Goal: Complete application form: Complete application form

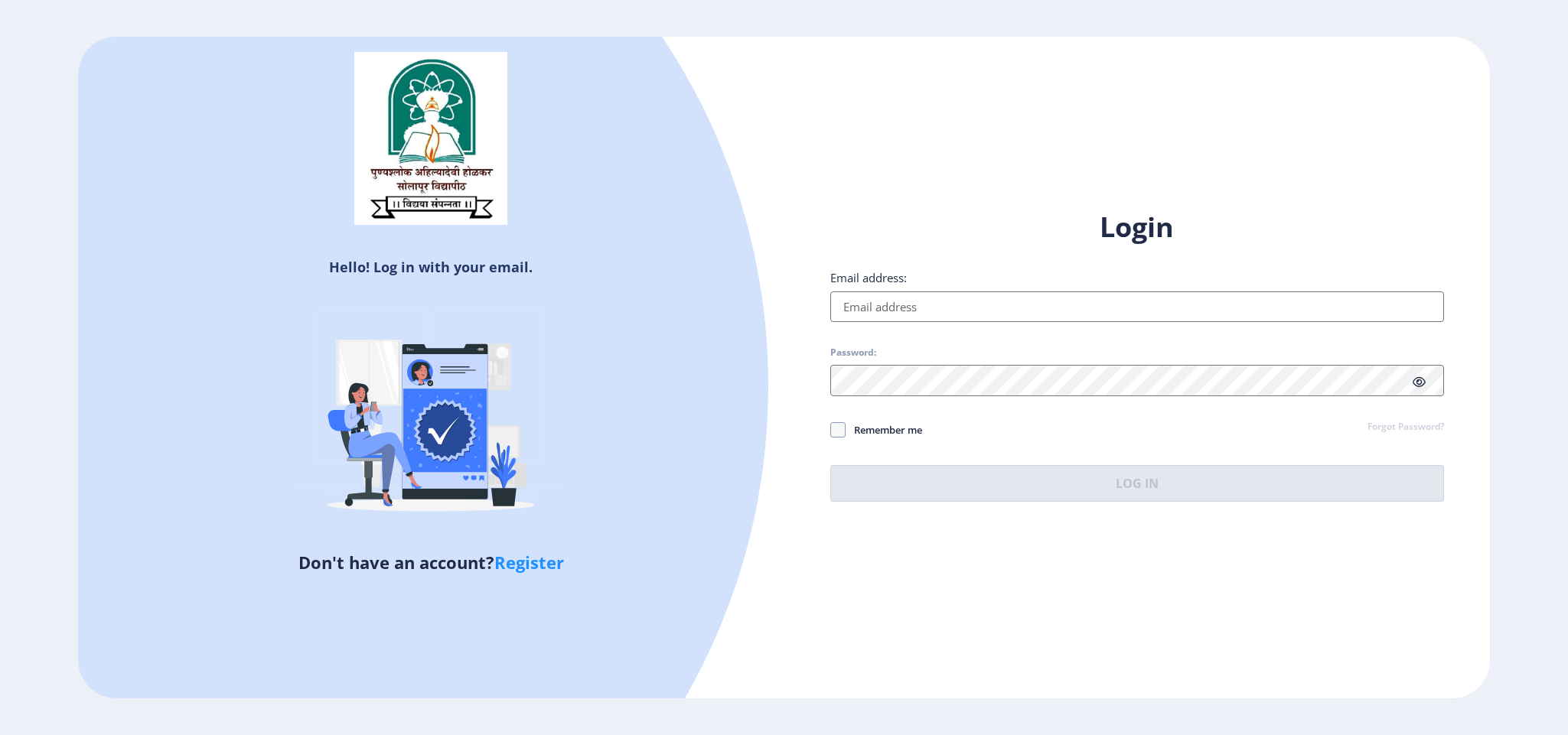
click at [976, 305] on input "Email address:" at bounding box center [1137, 306] width 614 height 31
type input "[EMAIL_ADDRESS][DOMAIN_NAME]"
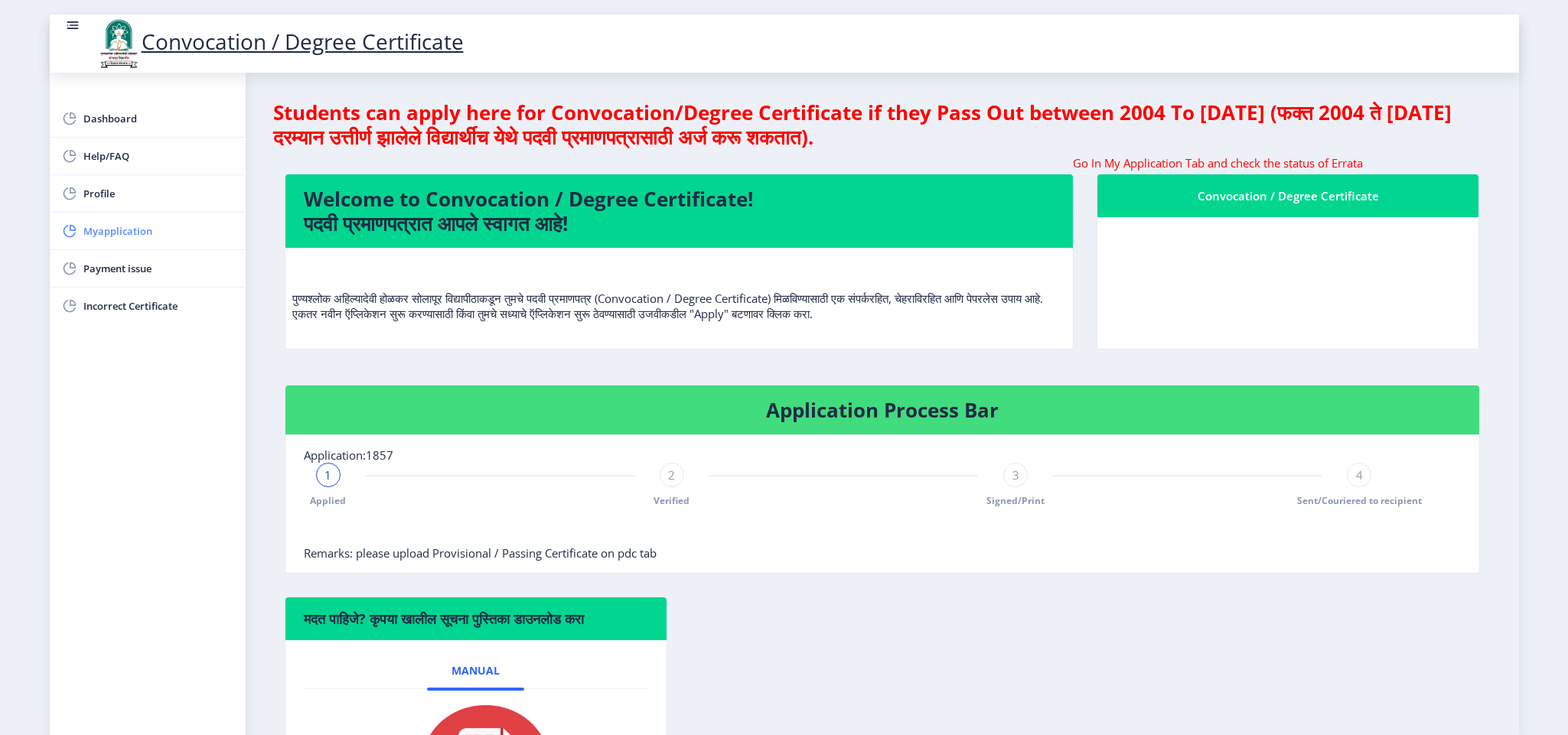
click at [129, 230] on span "Myapplication" at bounding box center [158, 231] width 150 height 19
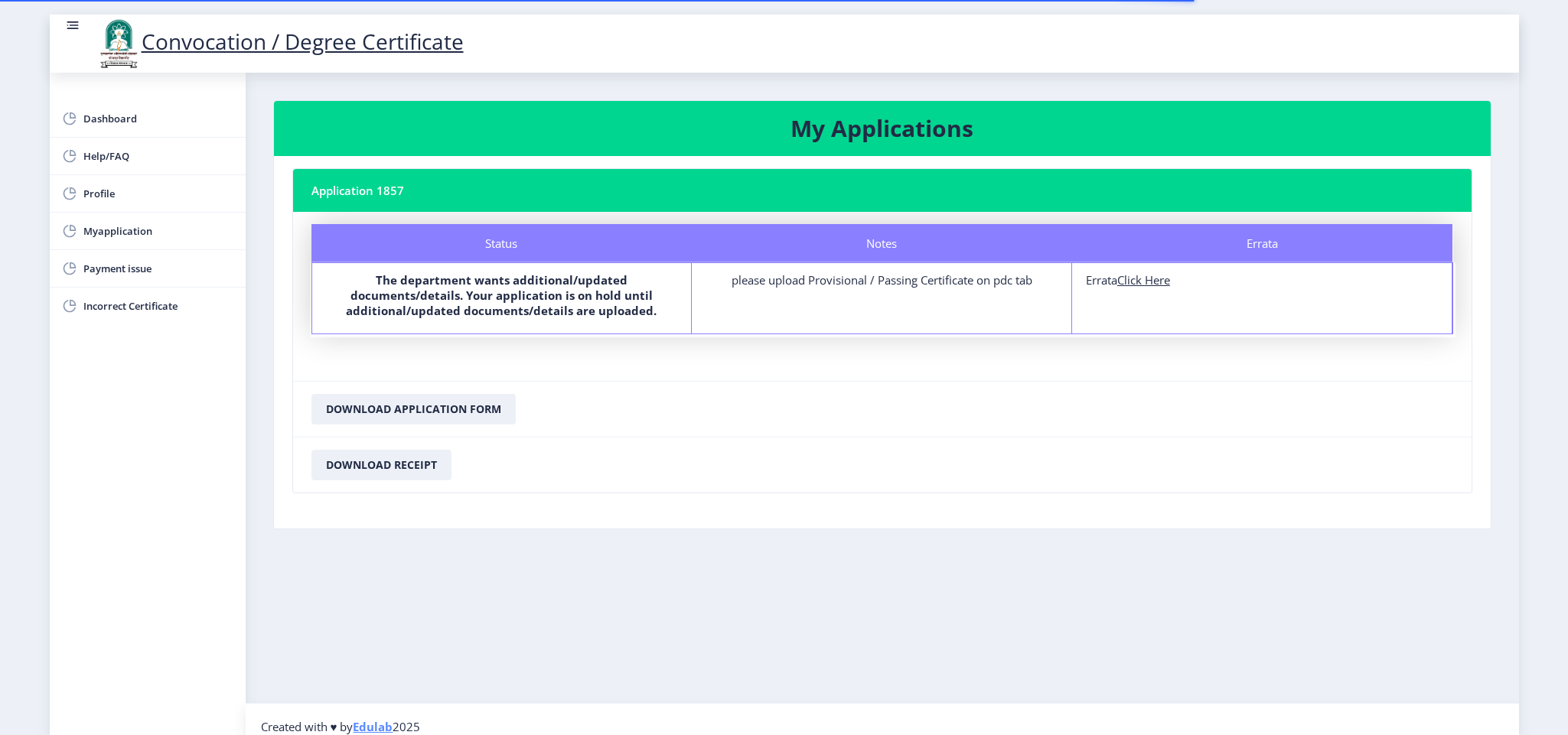
click at [1148, 280] on u "Click Here" at bounding box center [1144, 280] width 53 height 16
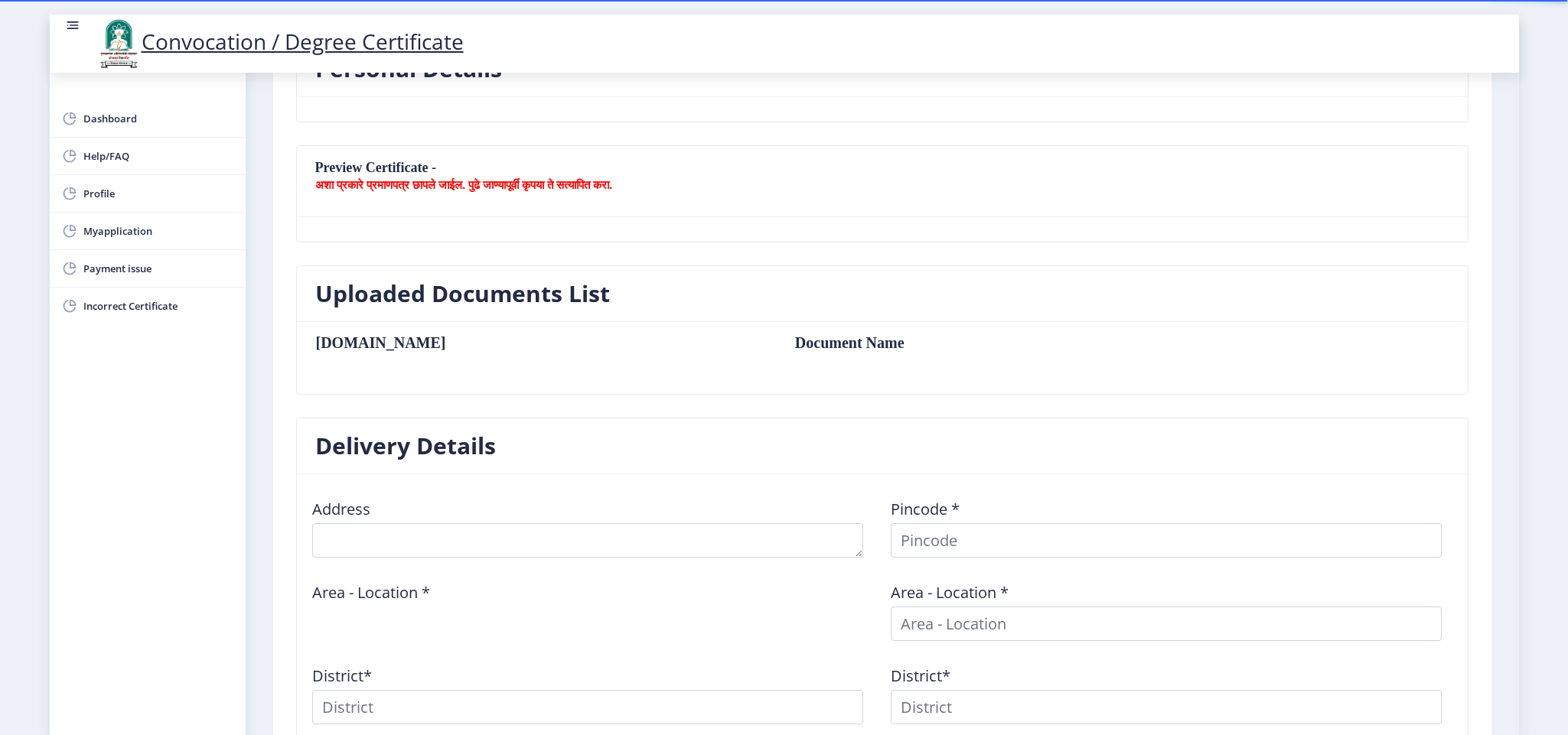
scroll to position [237, 0]
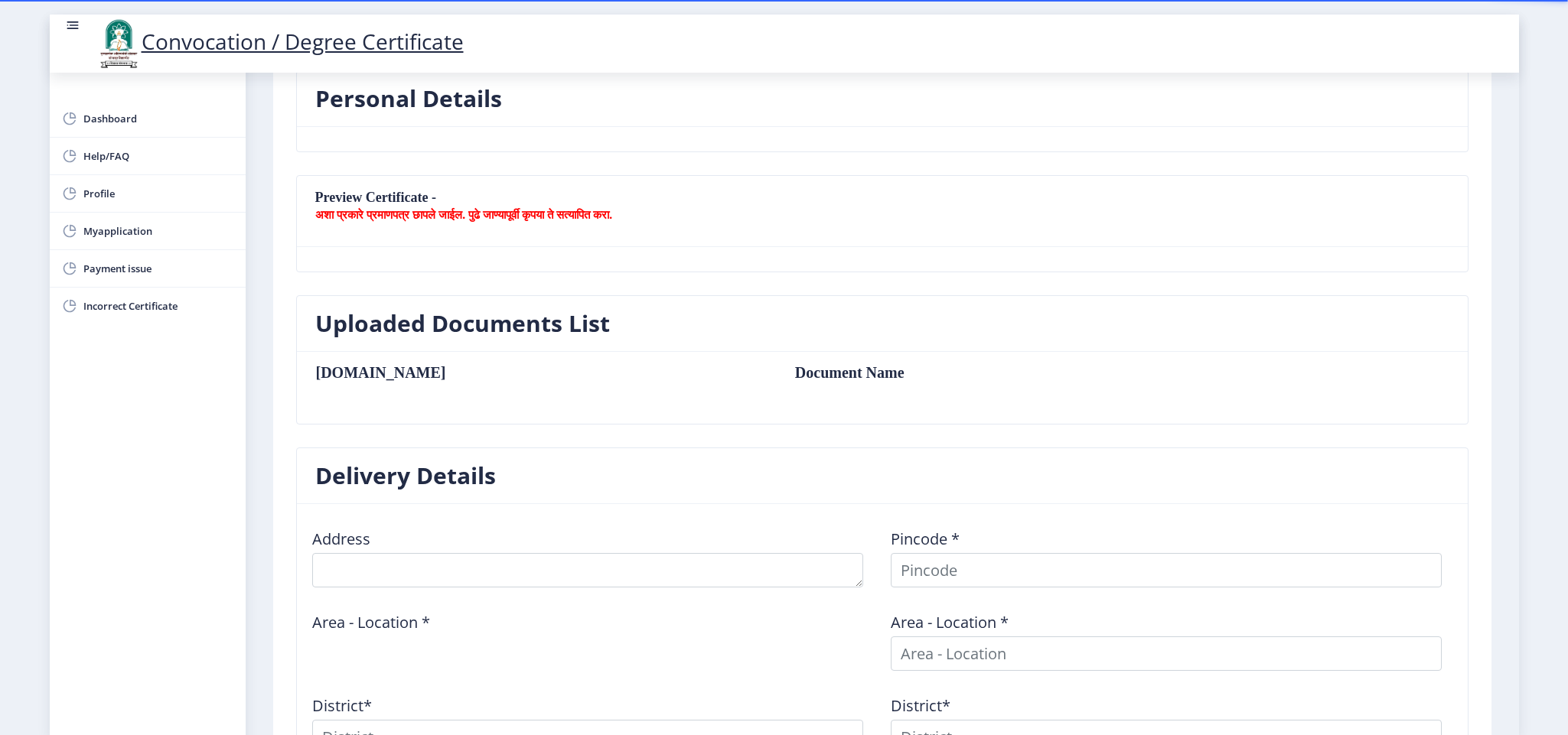
click at [780, 377] on td "Document Name" at bounding box center [1001, 372] width 443 height 17
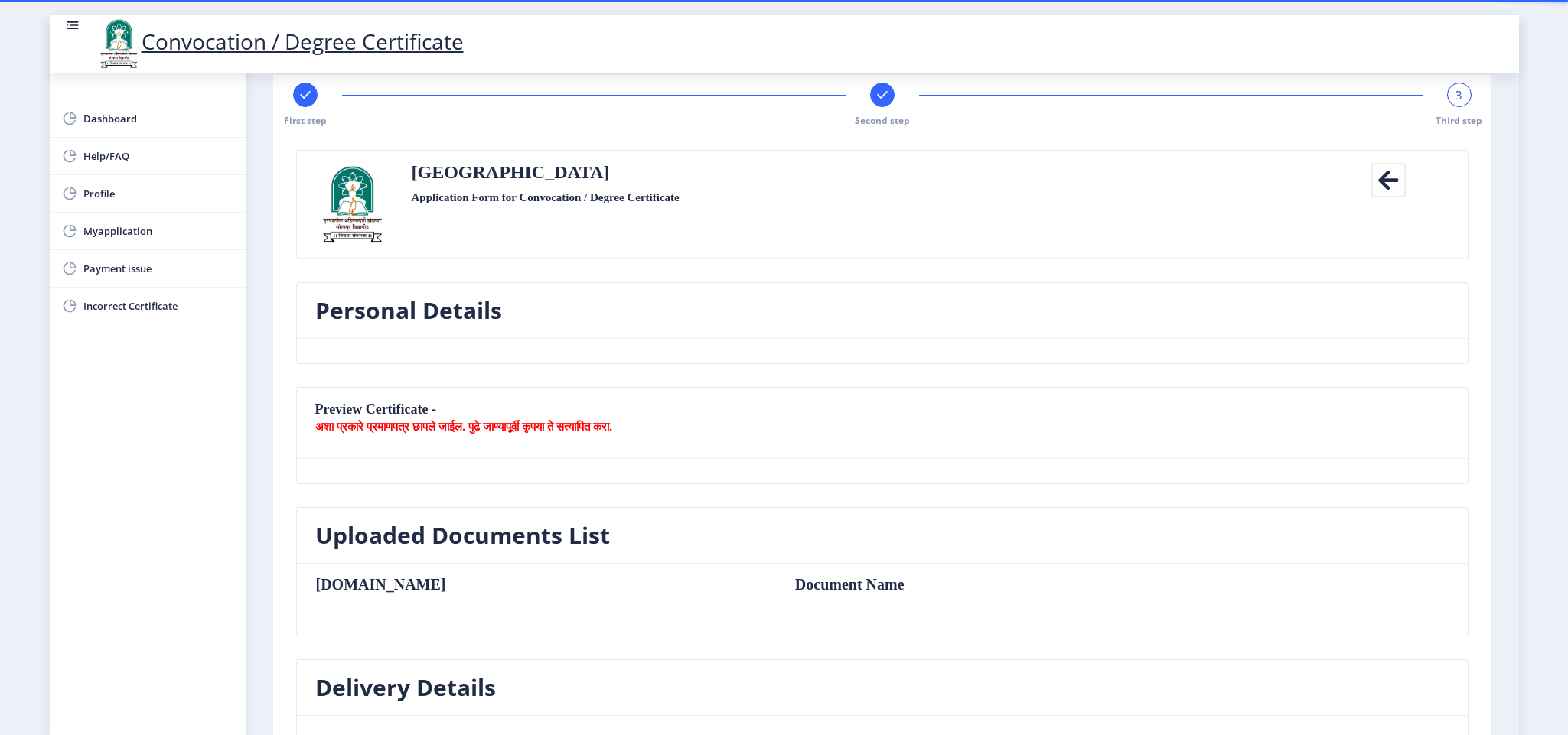
scroll to position [8, 0]
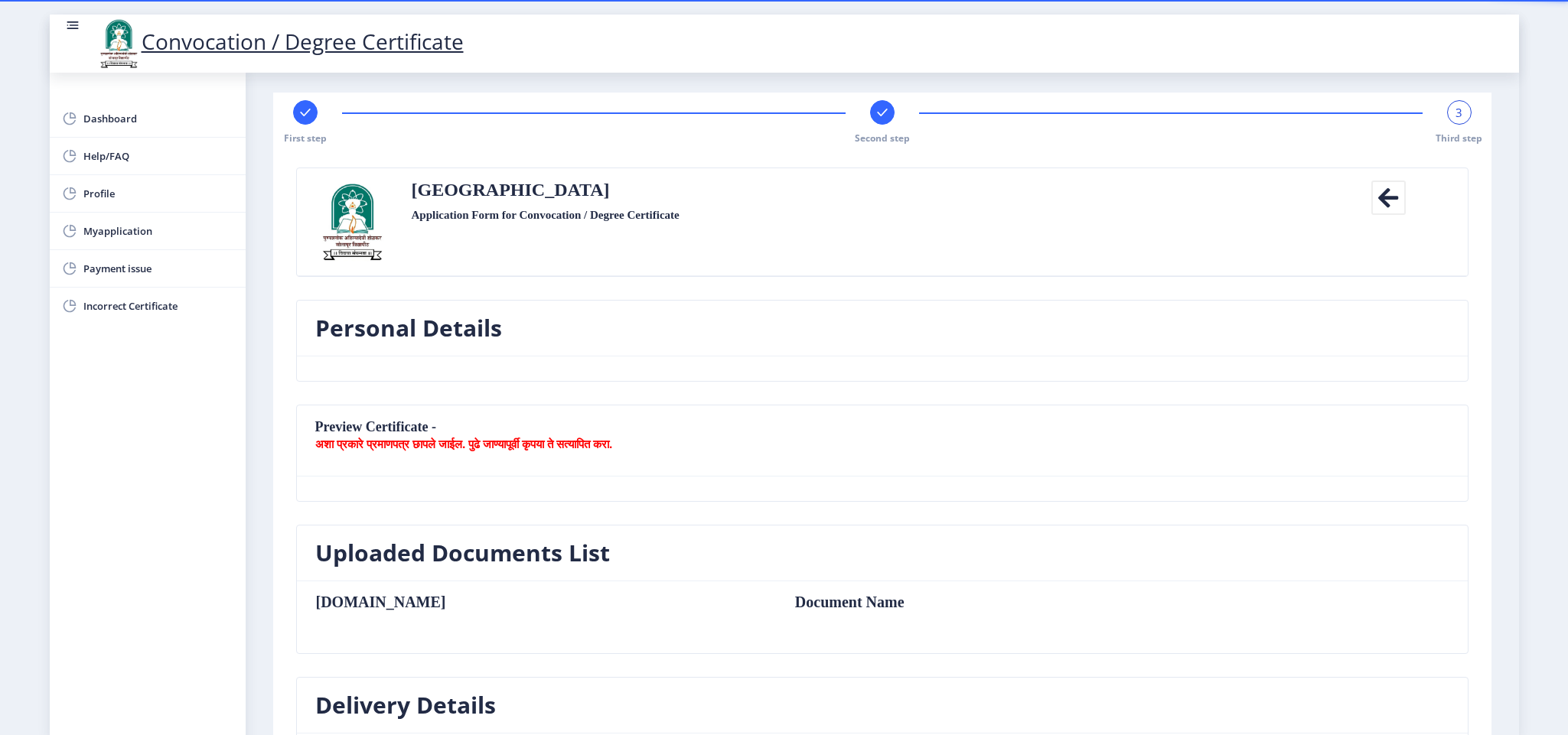
click at [612, 439] on b "अशा प्रकारे प्रमाणपत्र छापले जाईल. पुढे जाण्यापूर्वी कृपया ते सत्यापित करा." at bounding box center [463, 444] width 297 height 16
click at [731, 442] on p "अशा प्रकारे प्रमाणपत्र छापले जाईल. पुढे जाण्यापूर्वी कृपया ते सत्यापित करा." at bounding box center [881, 444] width 1134 height 16
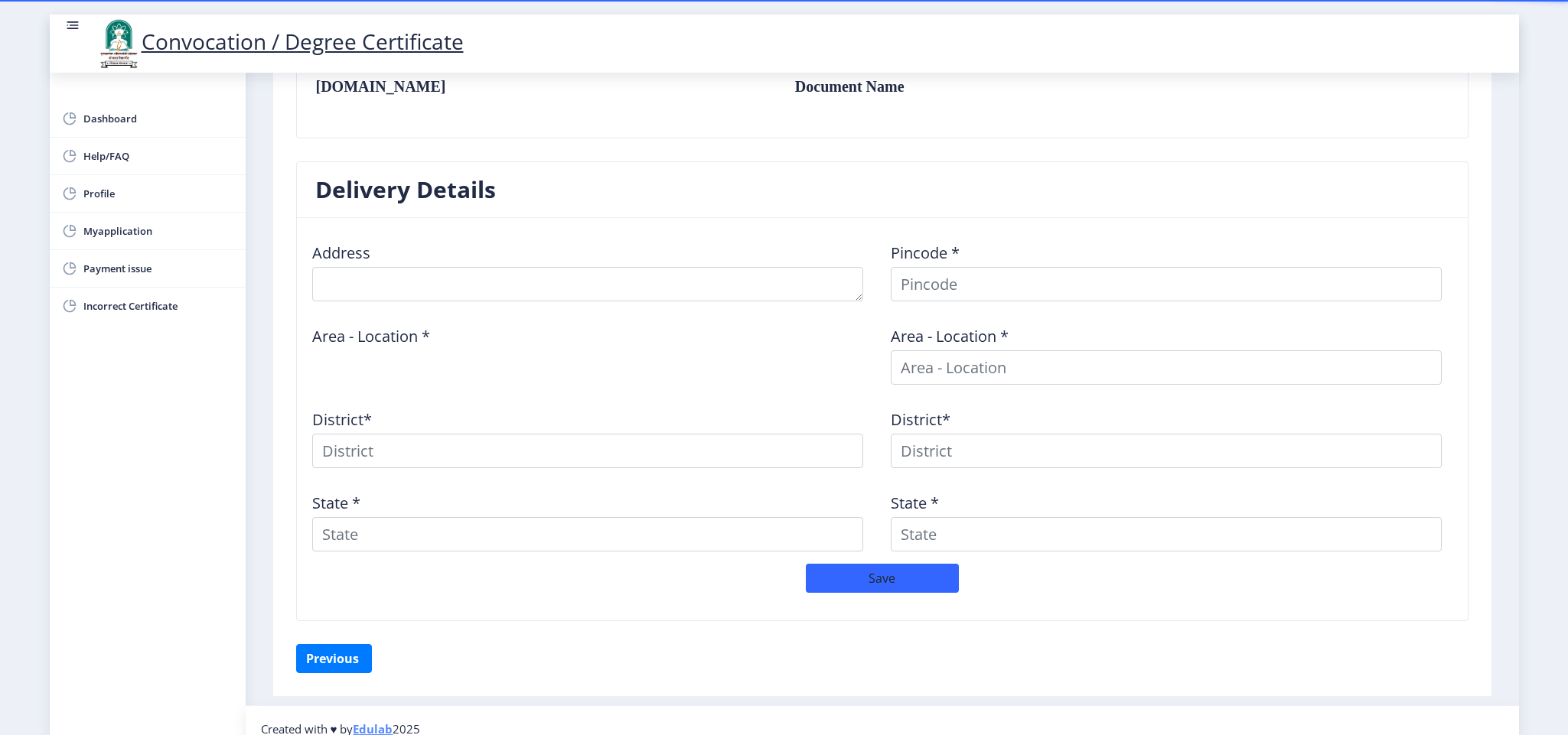
scroll to position [546, 0]
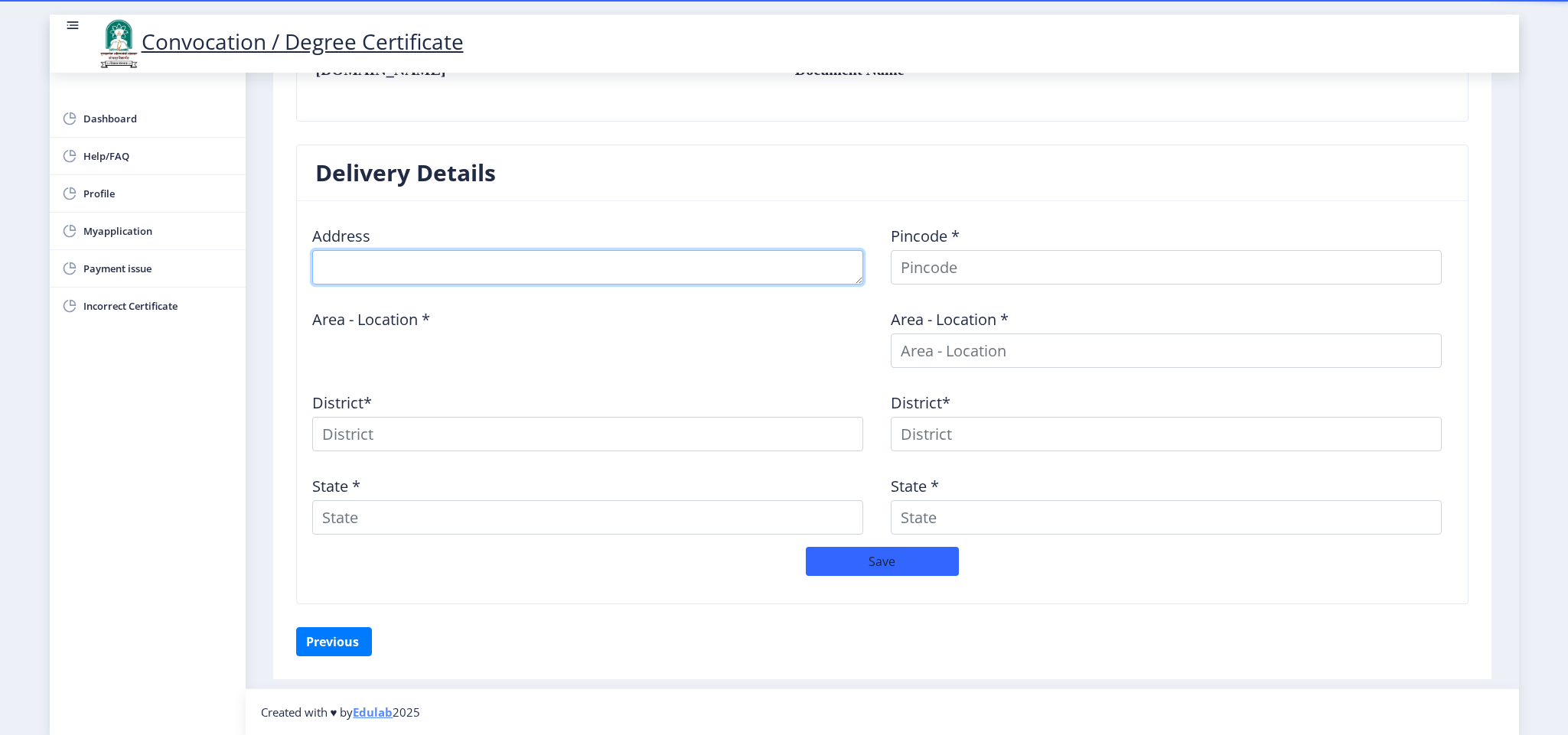
click at [491, 264] on textarea at bounding box center [587, 267] width 551 height 34
type textarea "o"
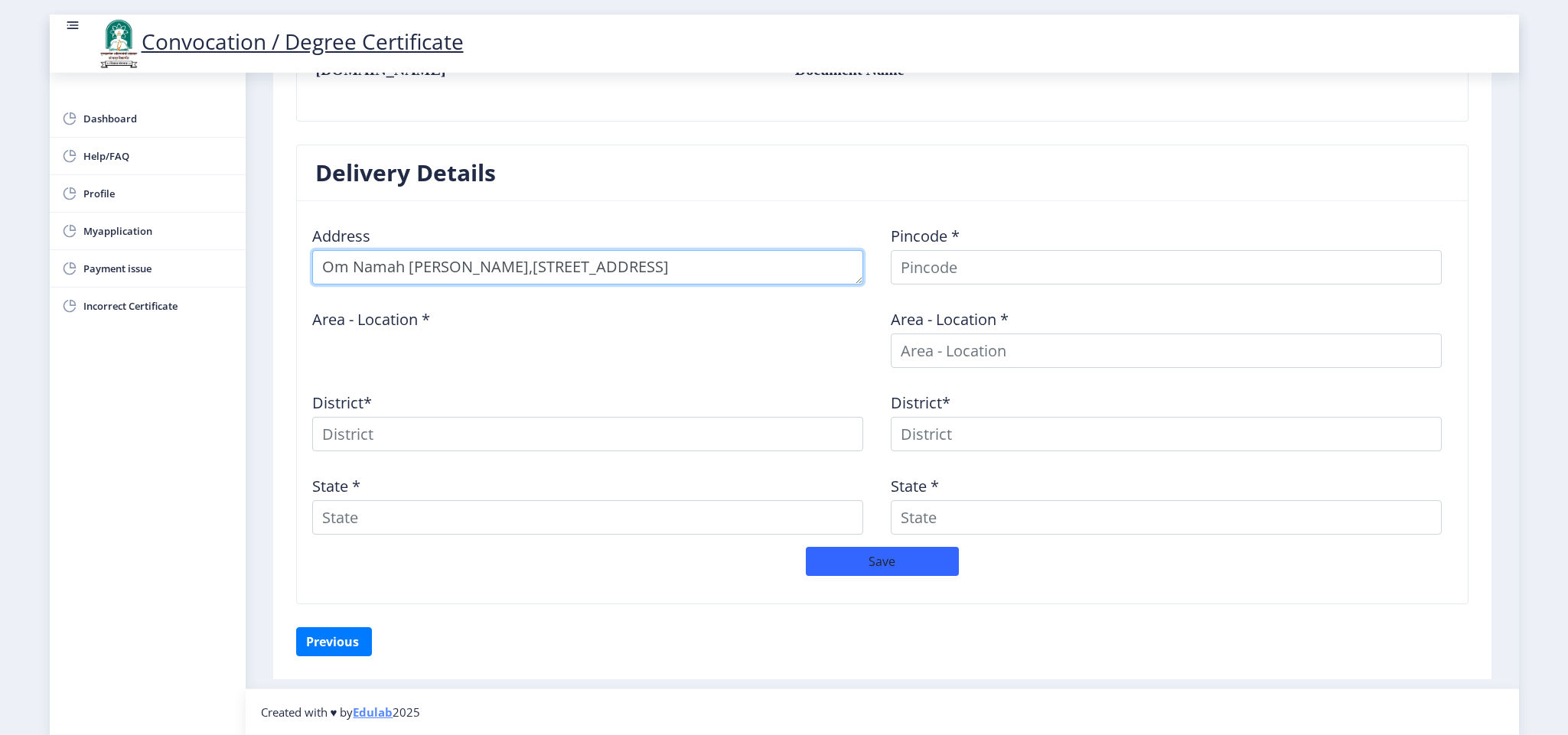
click at [640, 267] on textarea at bounding box center [587, 267] width 551 height 34
type textarea "Om Namah [PERSON_NAME][STREET_ADDRESS]"
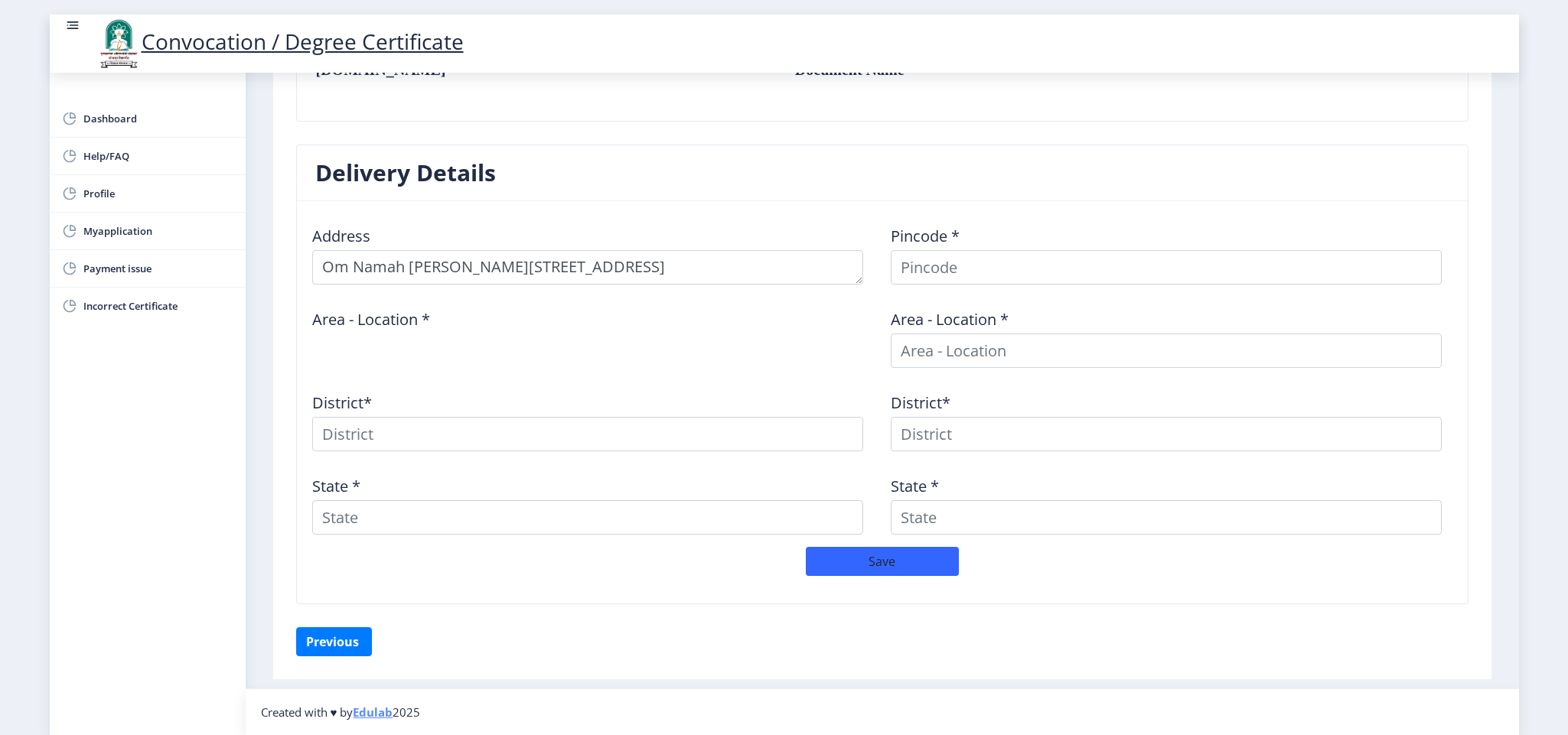
click at [456, 334] on div "Area - Location *" at bounding box center [593, 333] width 578 height 71
click at [425, 342] on div "Area - Location *" at bounding box center [593, 333] width 578 height 71
click at [1045, 579] on div "Save" at bounding box center [882, 569] width 1157 height 44
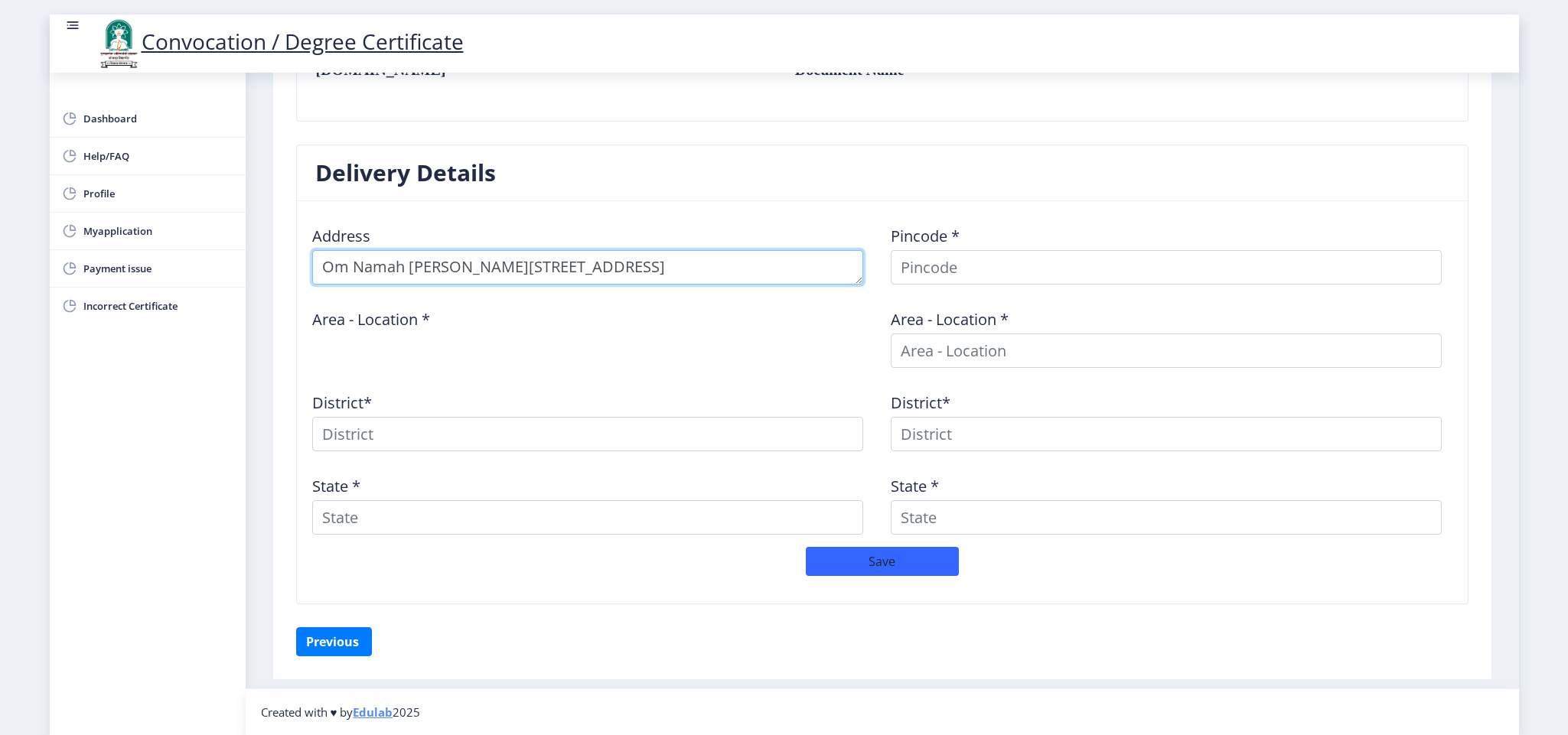
click at [711, 267] on textarea at bounding box center [587, 267] width 551 height 34
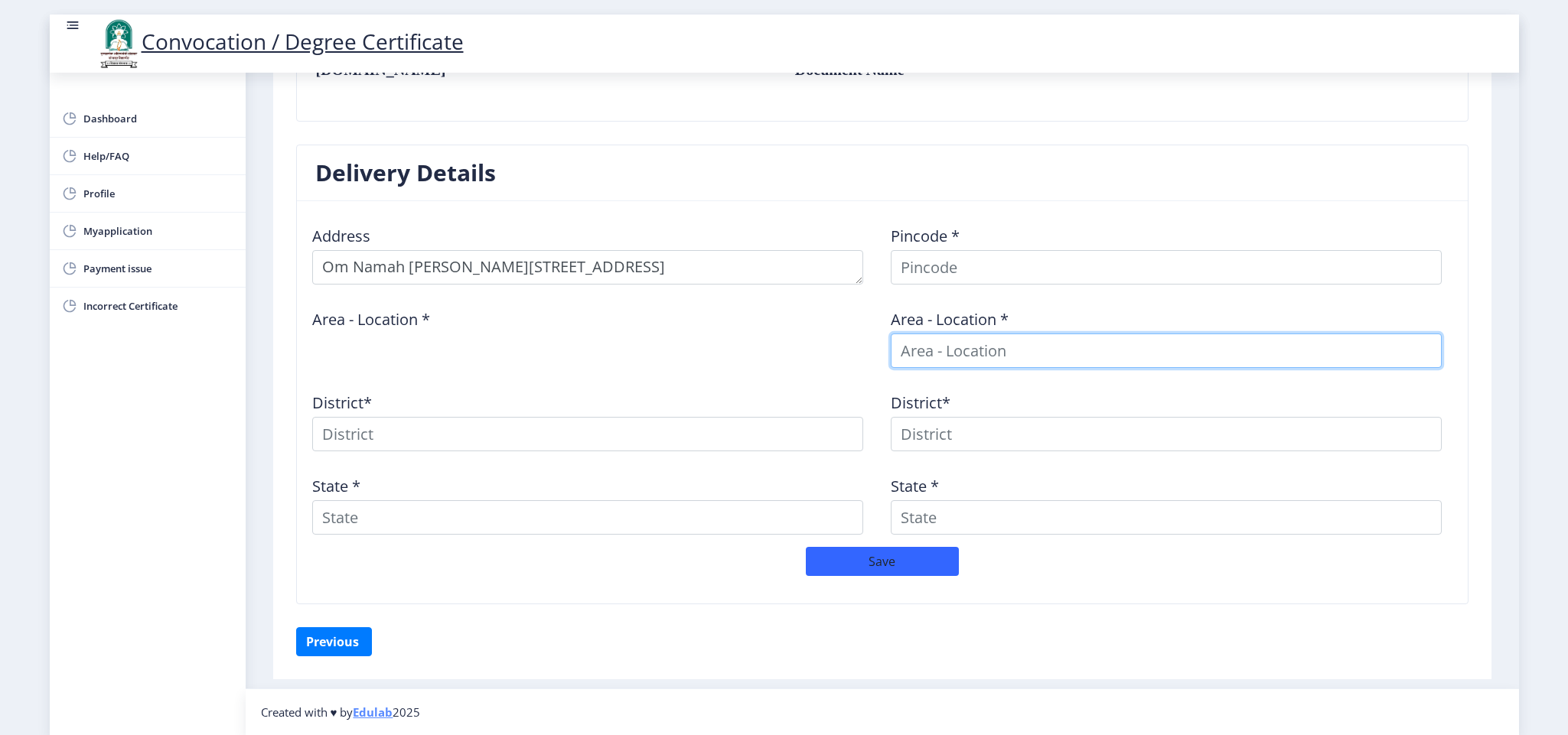
click at [951, 352] on input at bounding box center [1166, 350] width 551 height 34
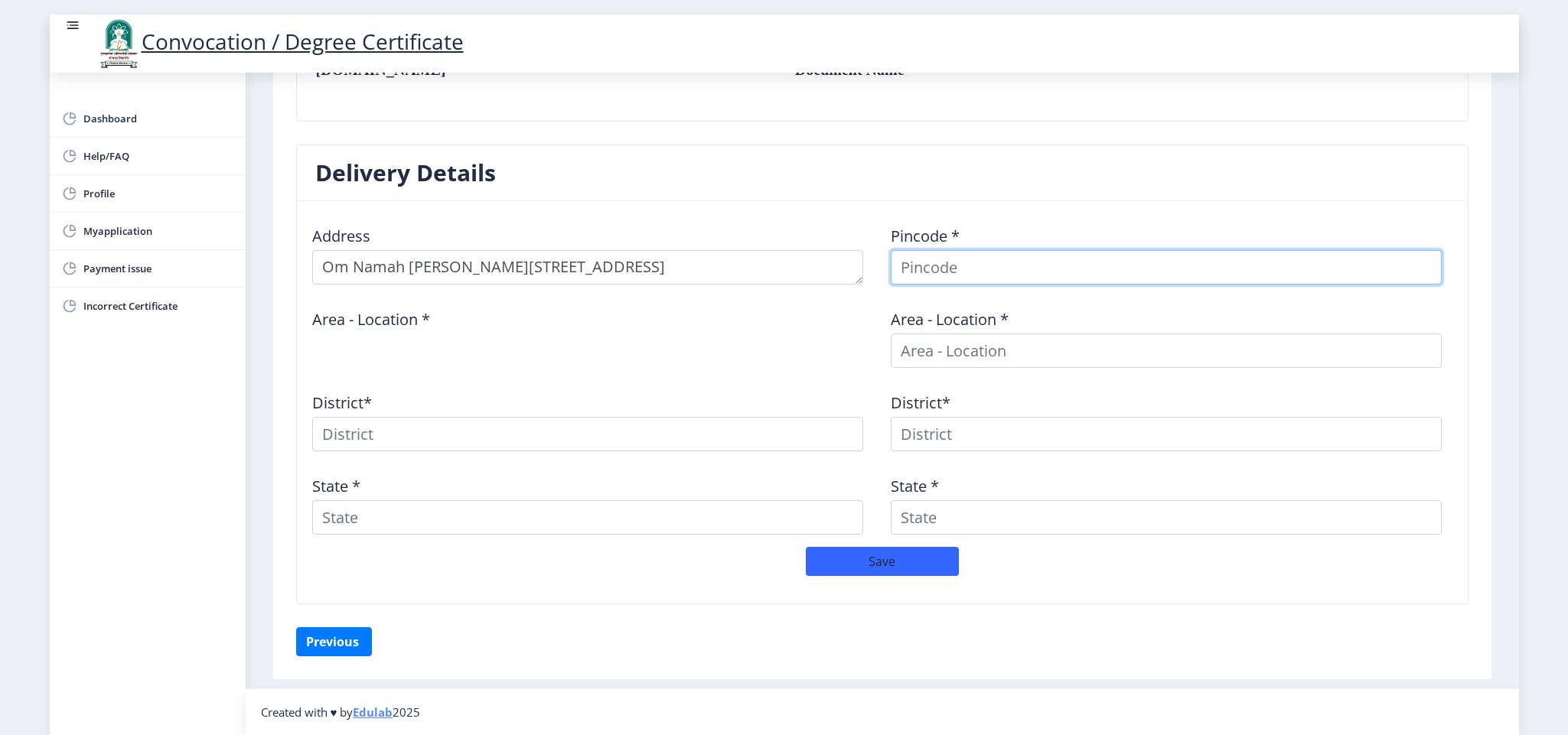
click at [974, 264] on input at bounding box center [1166, 267] width 551 height 34
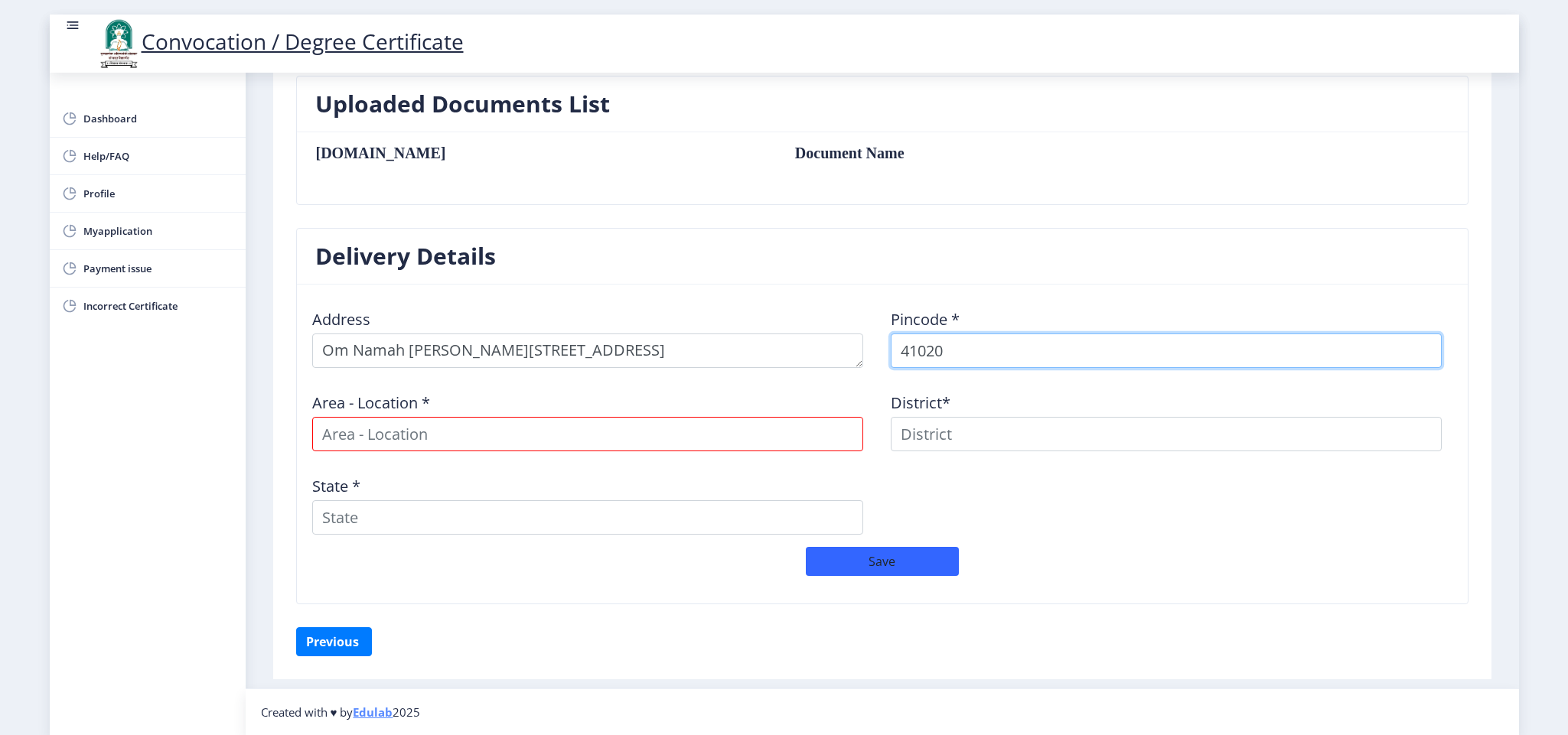
type input "410206"
select select
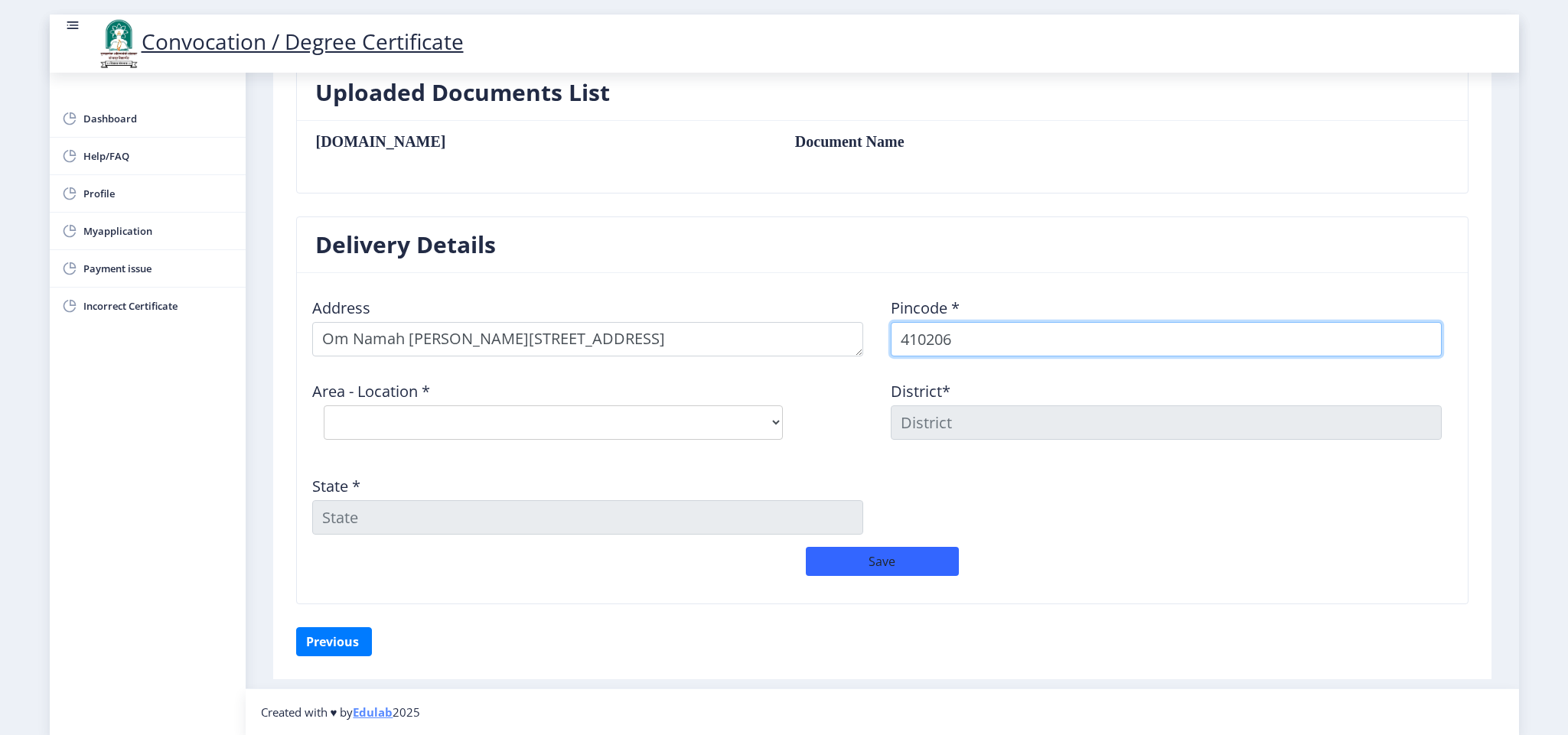
type input "410206"
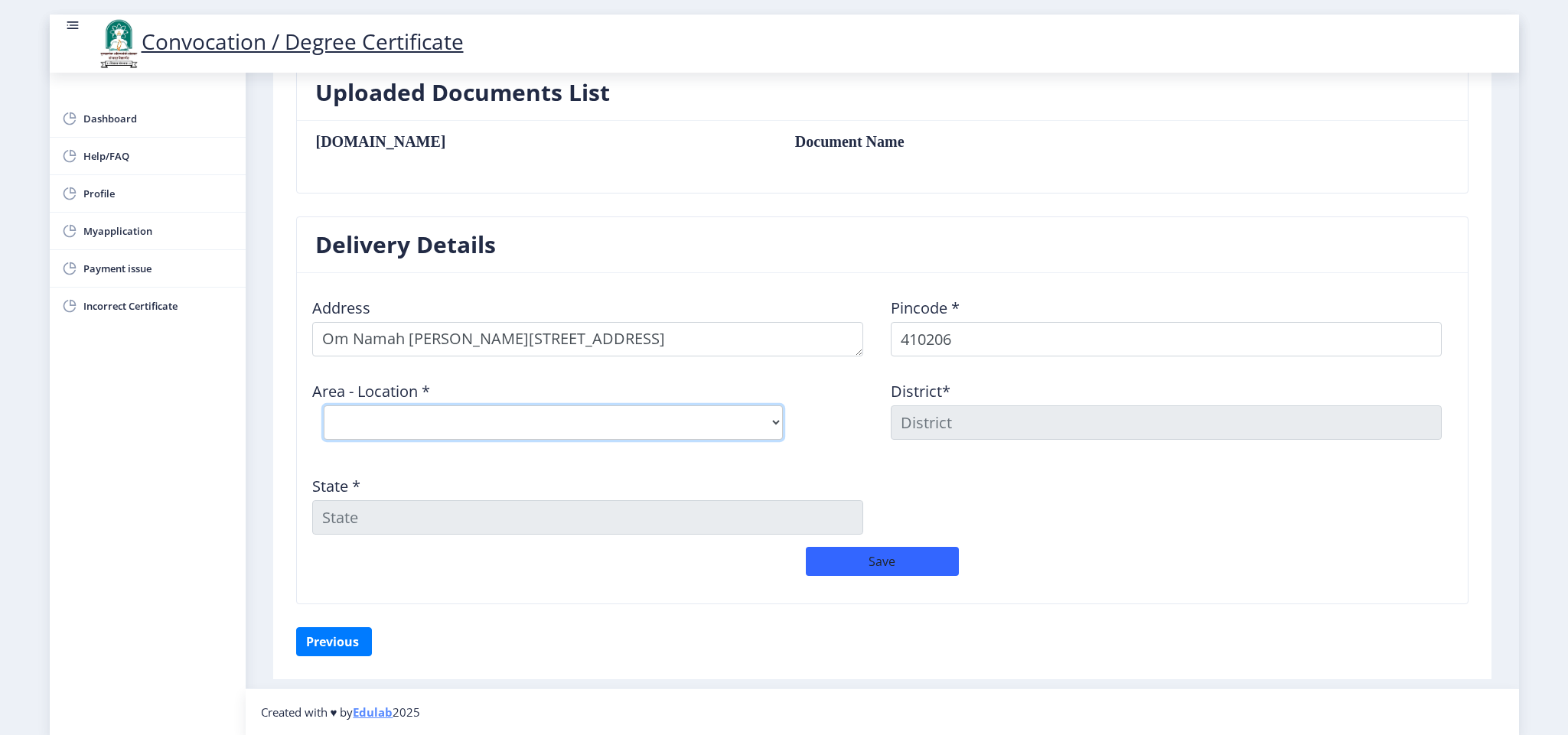
click at [773, 418] on select "Select Area Location Adai B.O Awre [PERSON_NAME] B.O Chirner B.O Dighode B.O GA…" at bounding box center [553, 422] width 459 height 34
select select "20: Object"
click at [324, 405] on select "Select Area Location Adai B.O Awre [PERSON_NAME] B.O Chirner B.O Dighode B.O GA…" at bounding box center [553, 422] width 459 height 34
type input "RAIGARH(MH)"
type input "[GEOGRAPHIC_DATA]"
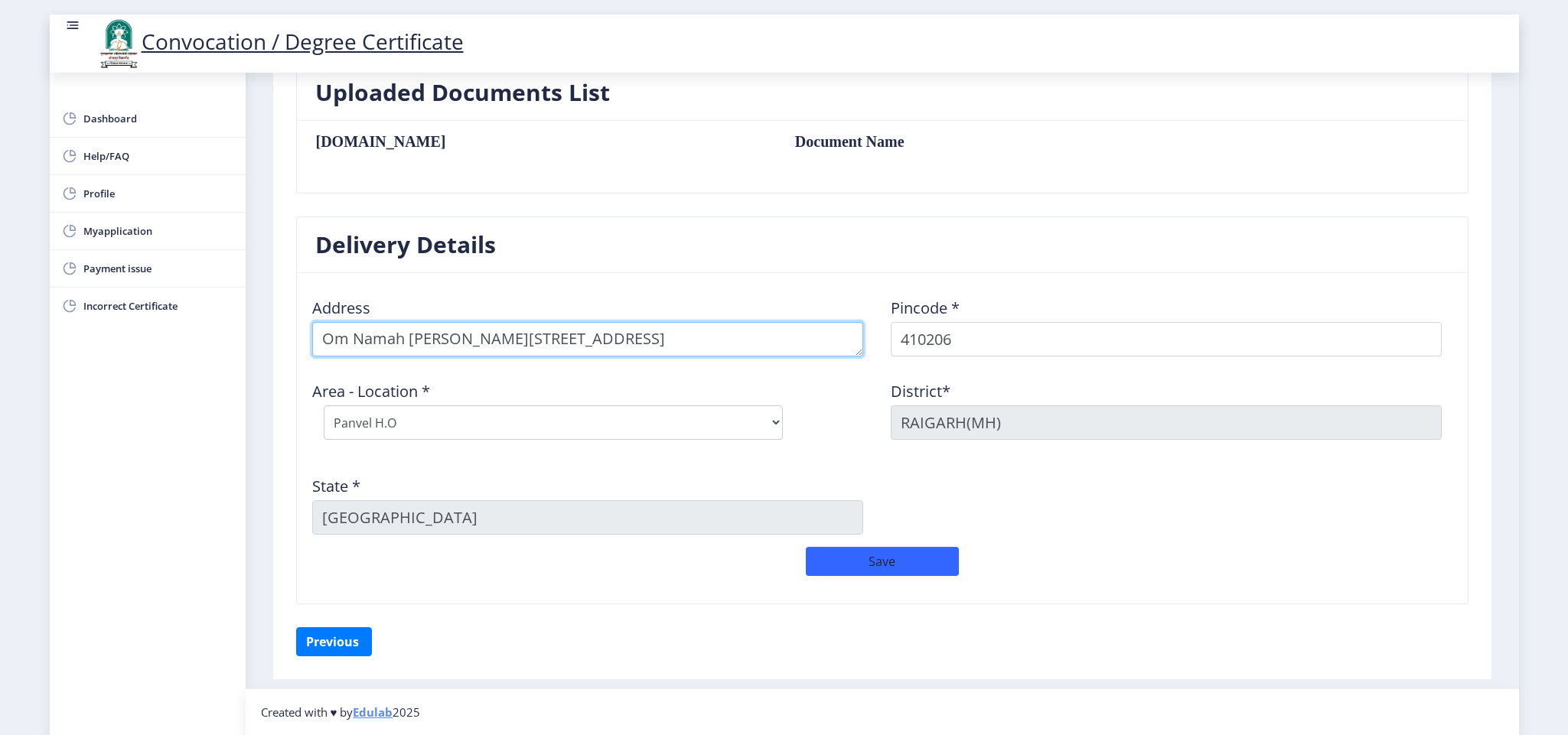
click at [714, 336] on textarea at bounding box center [587, 338] width 551 height 34
type textarea "Om Namah [PERSON_NAME],[STREET_ADDRESS]"
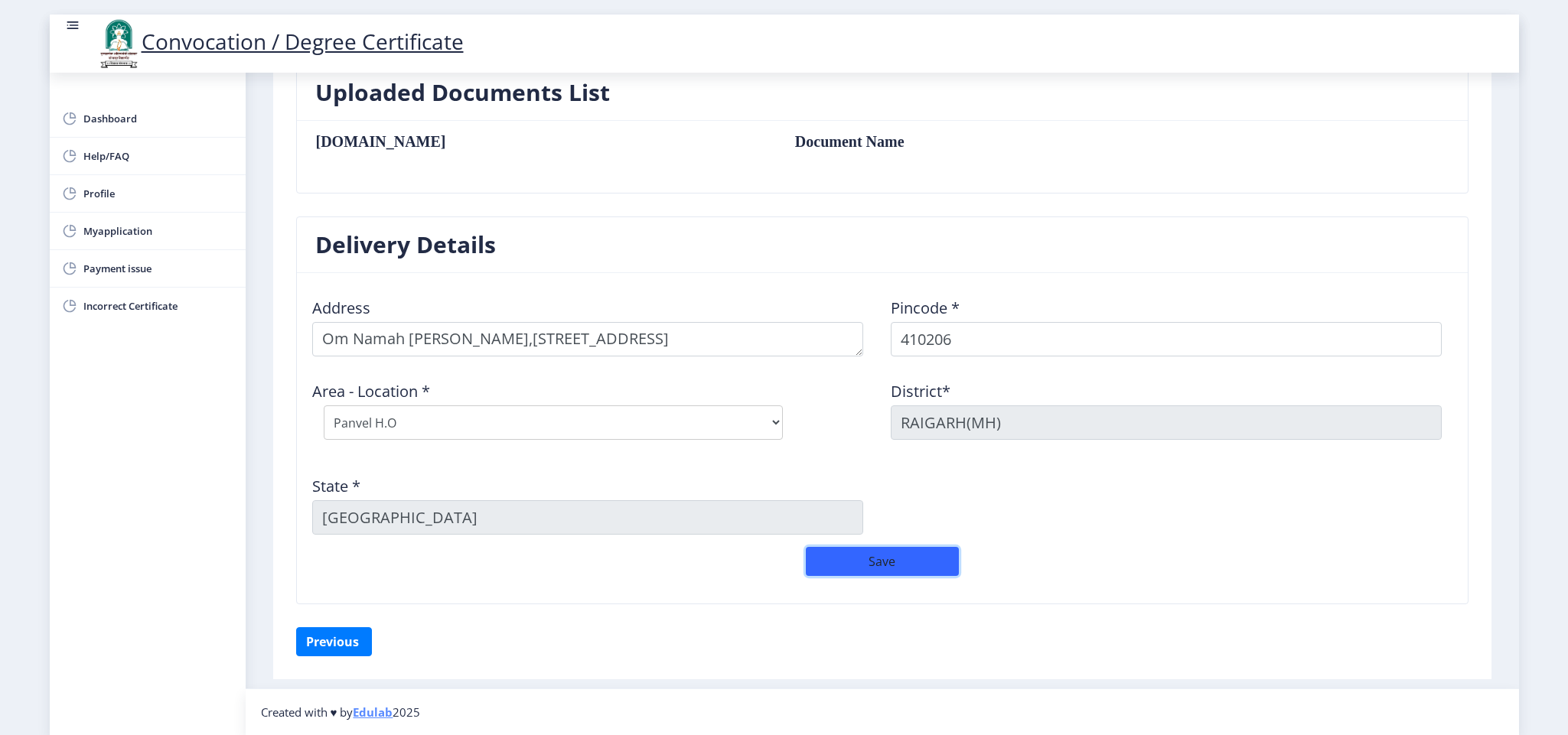
click at [890, 559] on button "Save" at bounding box center [882, 562] width 153 height 30
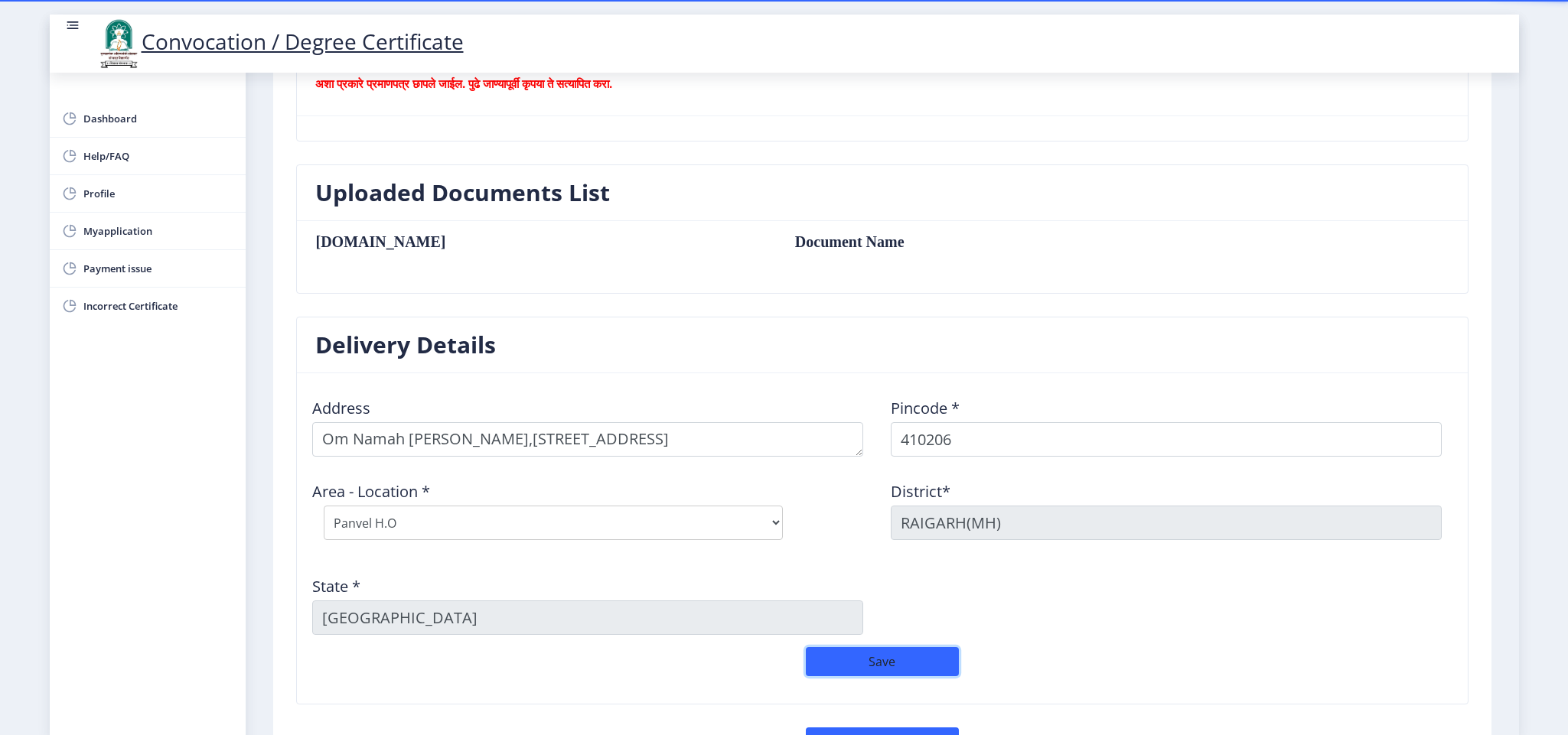
scroll to position [520, 0]
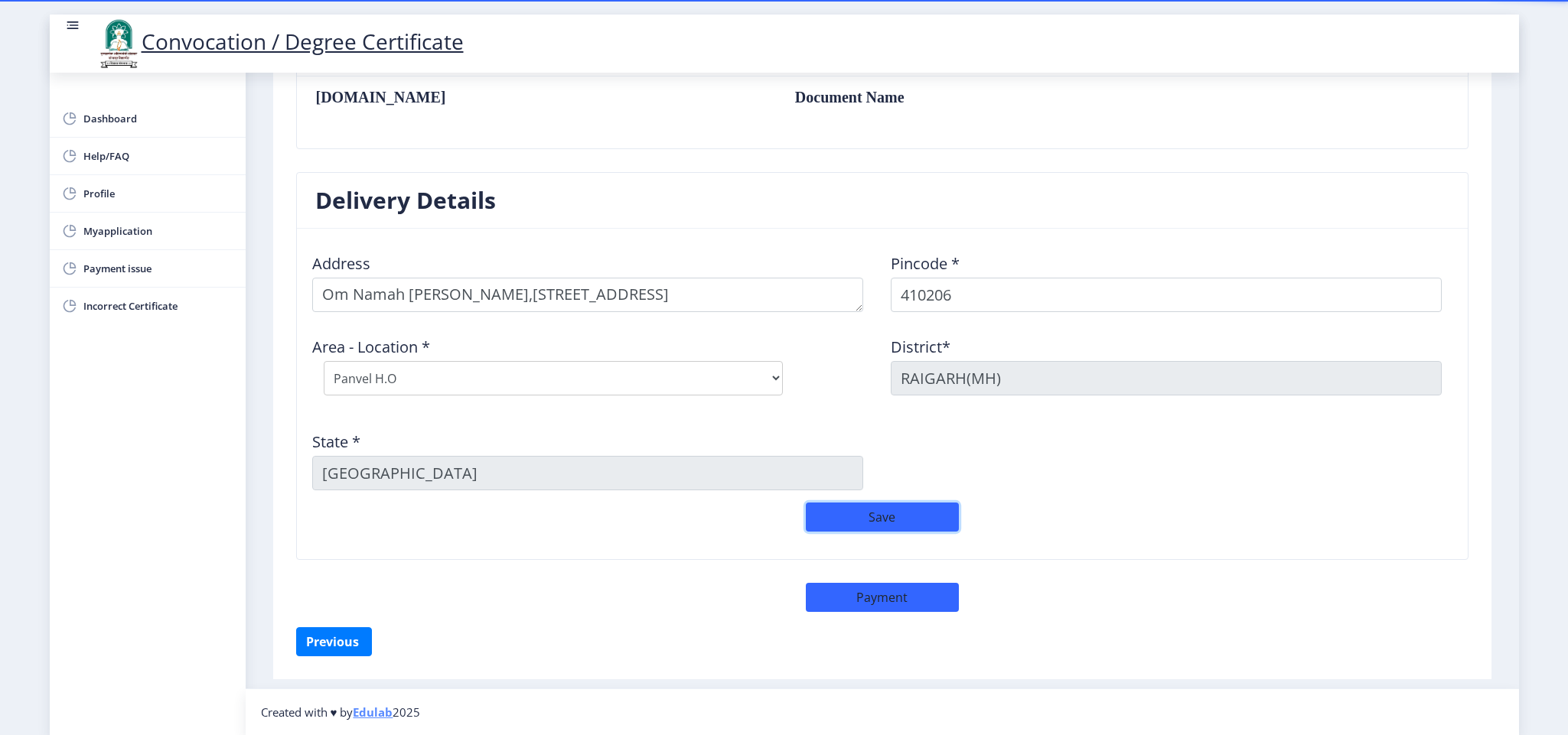
click at [883, 520] on button "Save" at bounding box center [882, 518] width 153 height 30
click at [329, 643] on button "Previous ‍" at bounding box center [333, 643] width 76 height 30
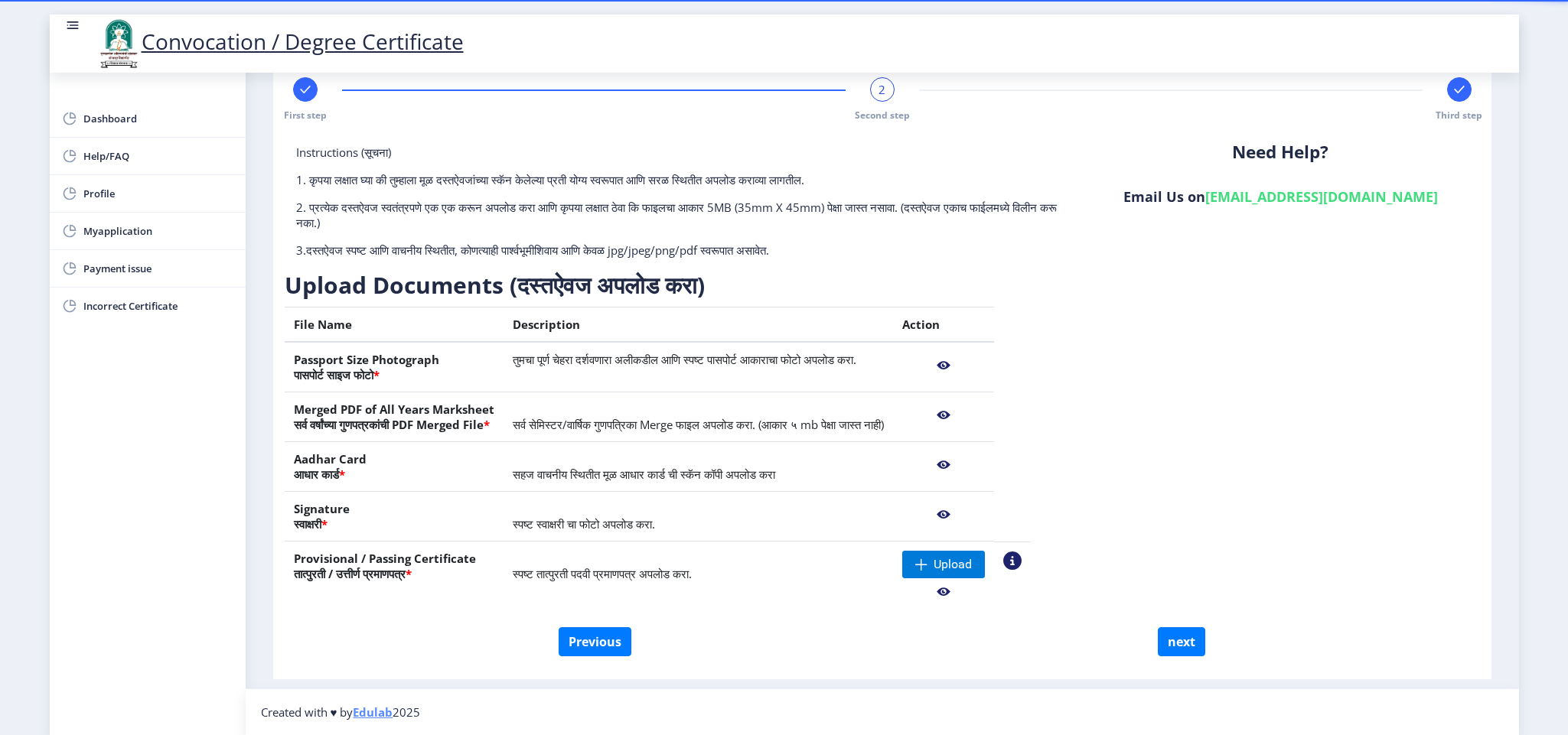
scroll to position [32, 0]
click at [972, 561] on span "Upload" at bounding box center [952, 565] width 38 height 16
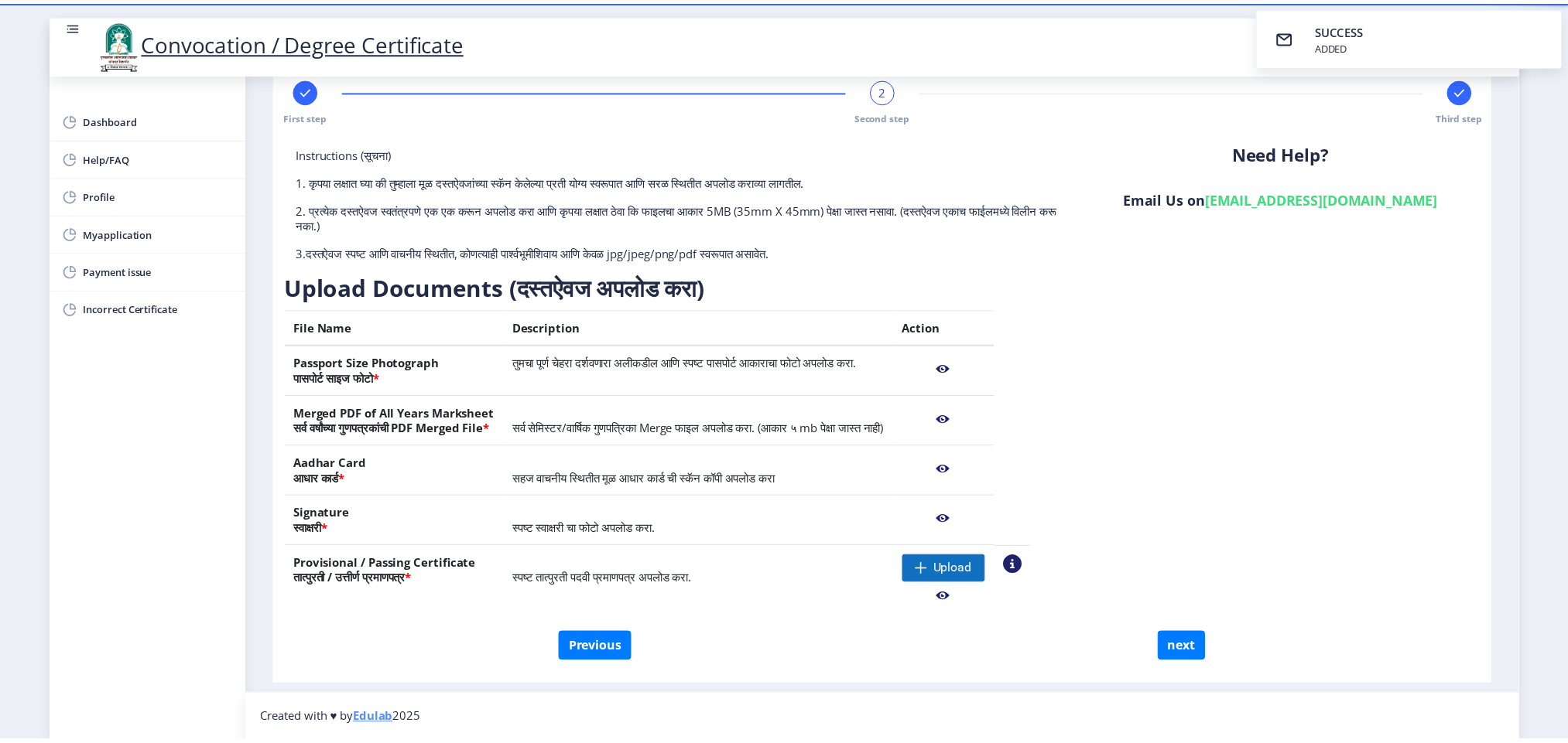
scroll to position [15, 0]
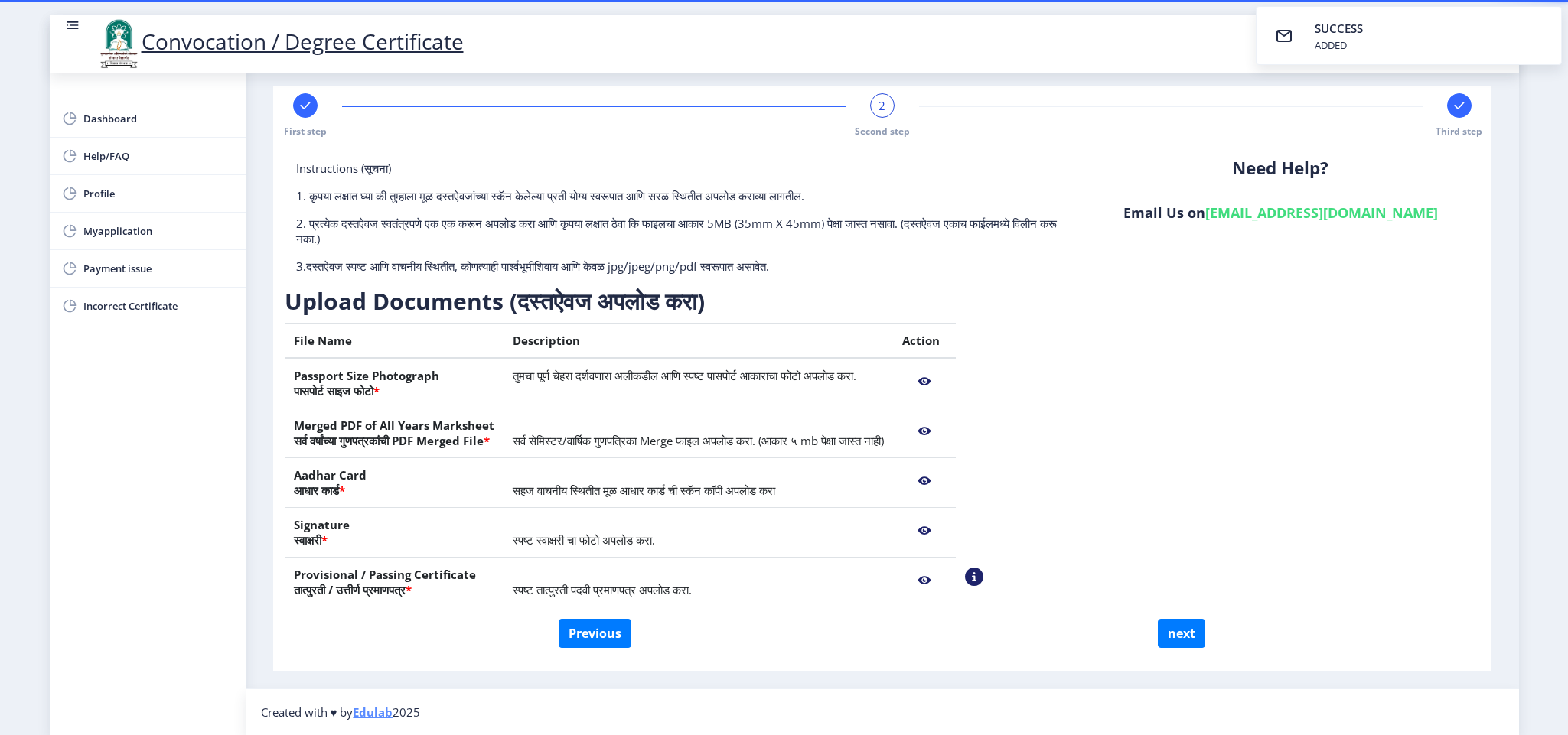
click at [946, 581] on nb-action at bounding box center [924, 581] width 44 height 28
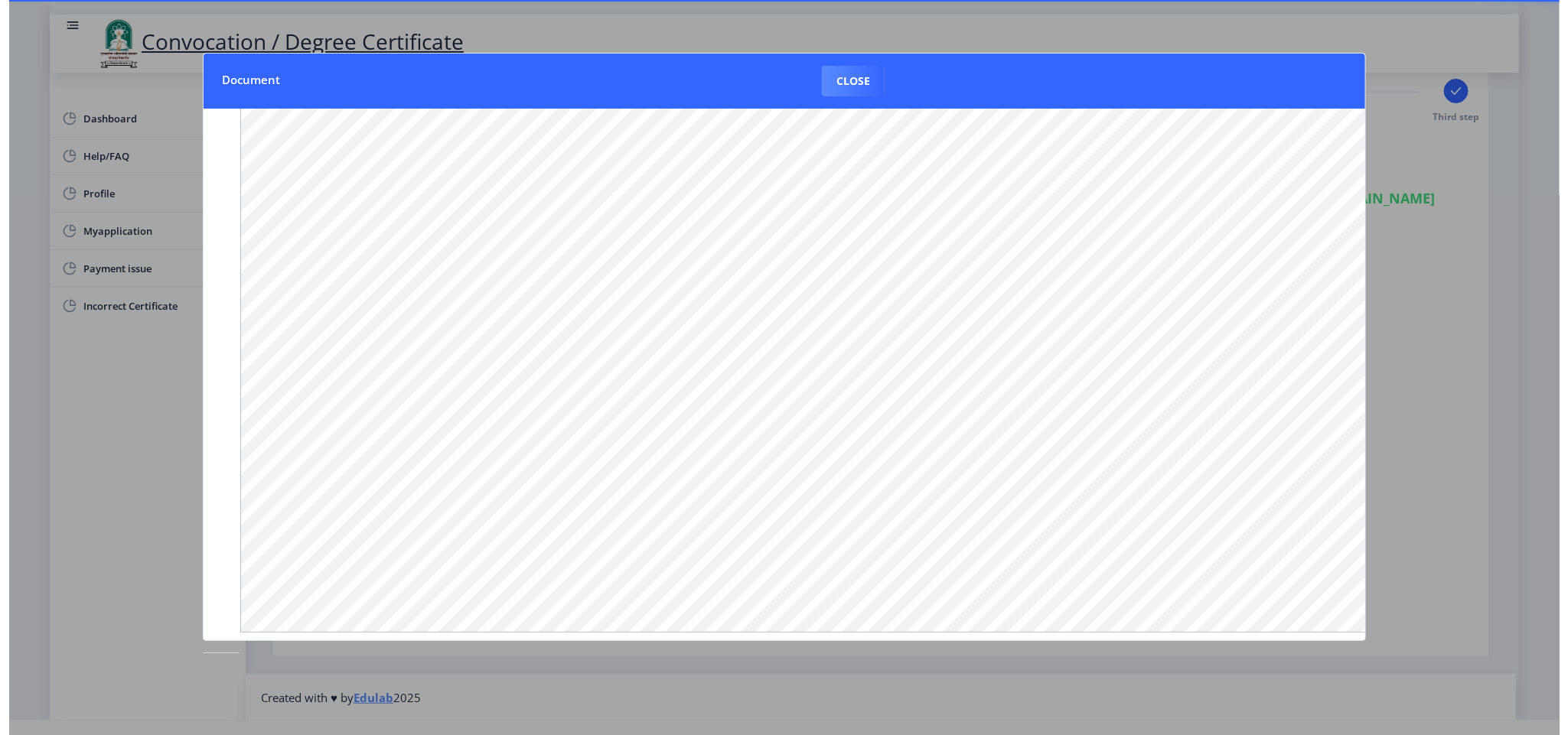
scroll to position [35, 0]
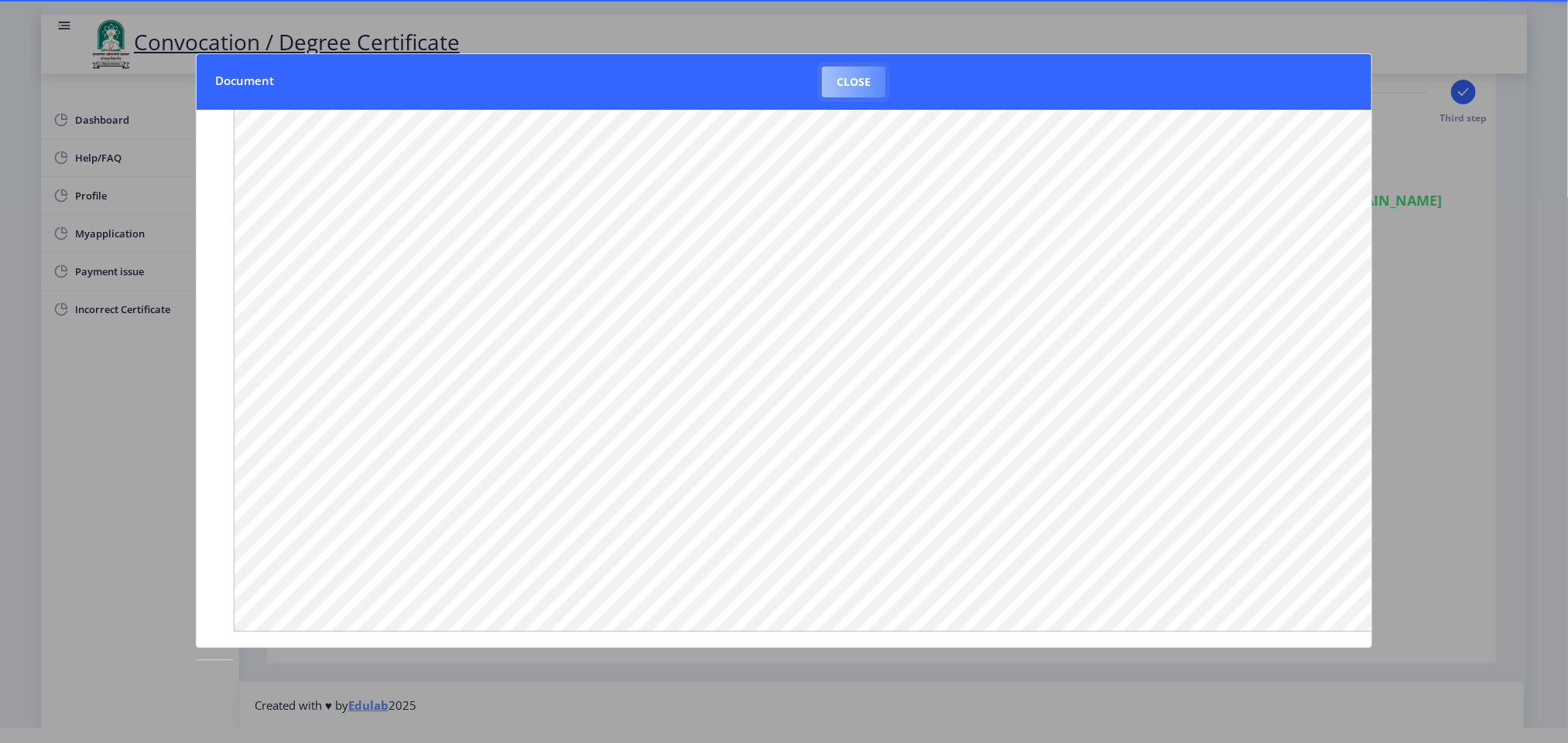
click at [834, 80] on button "Close" at bounding box center [854, 82] width 64 height 31
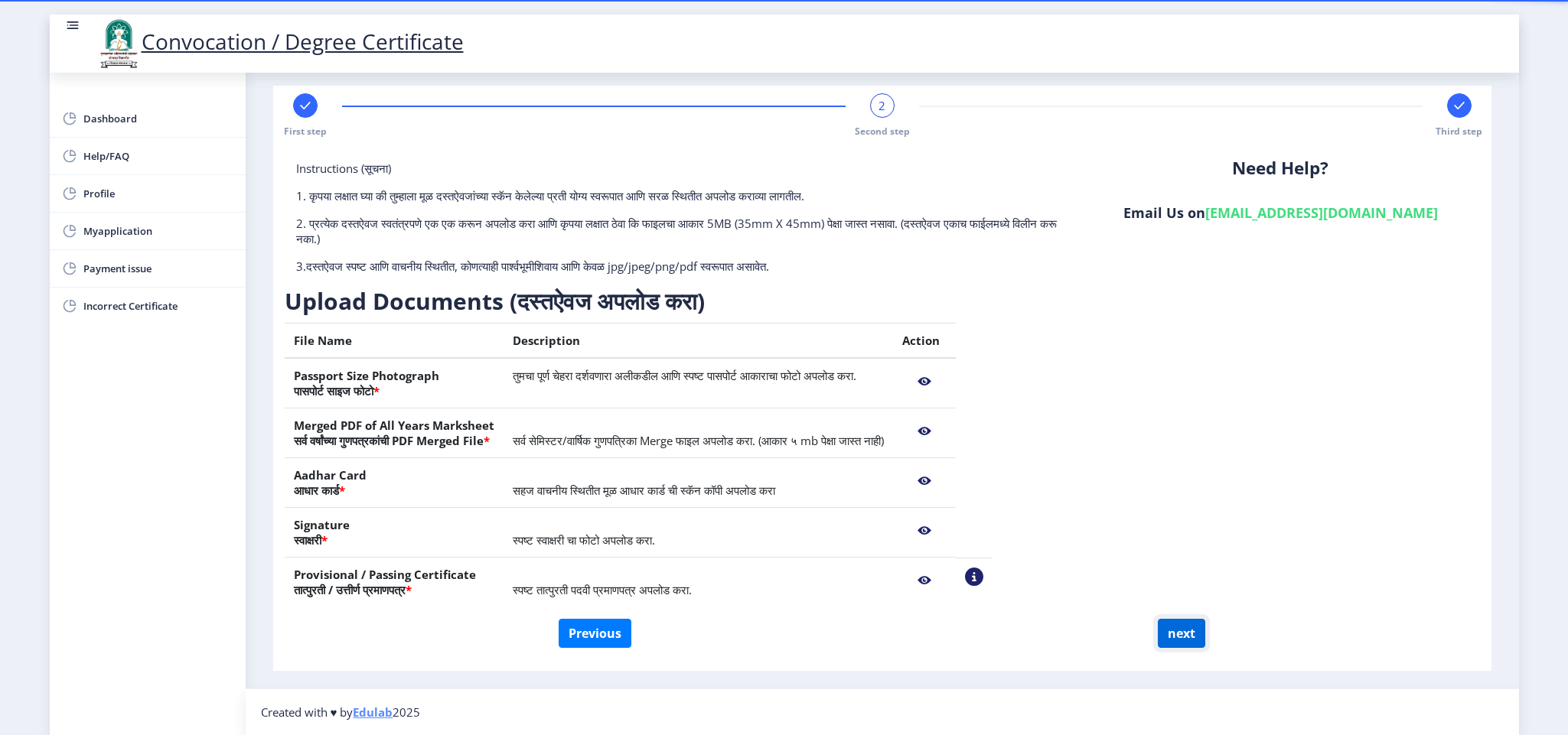
click at [1185, 632] on button "next" at bounding box center [1181, 634] width 47 height 30
select select
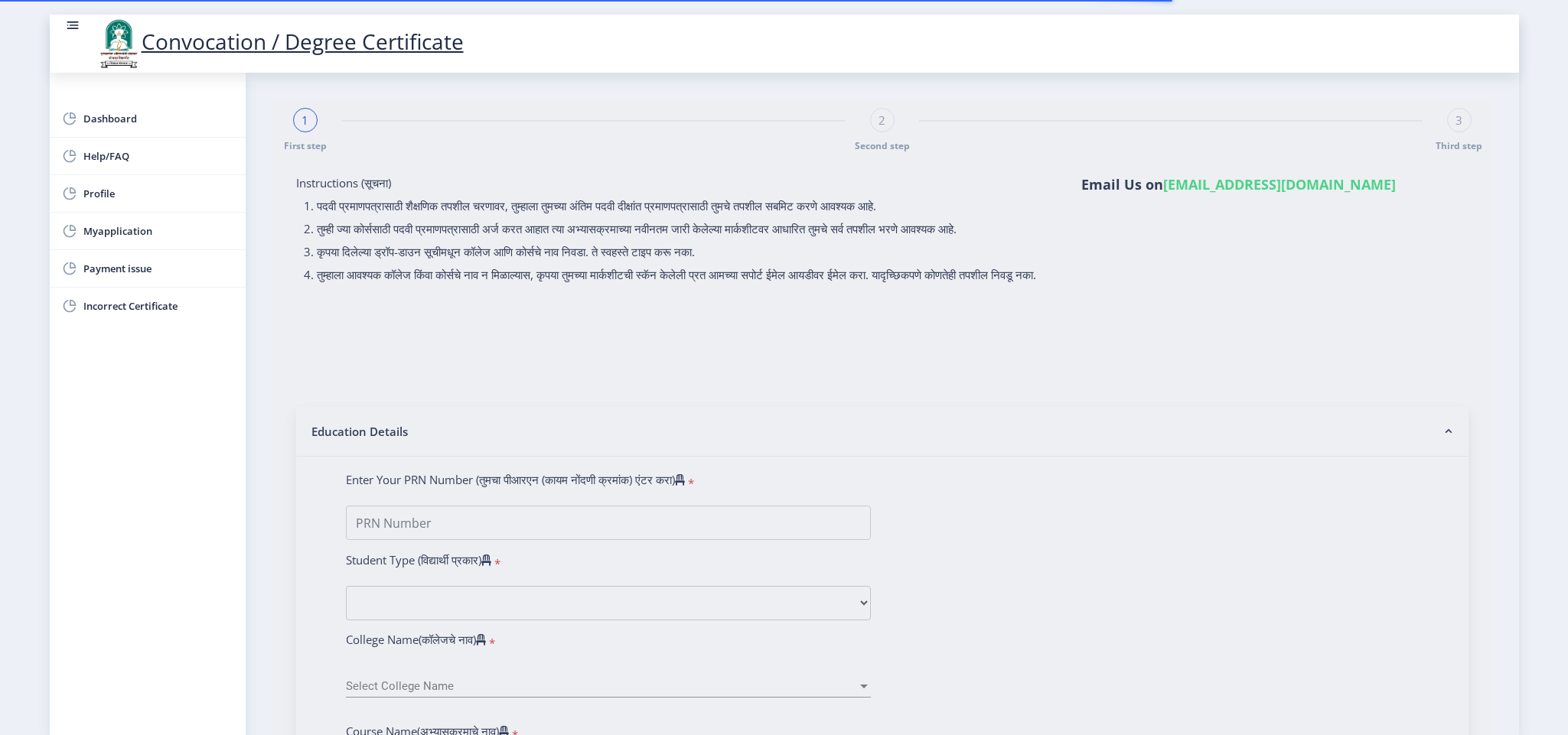
select select
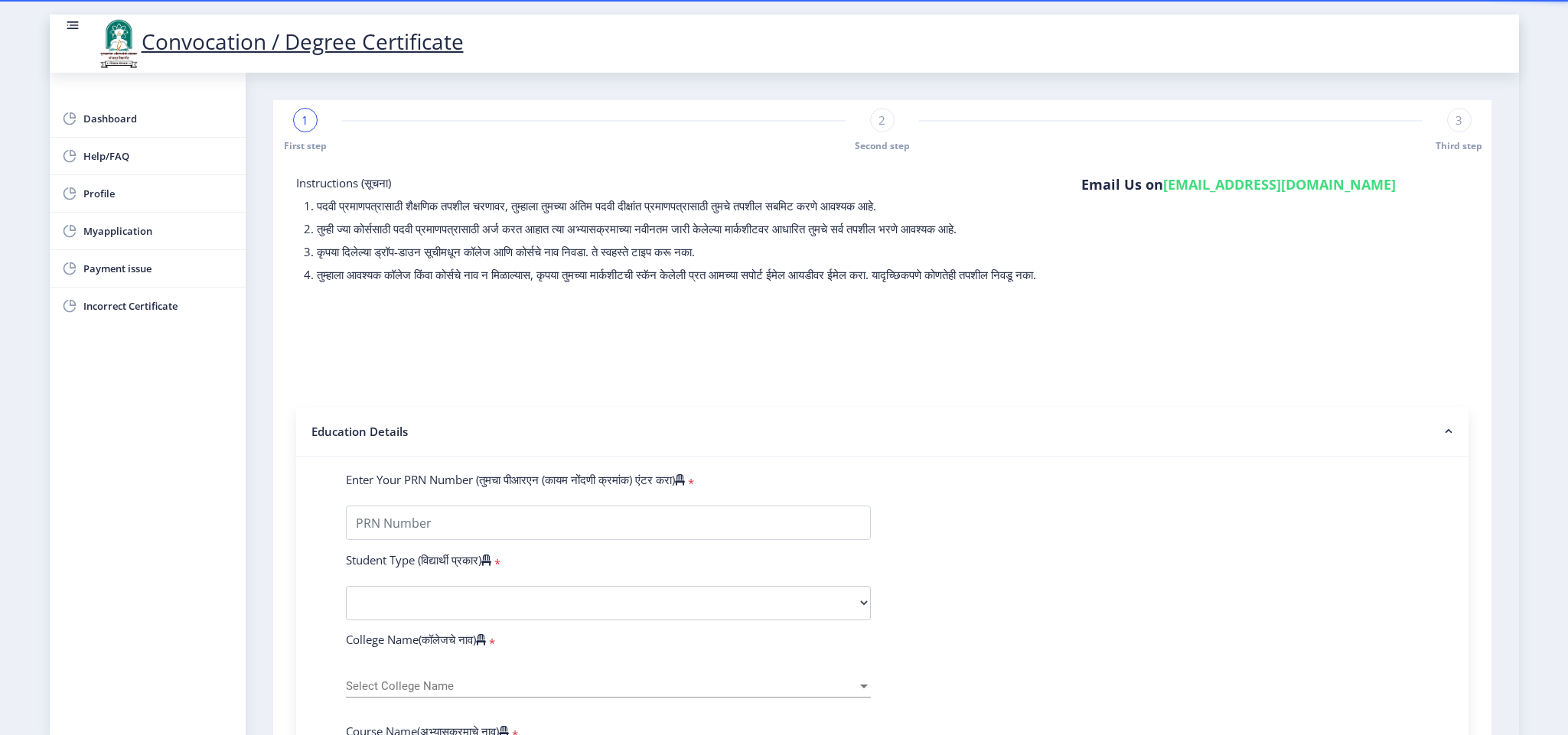
click at [859, 614] on select "Select Student Type Regular External" at bounding box center [609, 603] width 525 height 34
select select "Regular"
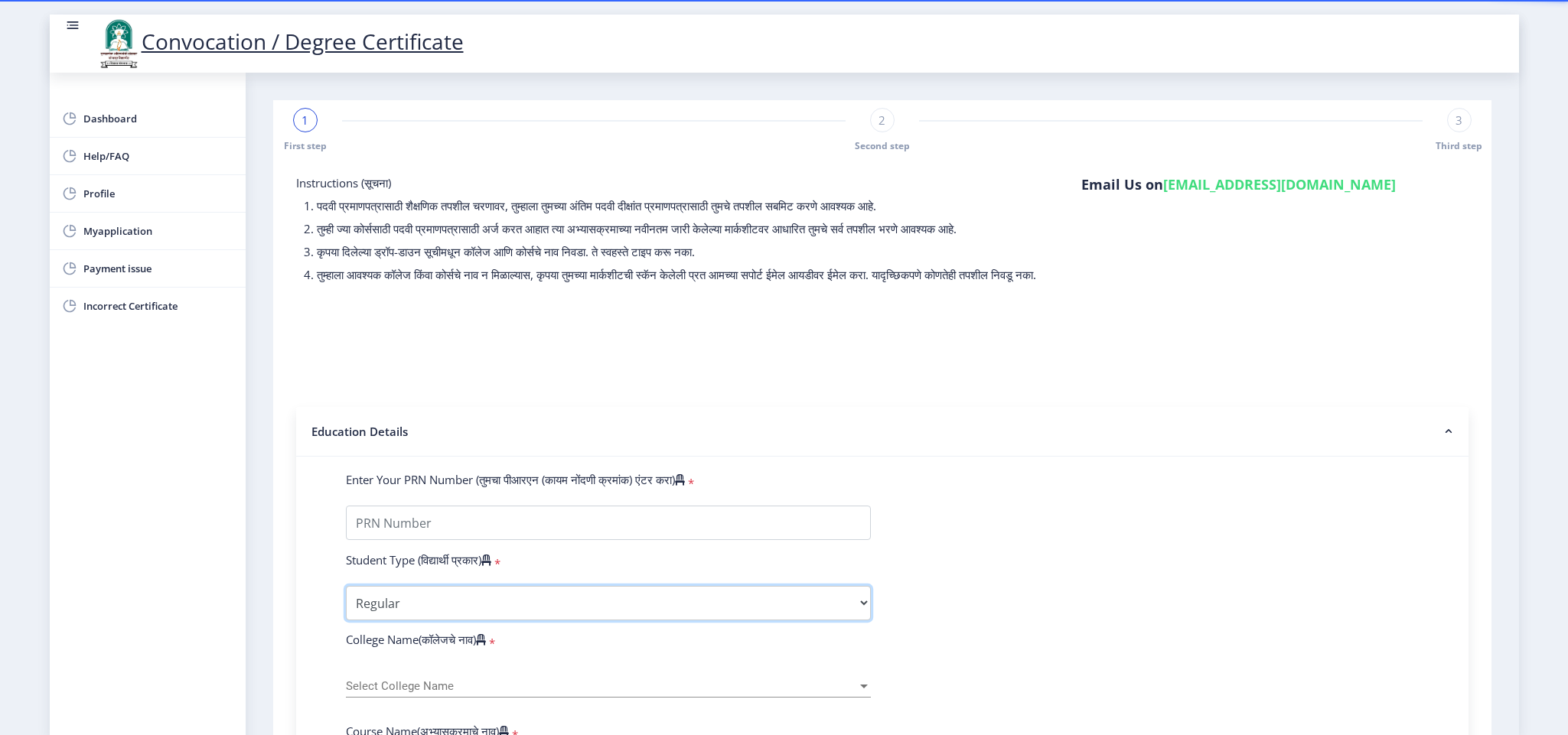
click at [346, 601] on select "Select Student Type Regular External" at bounding box center [609, 603] width 525 height 34
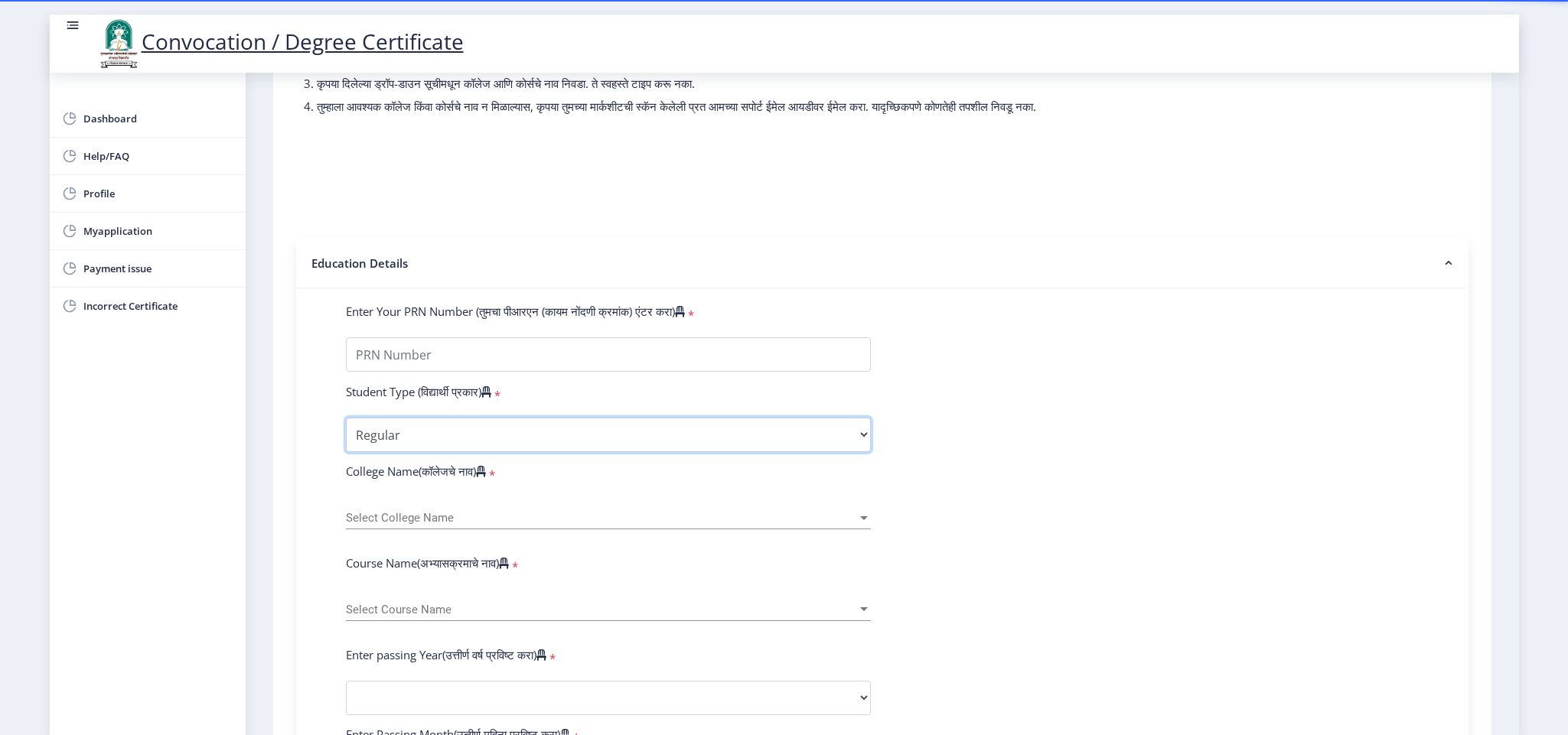
scroll to position [276, 0]
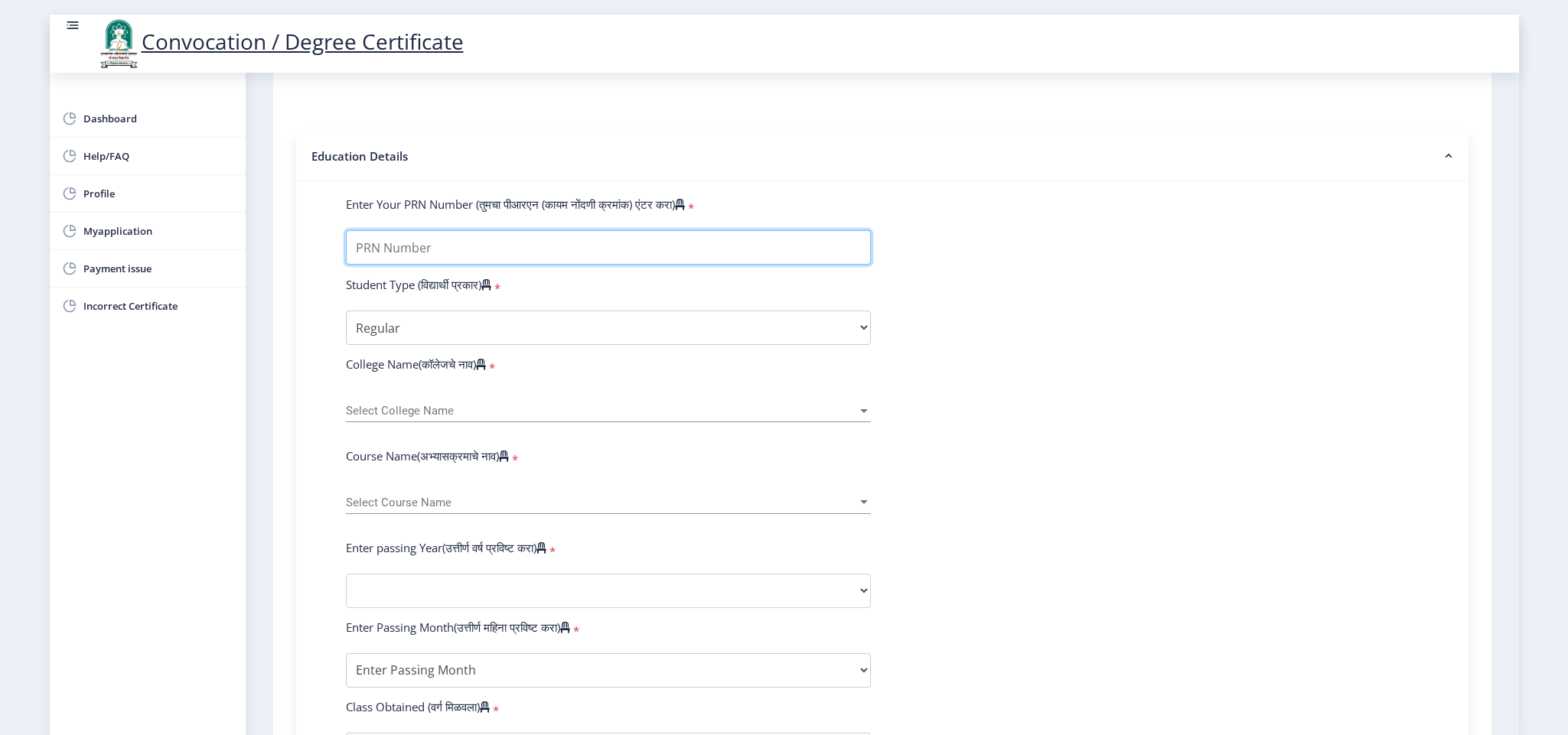
click at [498, 265] on input "Enter Your PRN Number (तुमचा पीआरएन (कायम नोंदणी क्रमांक) एंटर करा)" at bounding box center [609, 247] width 525 height 34
type input "2007032500140206"
click at [585, 418] on span "Select College Name" at bounding box center [602, 410] width 512 height 13
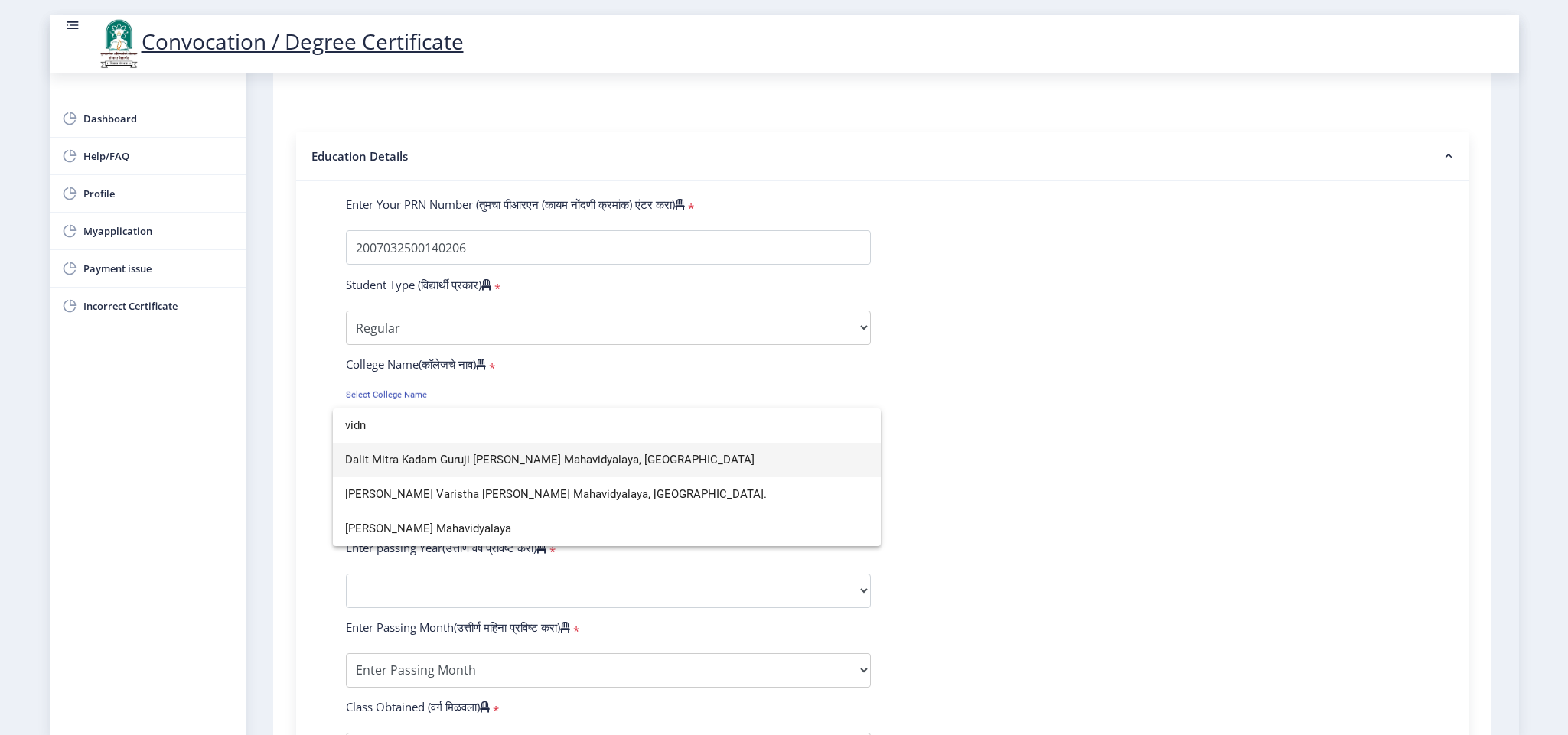
scroll to position [0, 0]
type input "vidn"
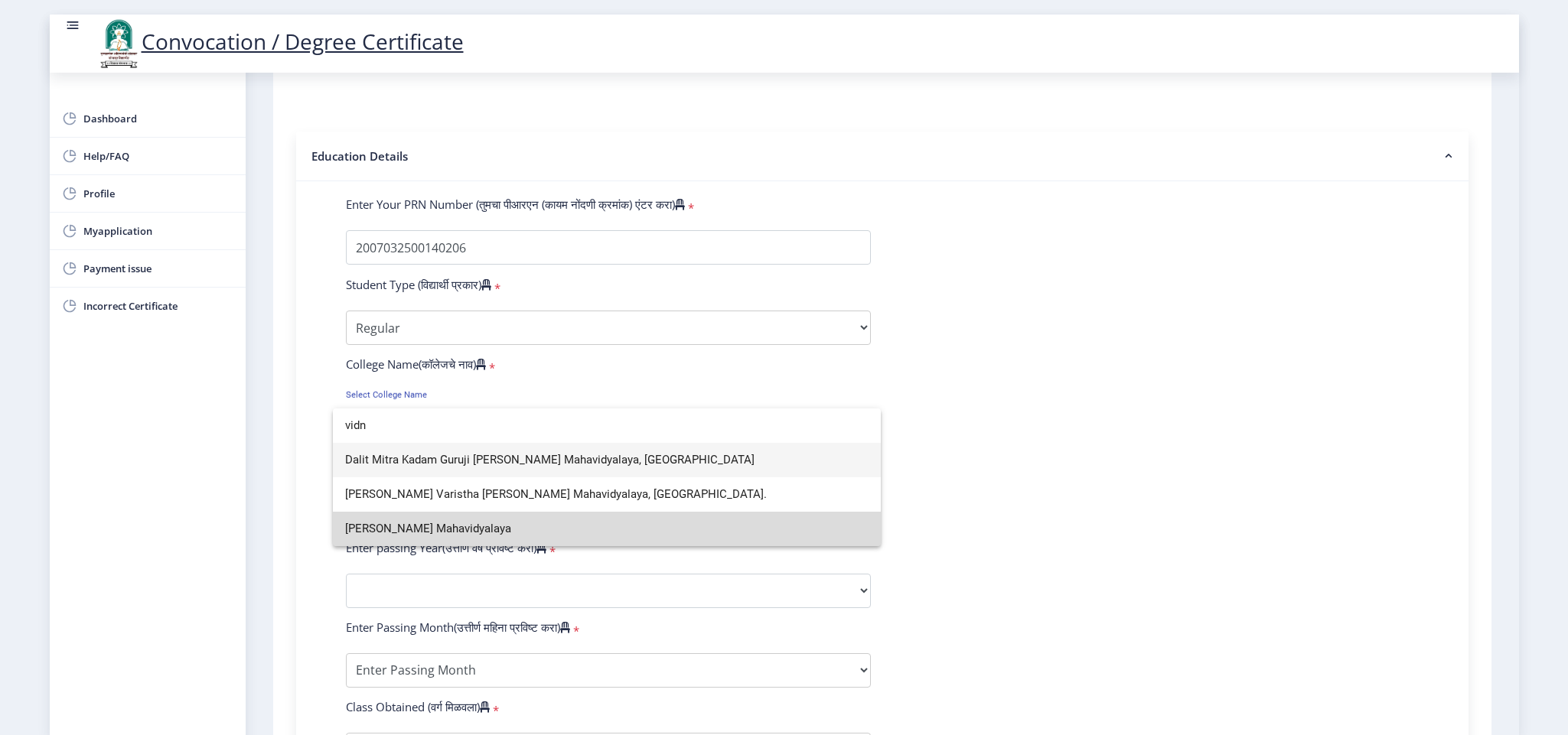
click at [473, 537] on span "[PERSON_NAME] Mahavidyalaya" at bounding box center [607, 528] width 523 height 34
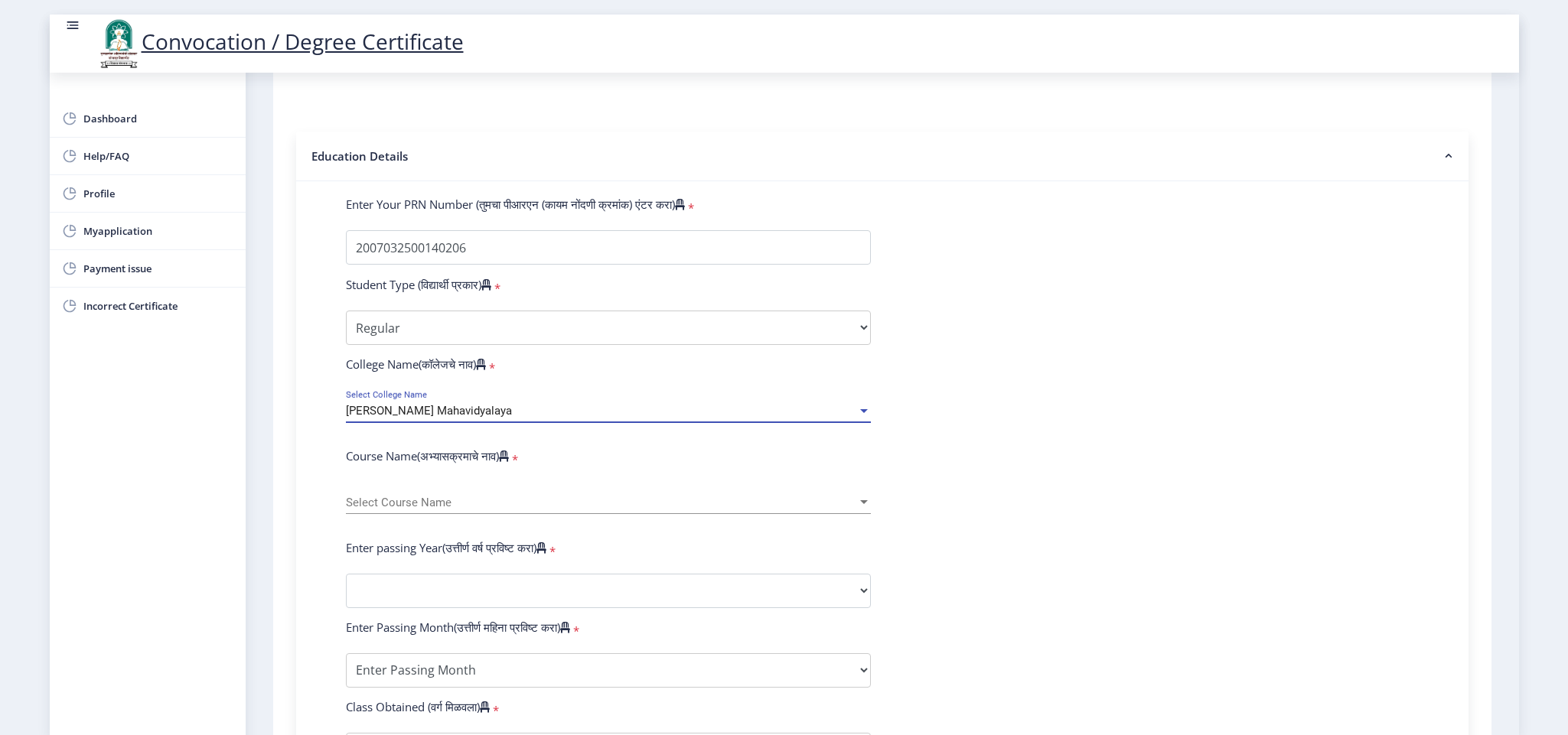
click at [863, 505] on div at bounding box center [864, 503] width 8 height 4
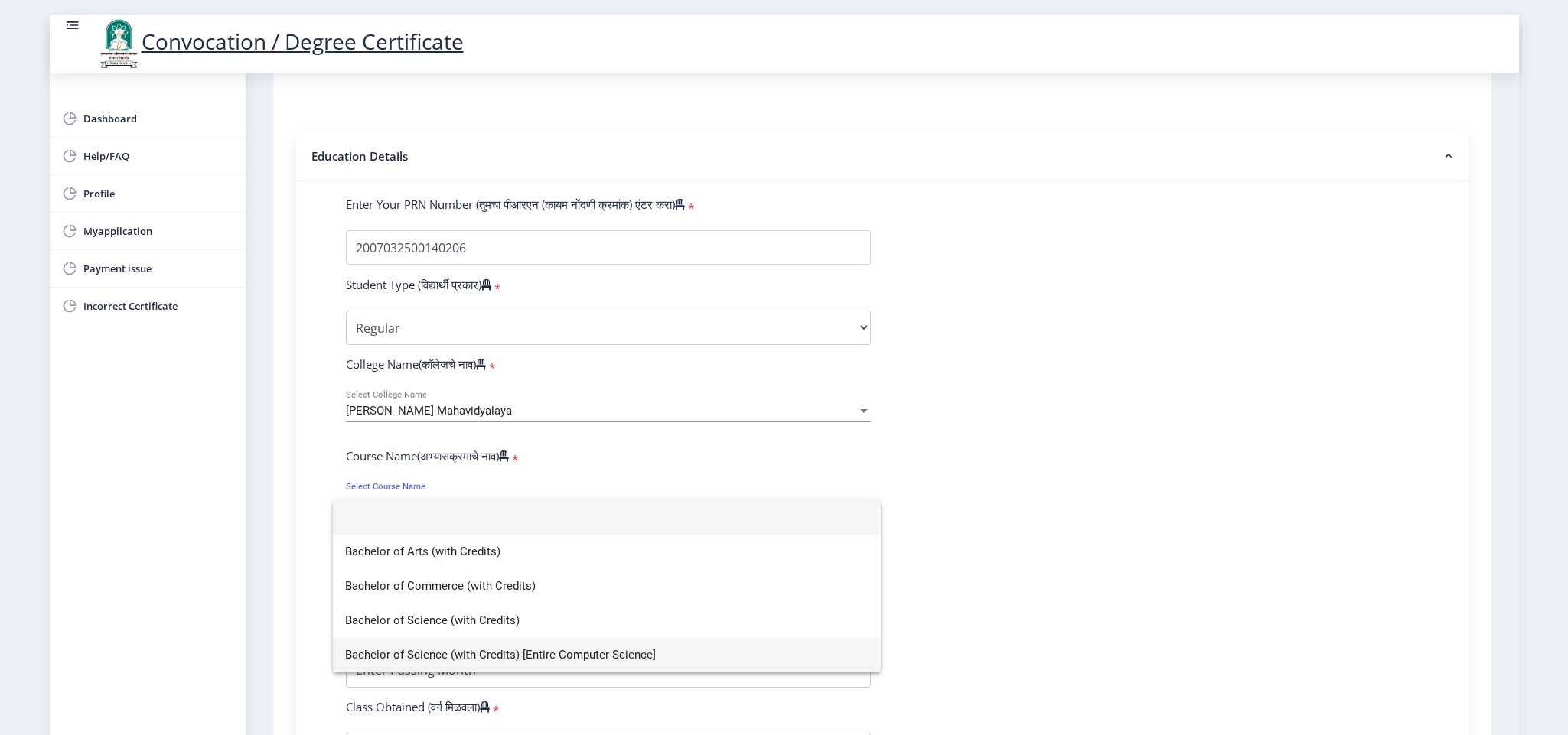
click at [636, 654] on span "Bachelor of Science (with Credits) [Entire Computer Science]" at bounding box center [607, 655] width 523 height 34
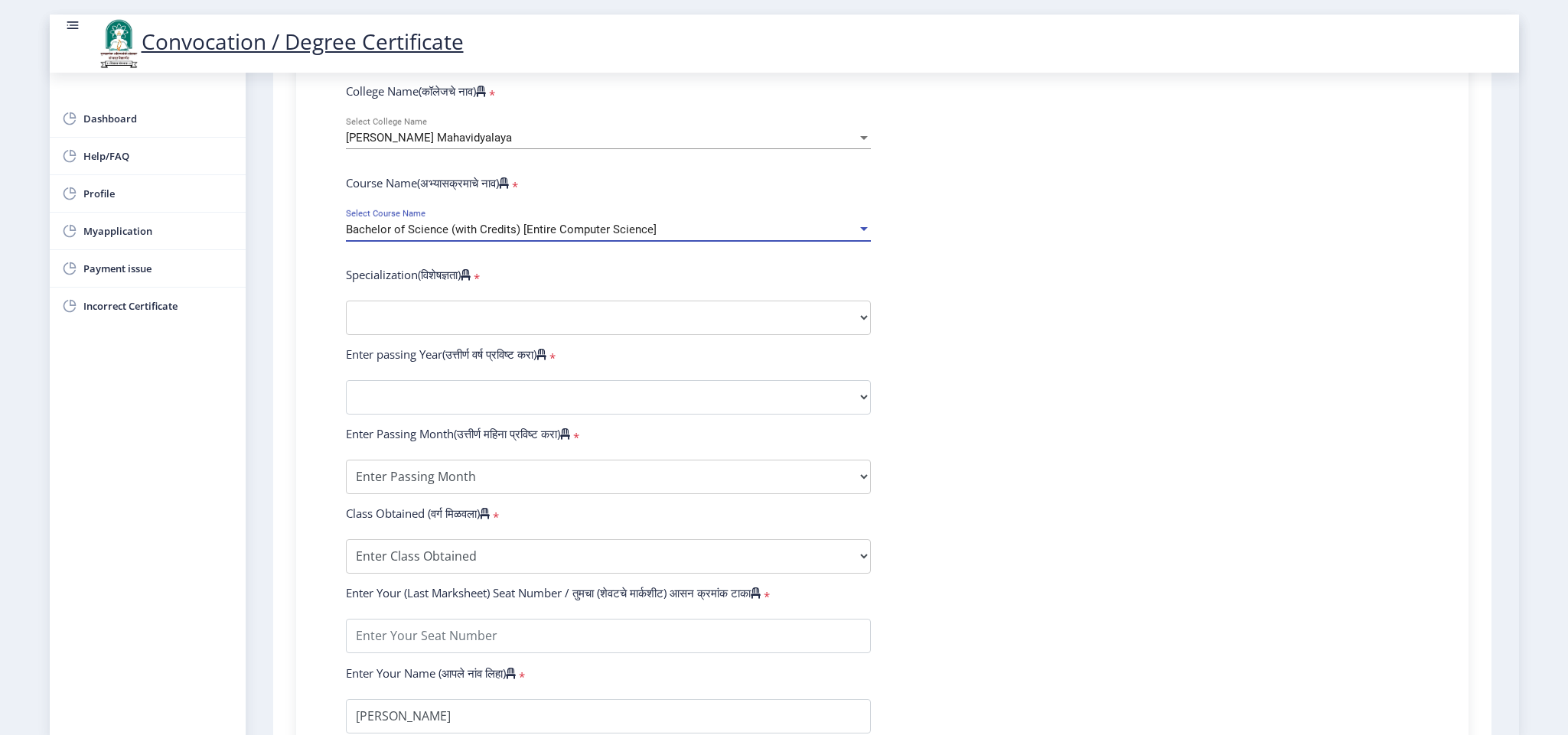
scroll to position [559, 0]
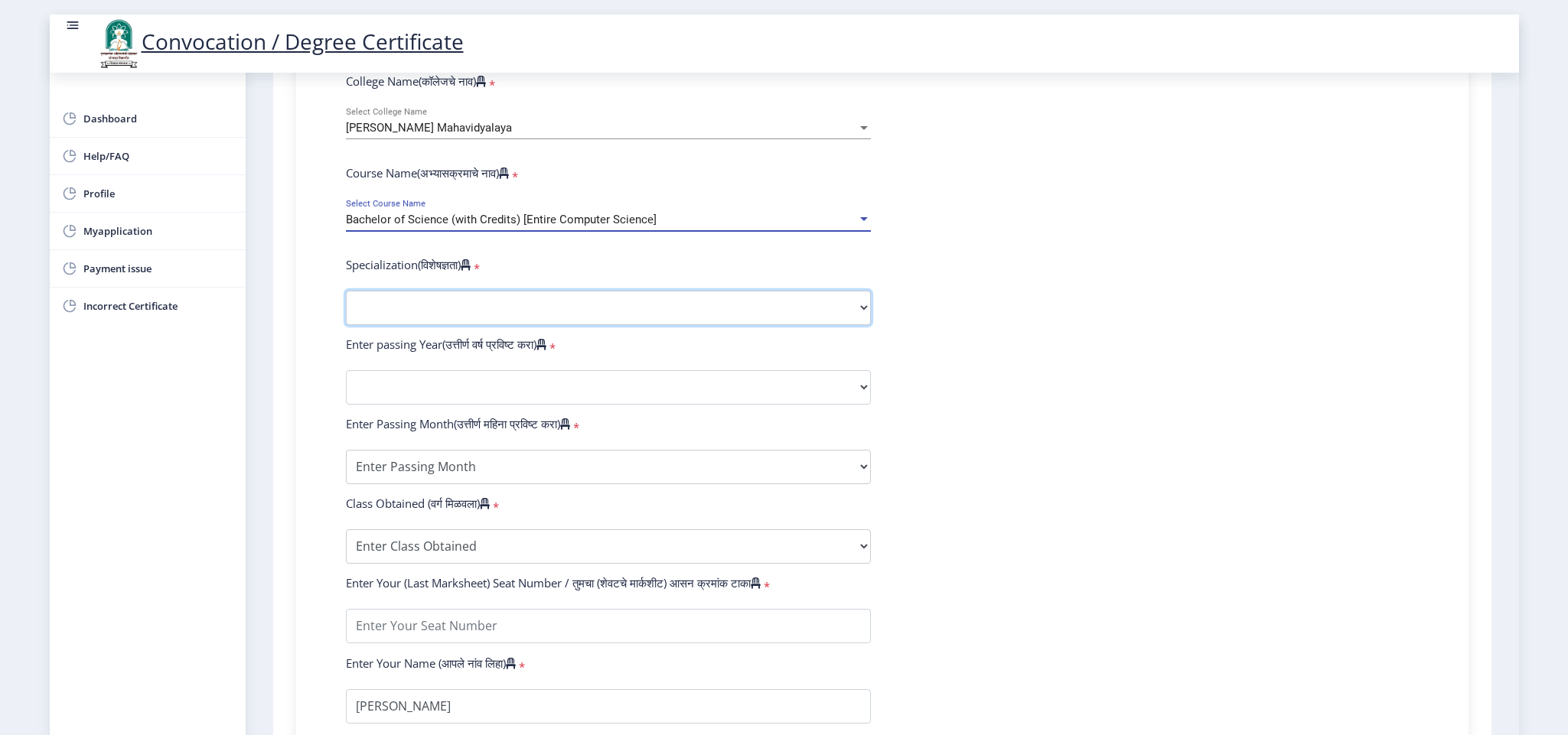
click at [861, 324] on select "Specialization Botany Chemistry Computer Science Electronics Geology Mathematic…" at bounding box center [609, 308] width 525 height 34
select select "Computer Science"
click at [346, 305] on select "Specialization Botany Chemistry Computer Science Electronics Geology Mathematic…" at bounding box center [609, 308] width 525 height 34
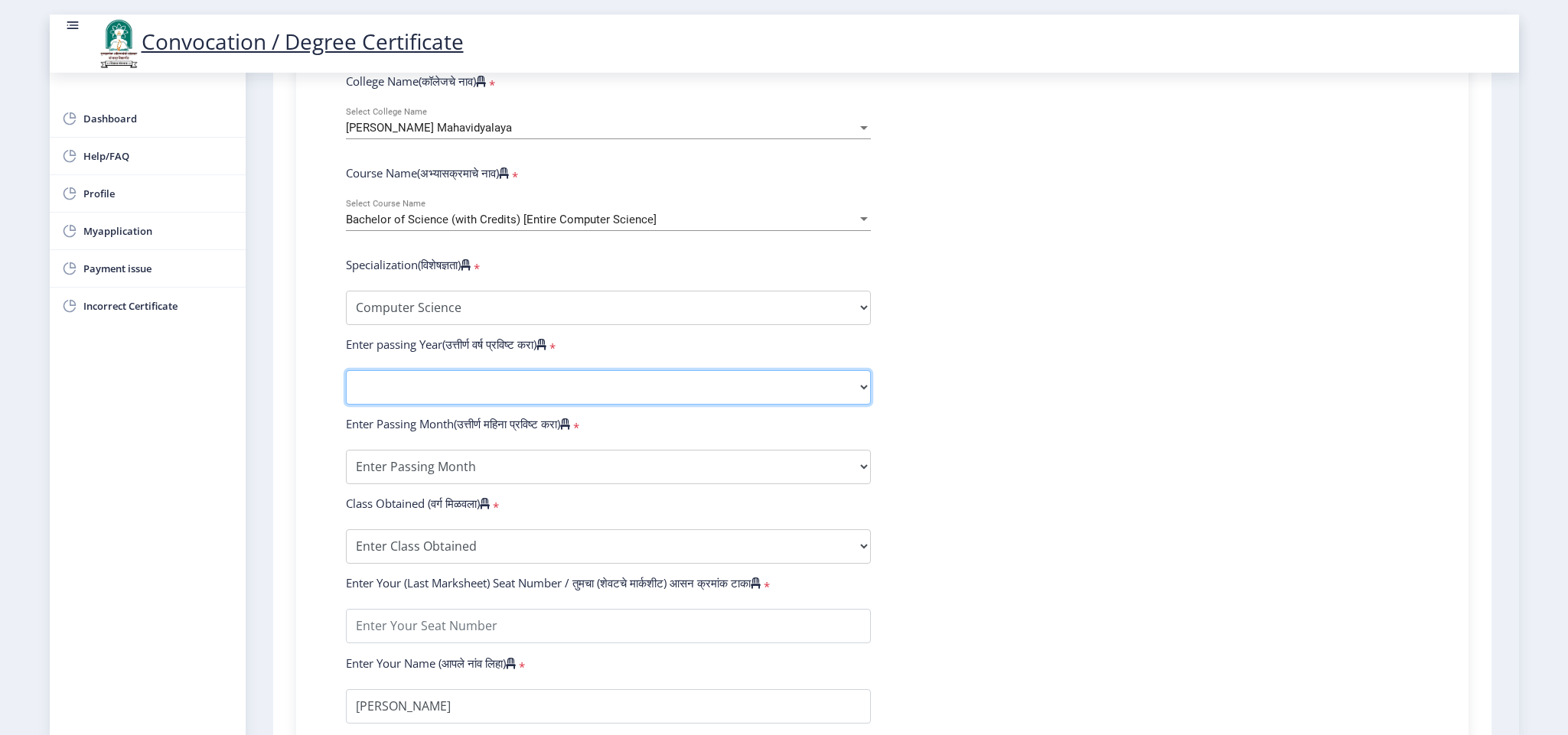
click at [831, 398] on select "2025 2024 2023 2022 2021 2020 2019 2018 2017 2016 2015 2014 2013 2012 2011 2010…" at bounding box center [609, 387] width 525 height 34
select select "2011"
click at [346, 384] on select "2025 2024 2023 2022 2021 2020 2019 2018 2017 2016 2015 2014 2013 2012 2011 2010…" at bounding box center [609, 387] width 525 height 34
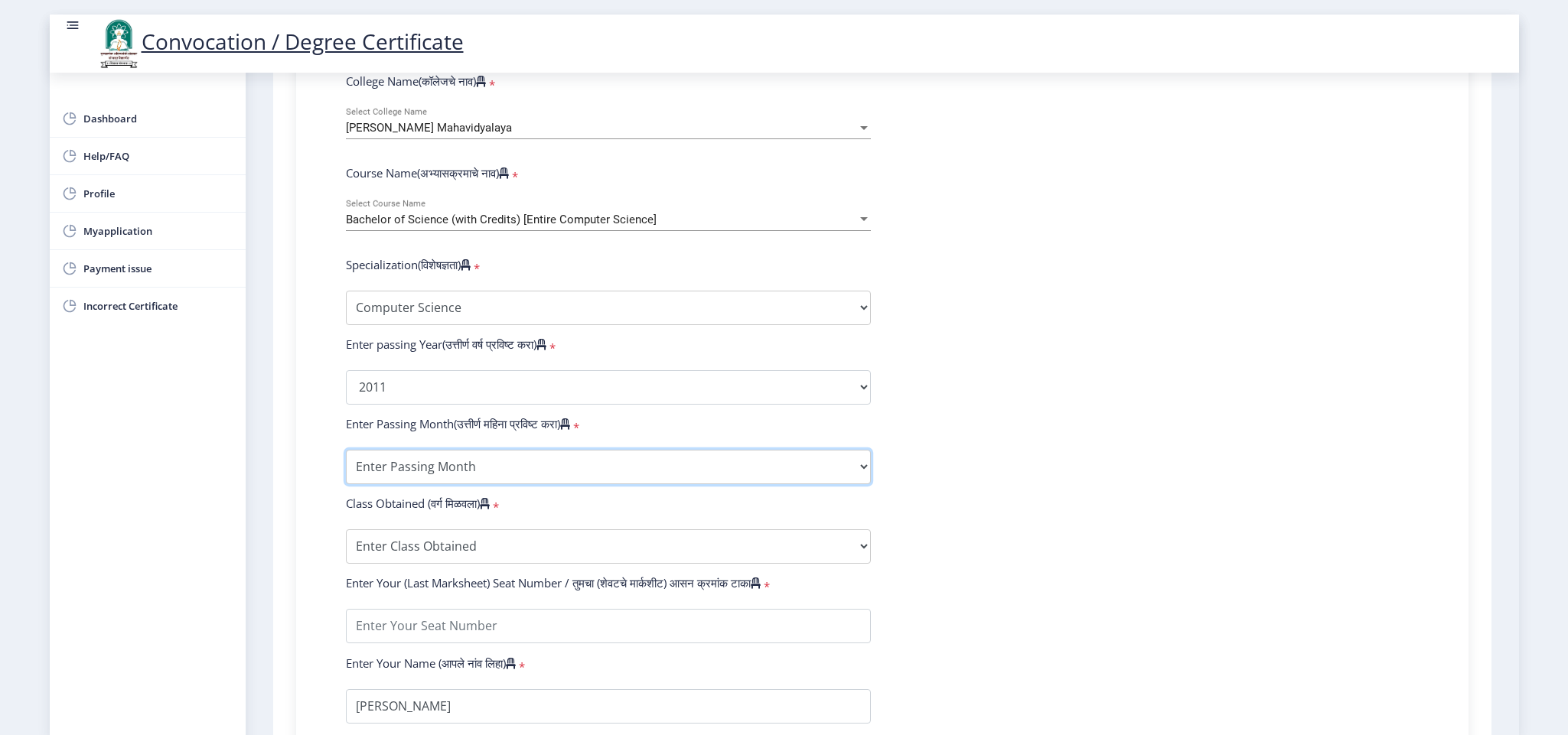
click at [859, 484] on select "Enter Passing Month March April May October November December" at bounding box center [609, 466] width 525 height 34
select select "November"
click at [346, 463] on select "Enter Passing Month March April May October November December" at bounding box center [609, 466] width 525 height 34
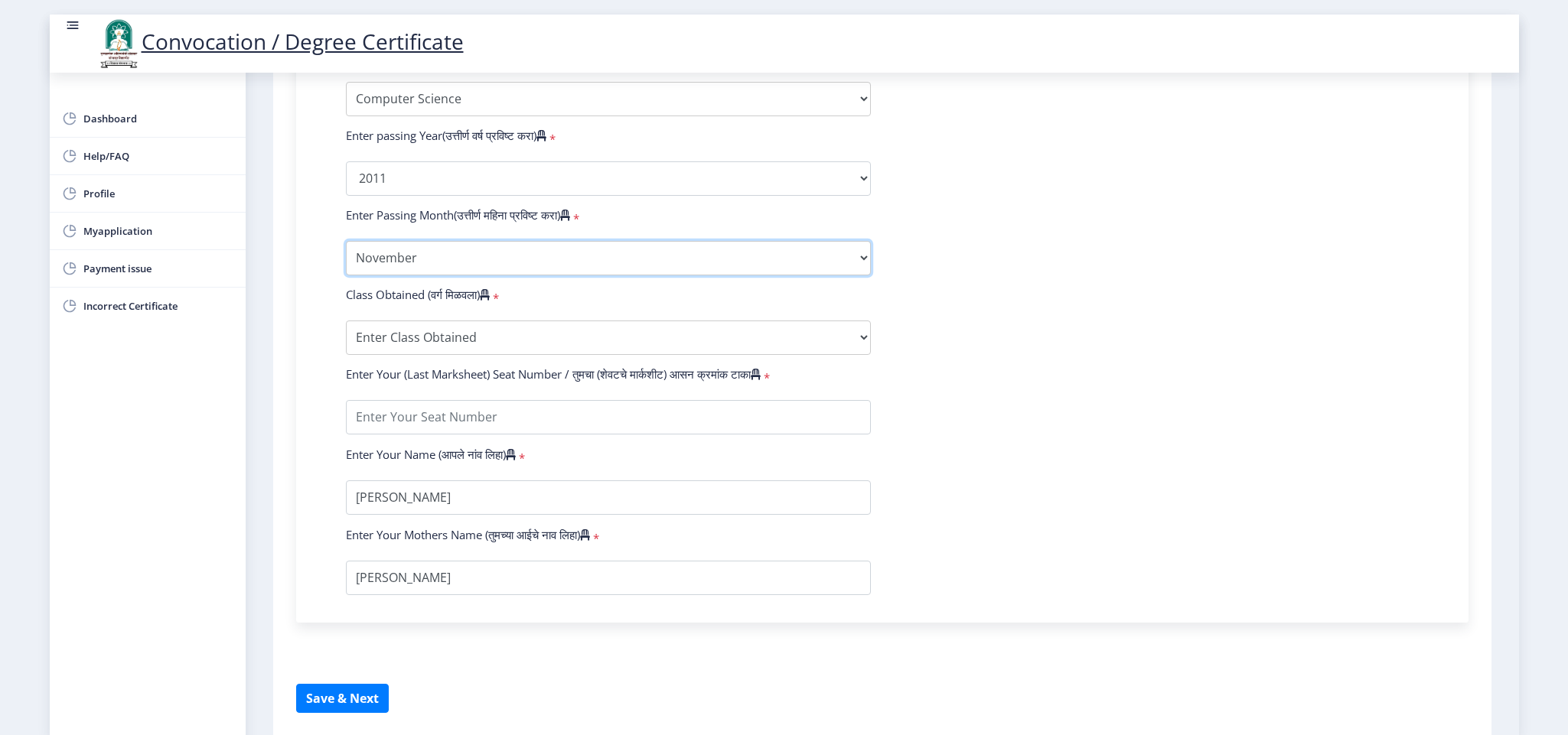
scroll to position [804, 0]
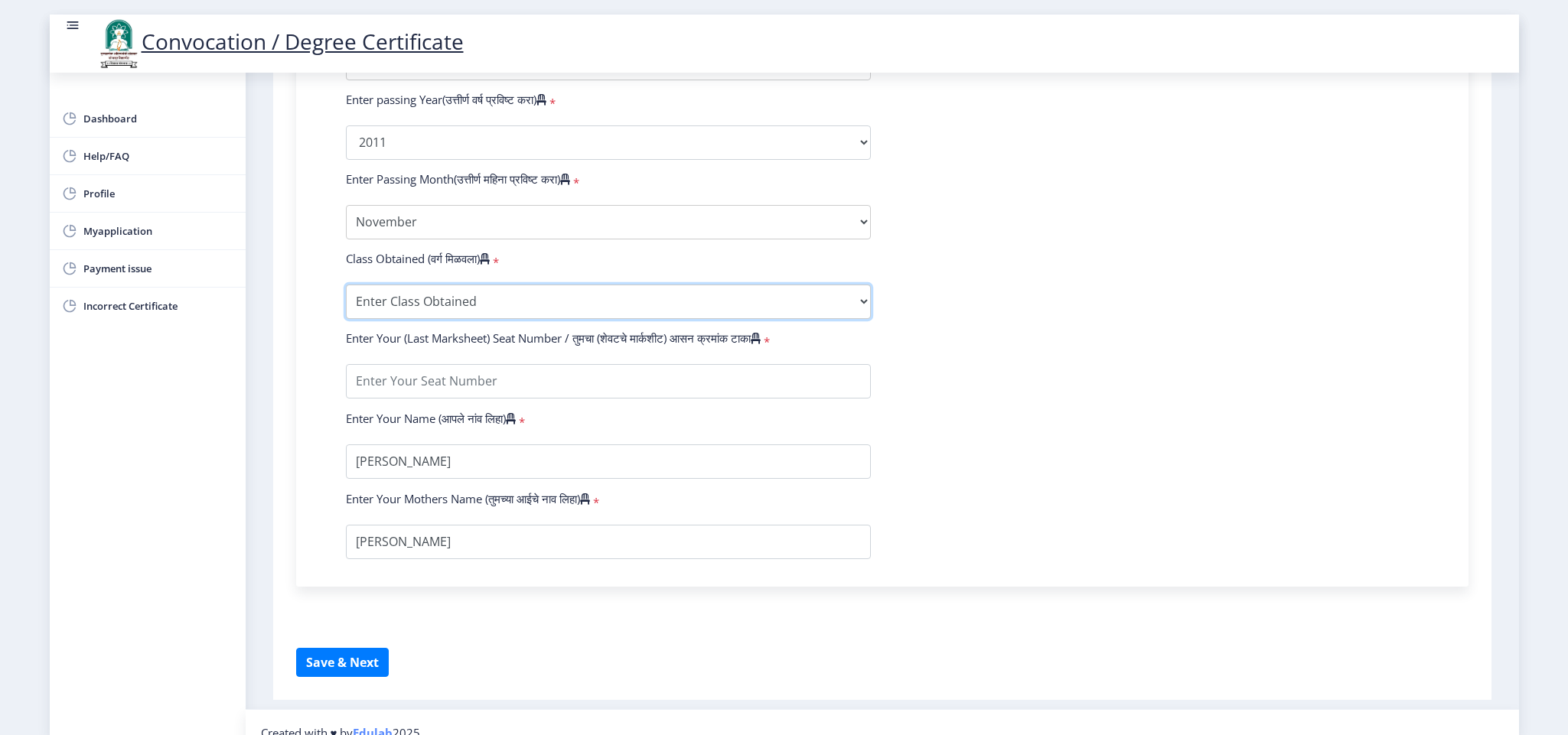
click at [862, 315] on select "Enter Class Obtained FIRST CLASS WITH DISTINCTION FIRST CLASS HIGHER SECOND CLA…" at bounding box center [609, 301] width 525 height 34
select select "SECOND CLASS"
click at [346, 299] on select "Enter Class Obtained FIRST CLASS WITH DISTINCTION FIRST CLASS HIGHER SECOND CLA…" at bounding box center [609, 301] width 525 height 34
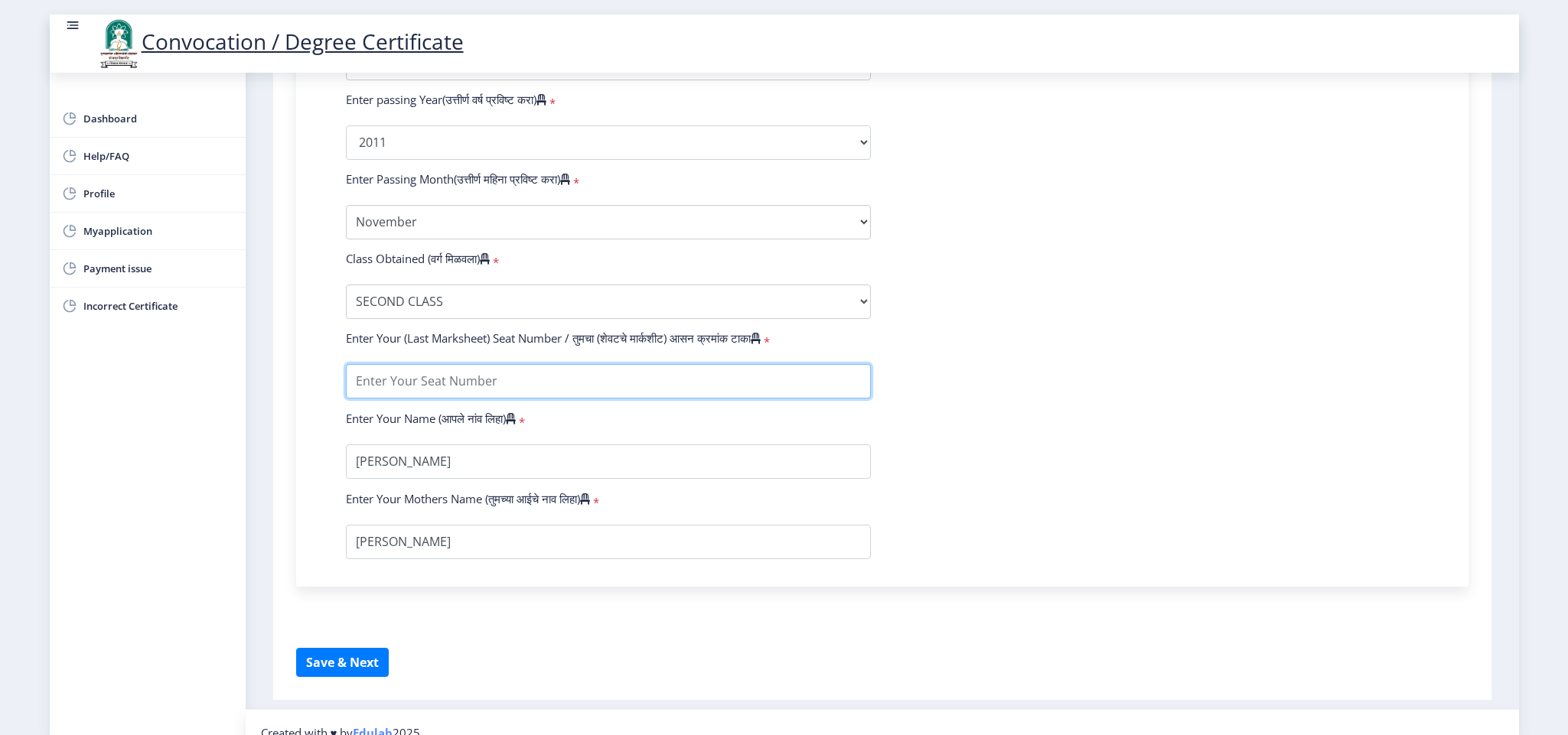
click at [556, 393] on input "textarea" at bounding box center [609, 381] width 525 height 34
type input "022055"
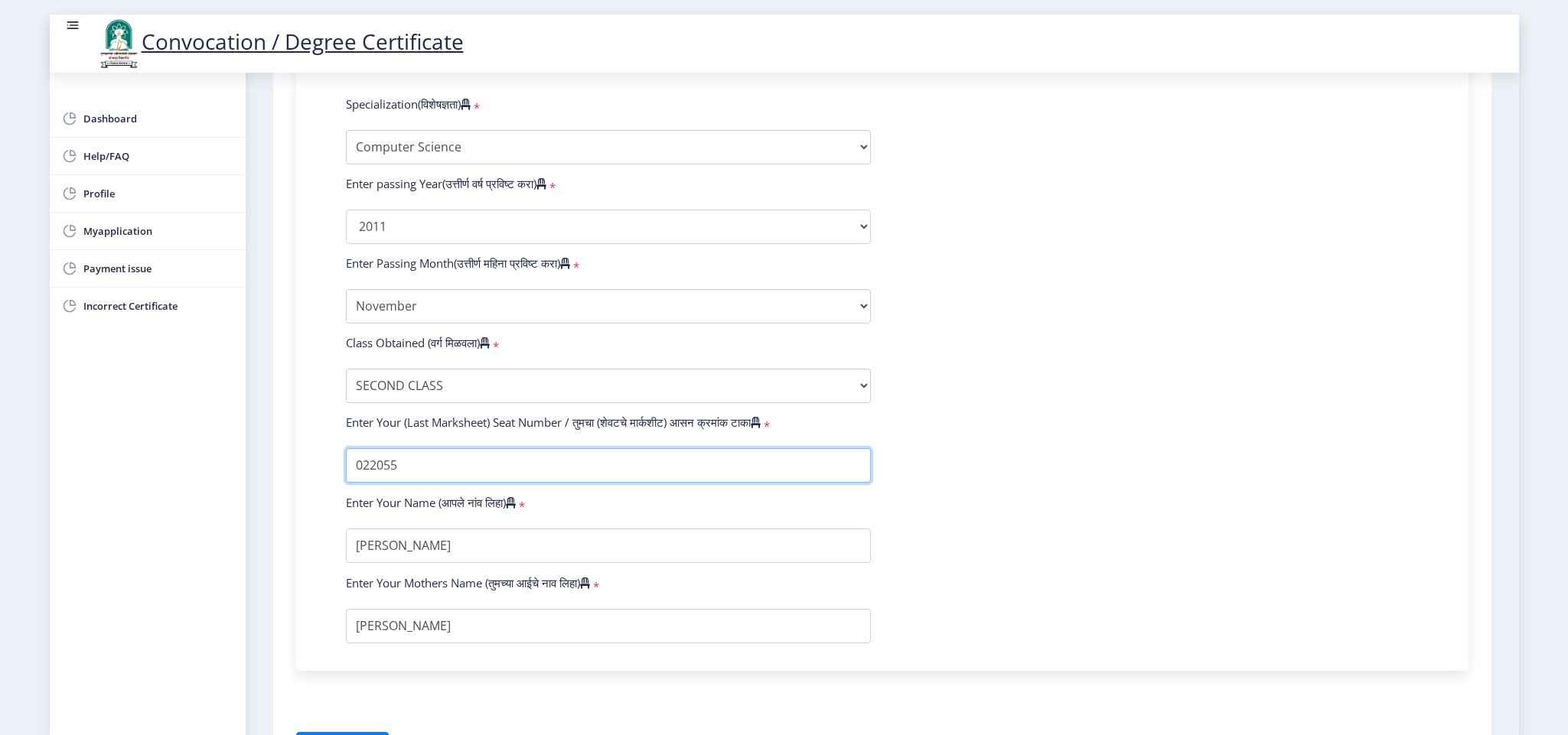
scroll to position [838, 0]
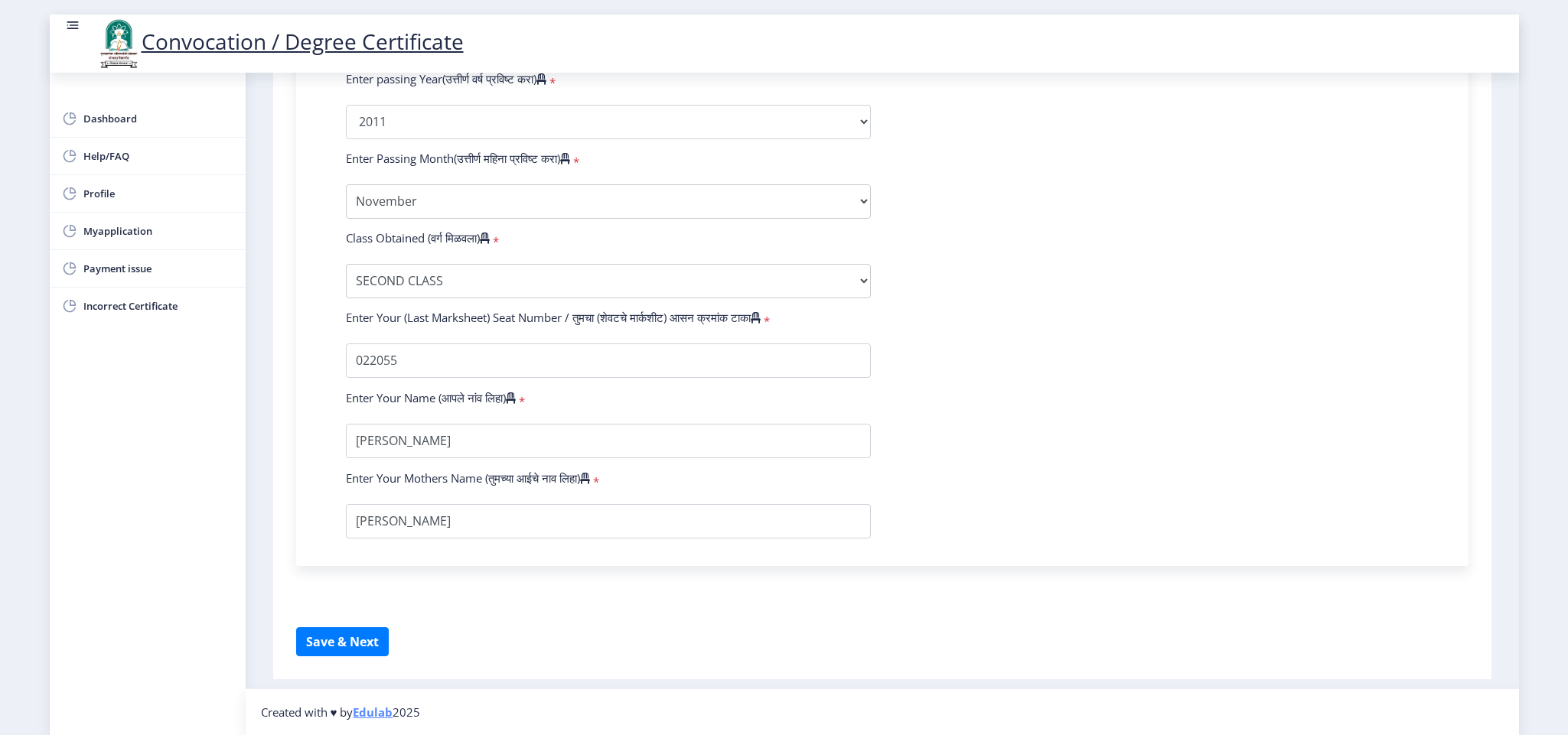
click at [1038, 344] on form "Enter Your PRN Number (तुमचा पीआरएन (कायम नोंदणी क्रमांक) एंटर करा) * Student T…" at bounding box center [882, 92] width 1096 height 890
click at [346, 636] on button "Save & Next" at bounding box center [342, 643] width 92 height 30
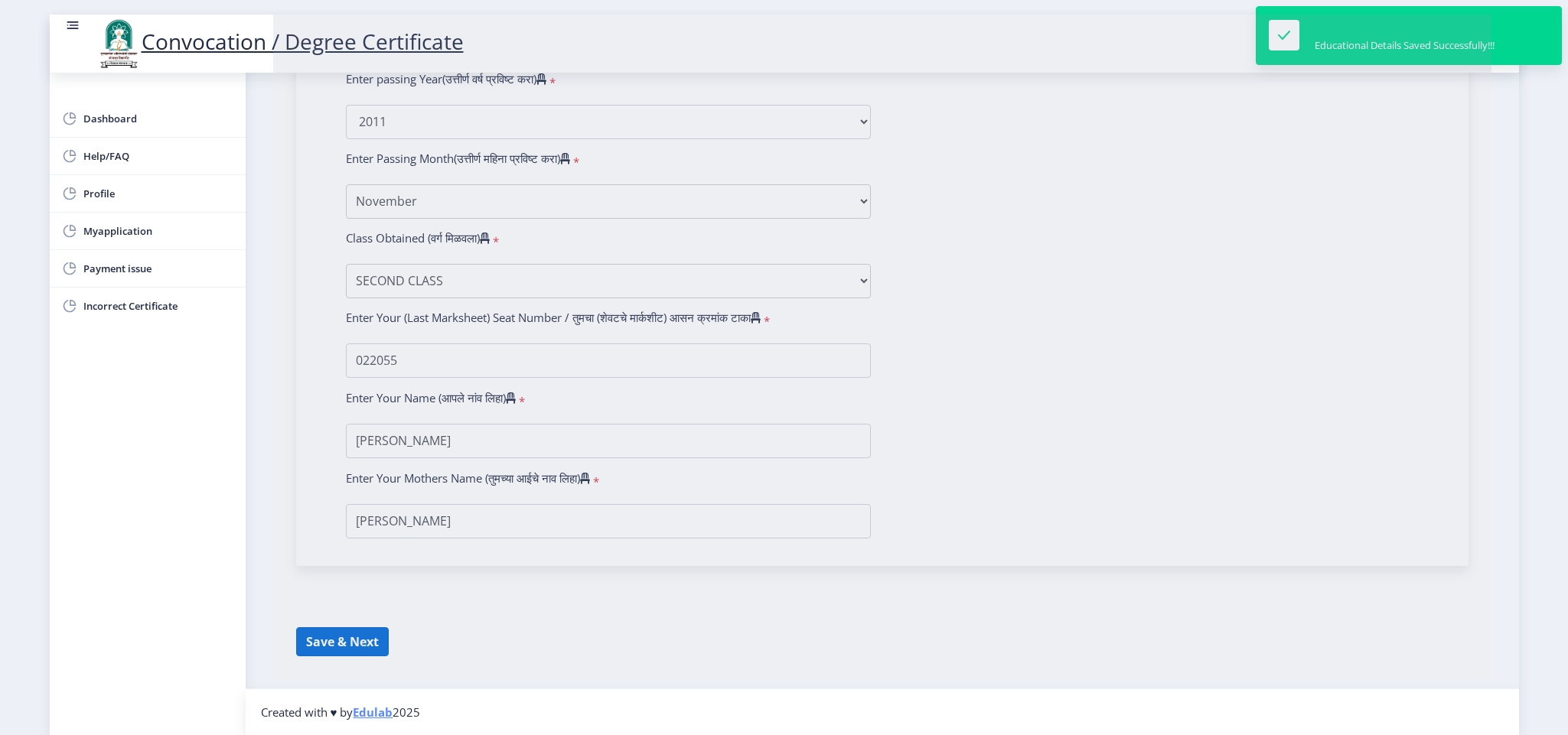
select select
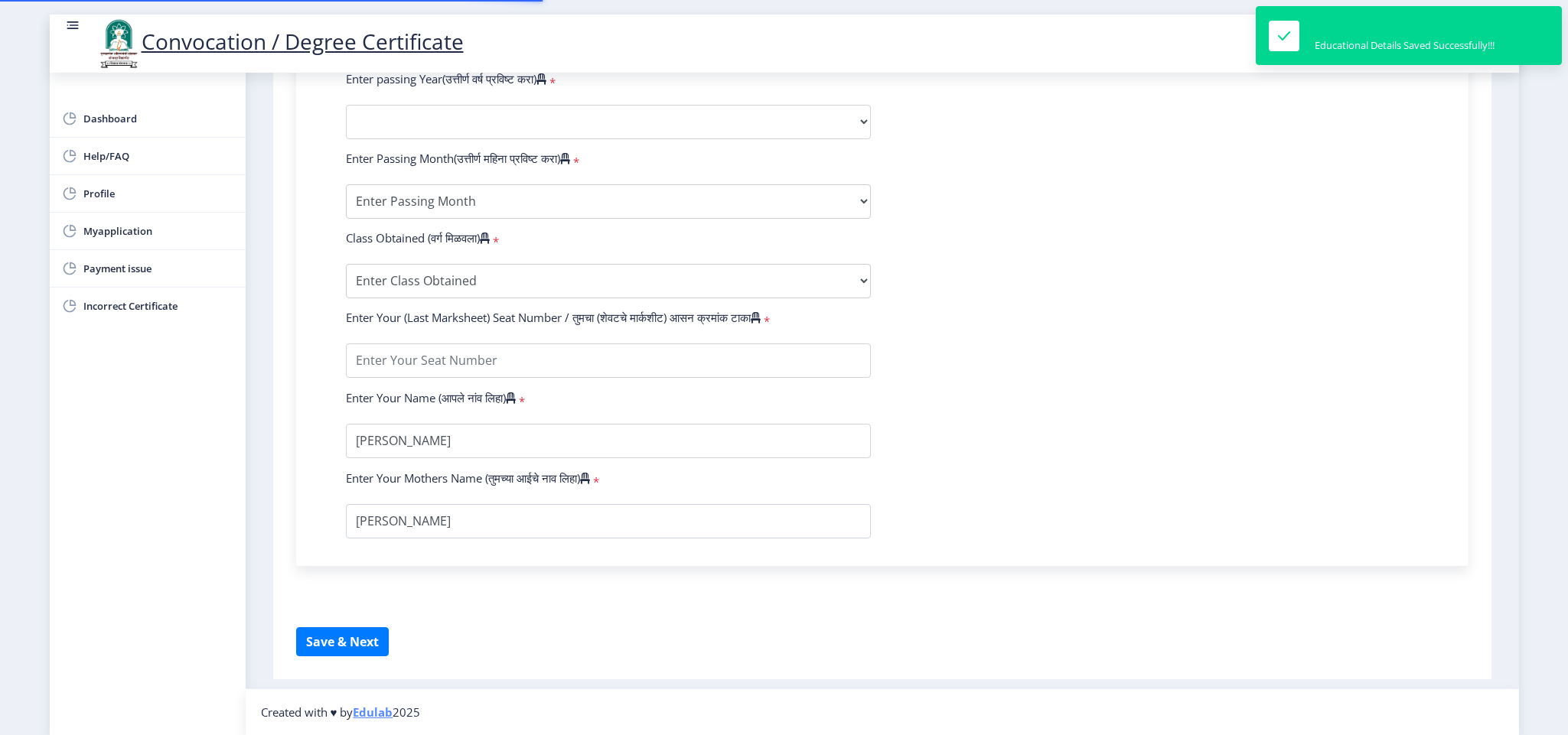
type input "2007032500140206"
select select "Regular"
select select "2011"
select select "November"
select select "SECOND CLASS"
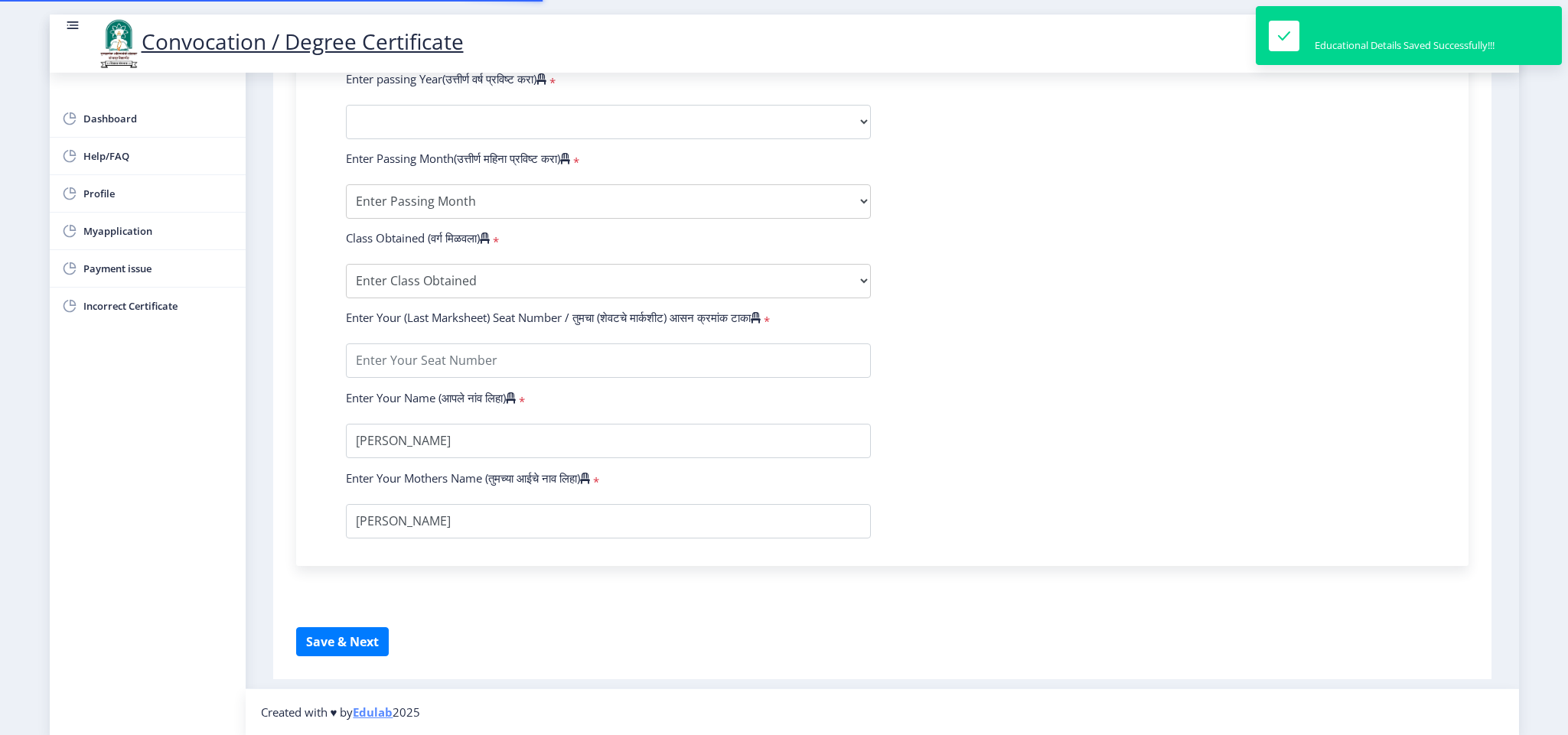
type input "022055"
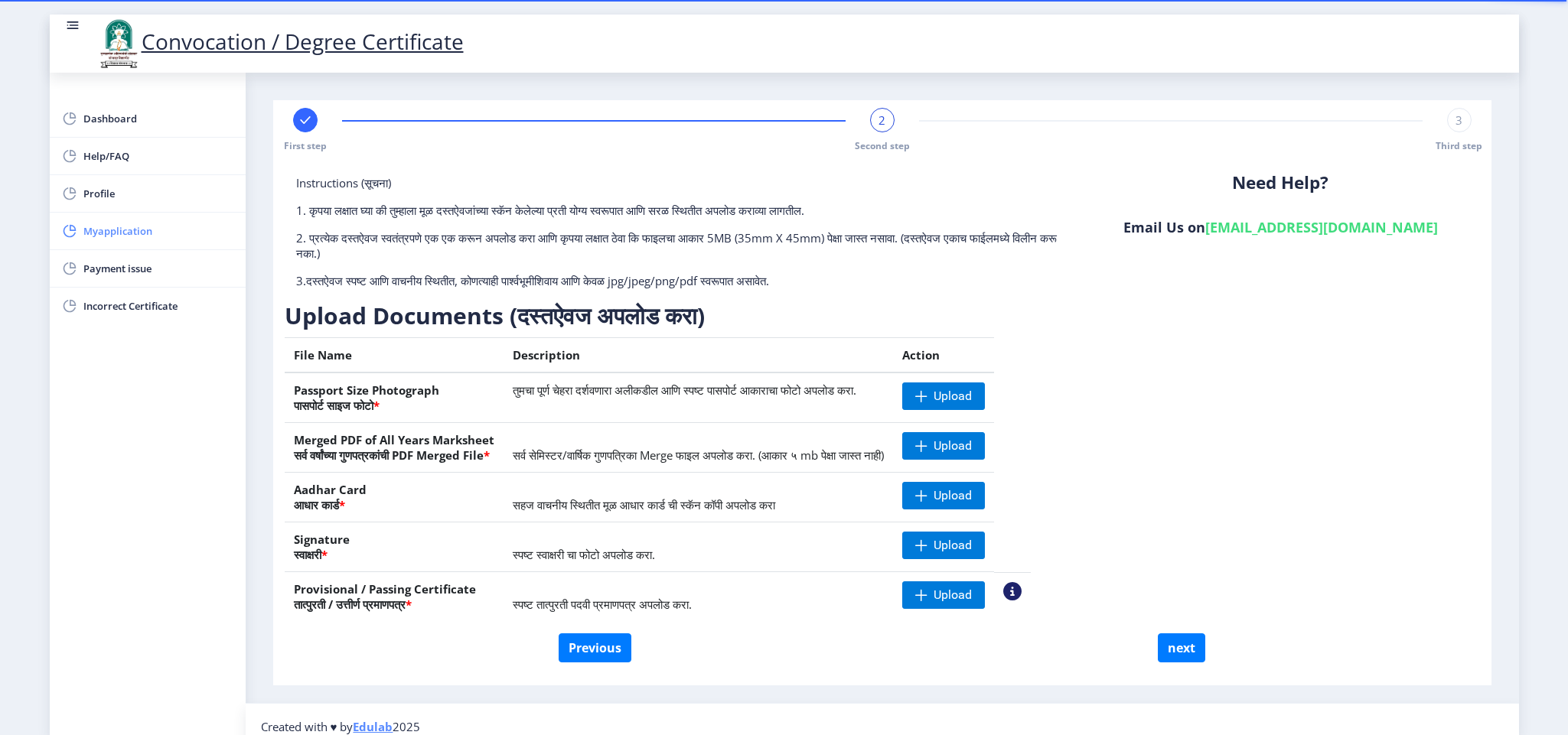
click at [110, 239] on span "Myapplication" at bounding box center [158, 231] width 150 height 19
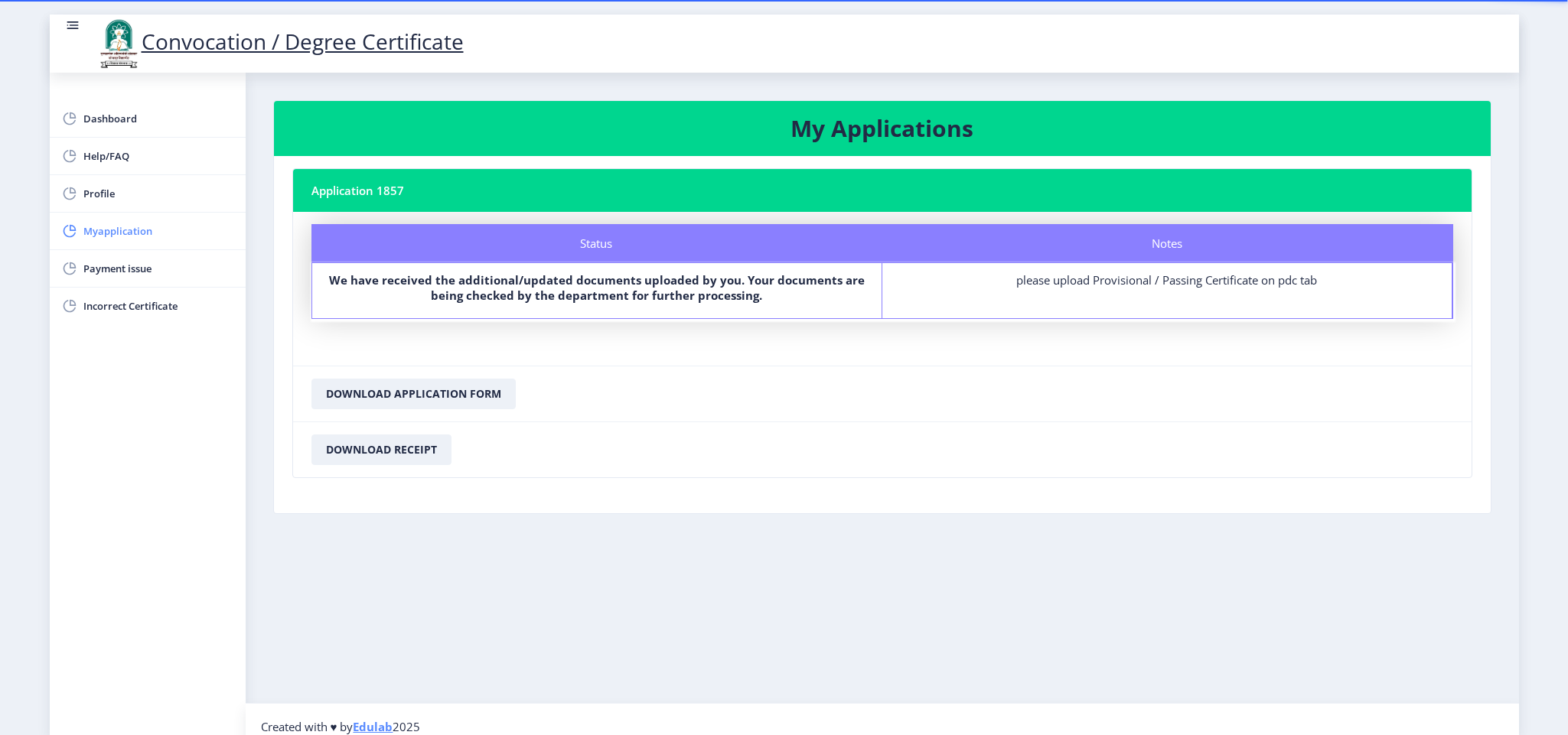
click at [126, 228] on span "Myapplication" at bounding box center [158, 231] width 150 height 19
click at [124, 120] on span "Dashboard" at bounding box center [158, 118] width 150 height 19
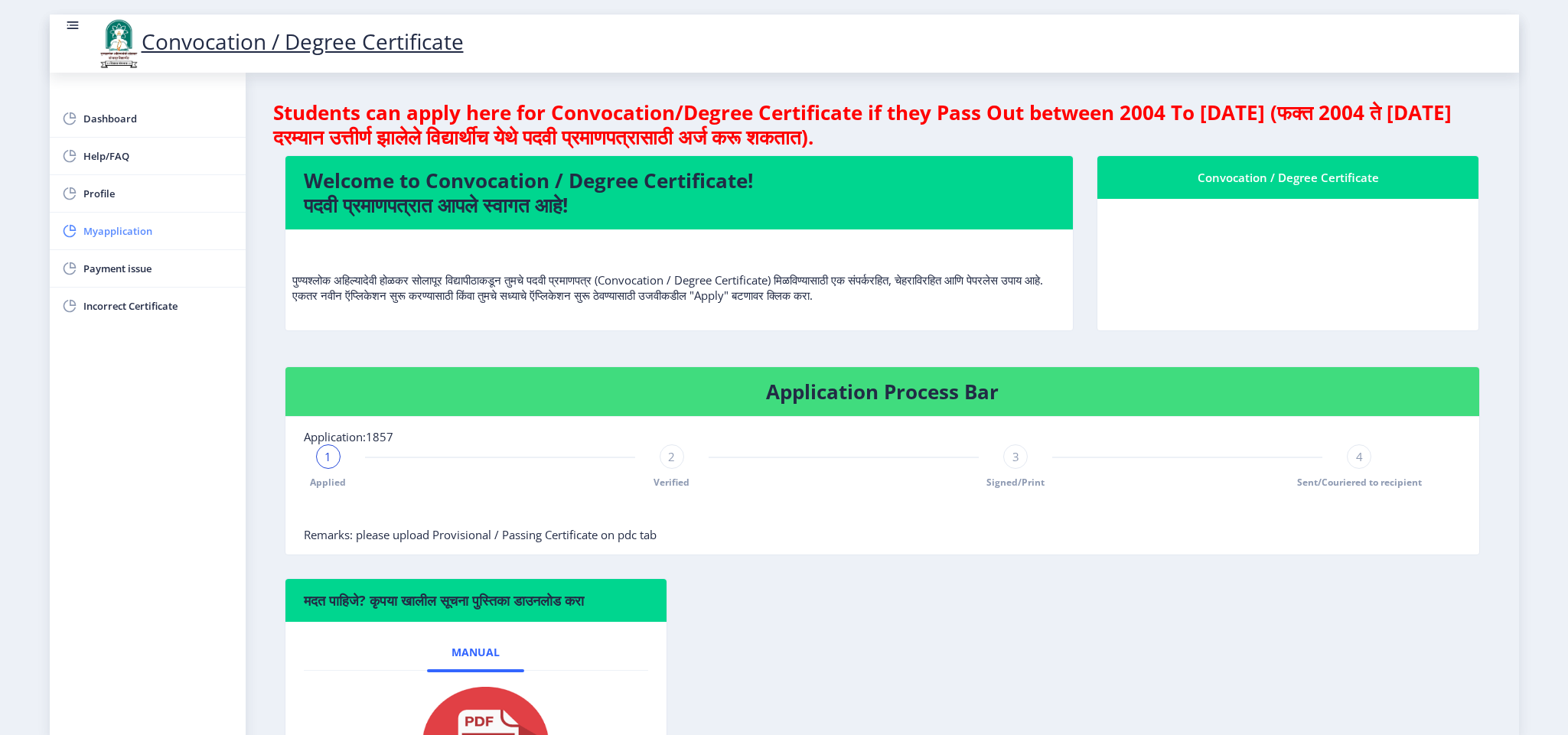
click at [112, 227] on span "Myapplication" at bounding box center [158, 231] width 150 height 19
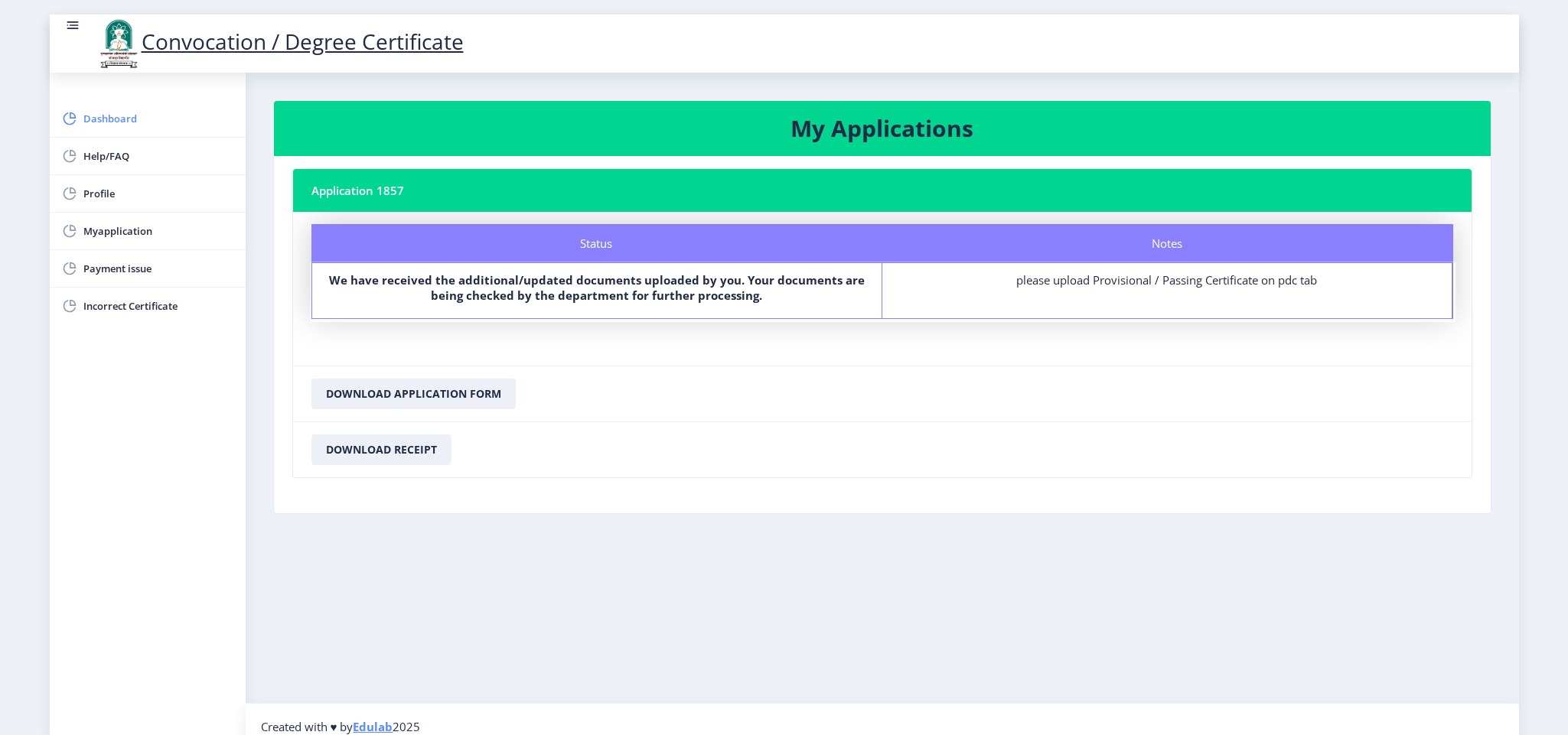
click at [113, 118] on span "Dashboard" at bounding box center [158, 118] width 150 height 19
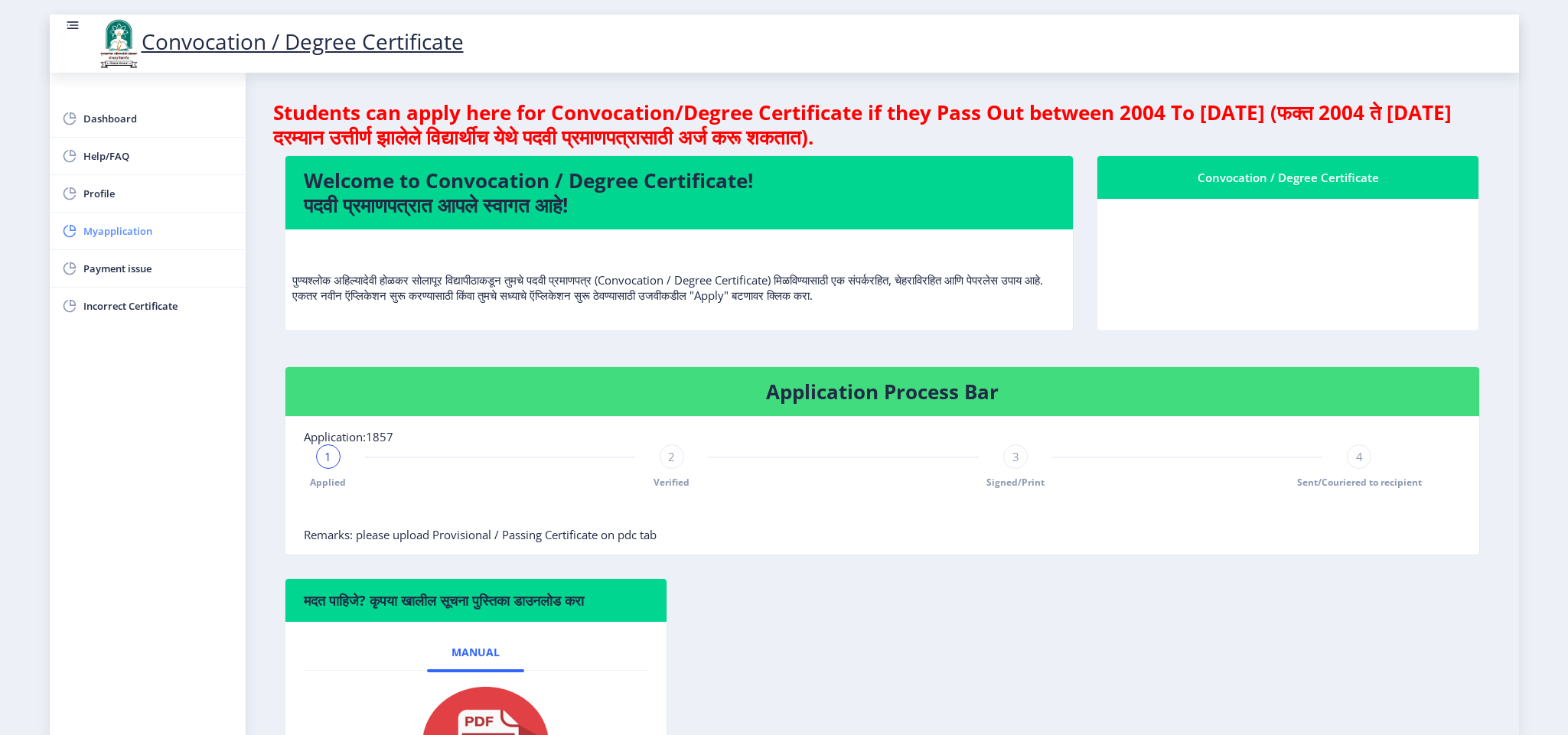
click at [141, 235] on span "Myapplication" at bounding box center [158, 231] width 150 height 19
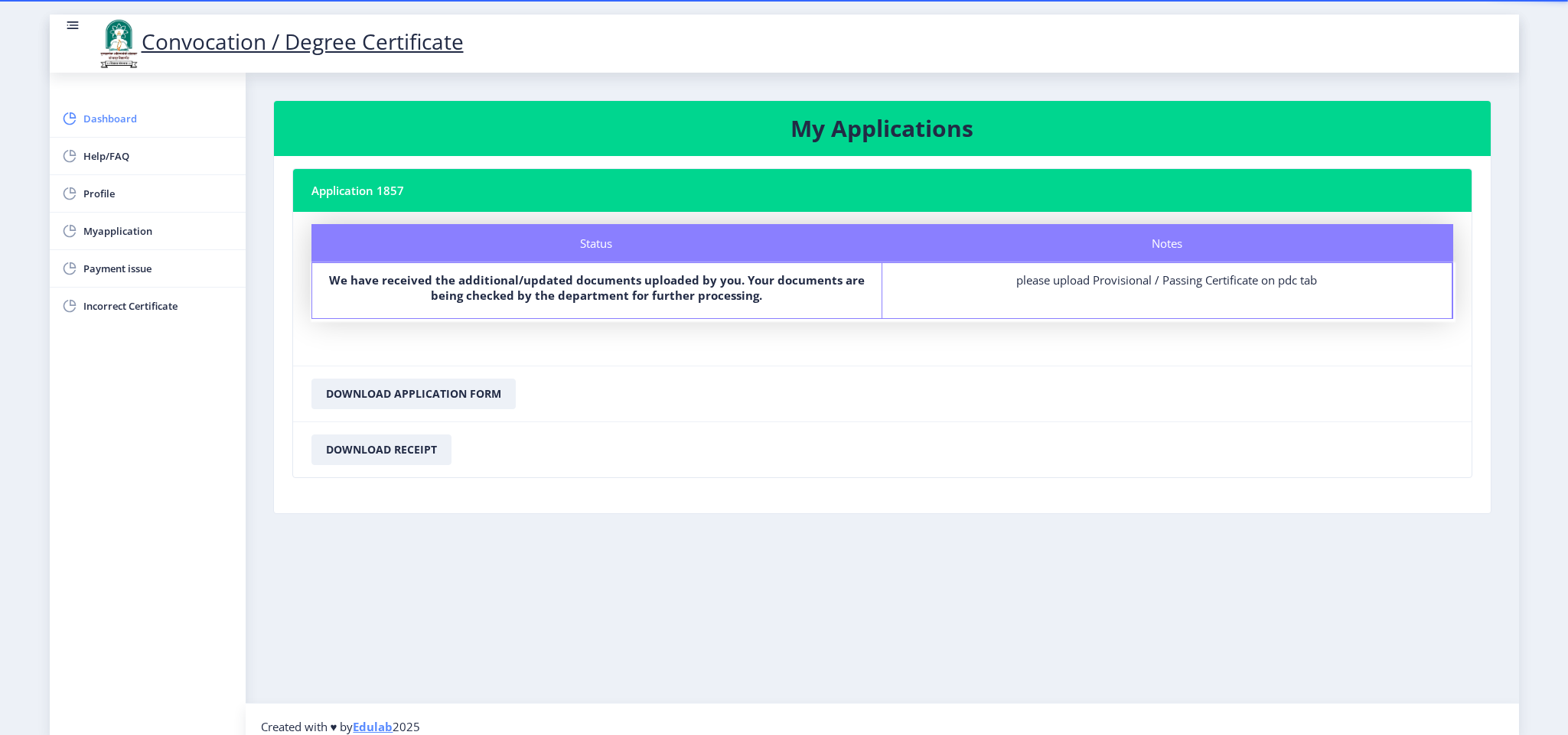
click at [124, 117] on span "Dashboard" at bounding box center [158, 118] width 150 height 19
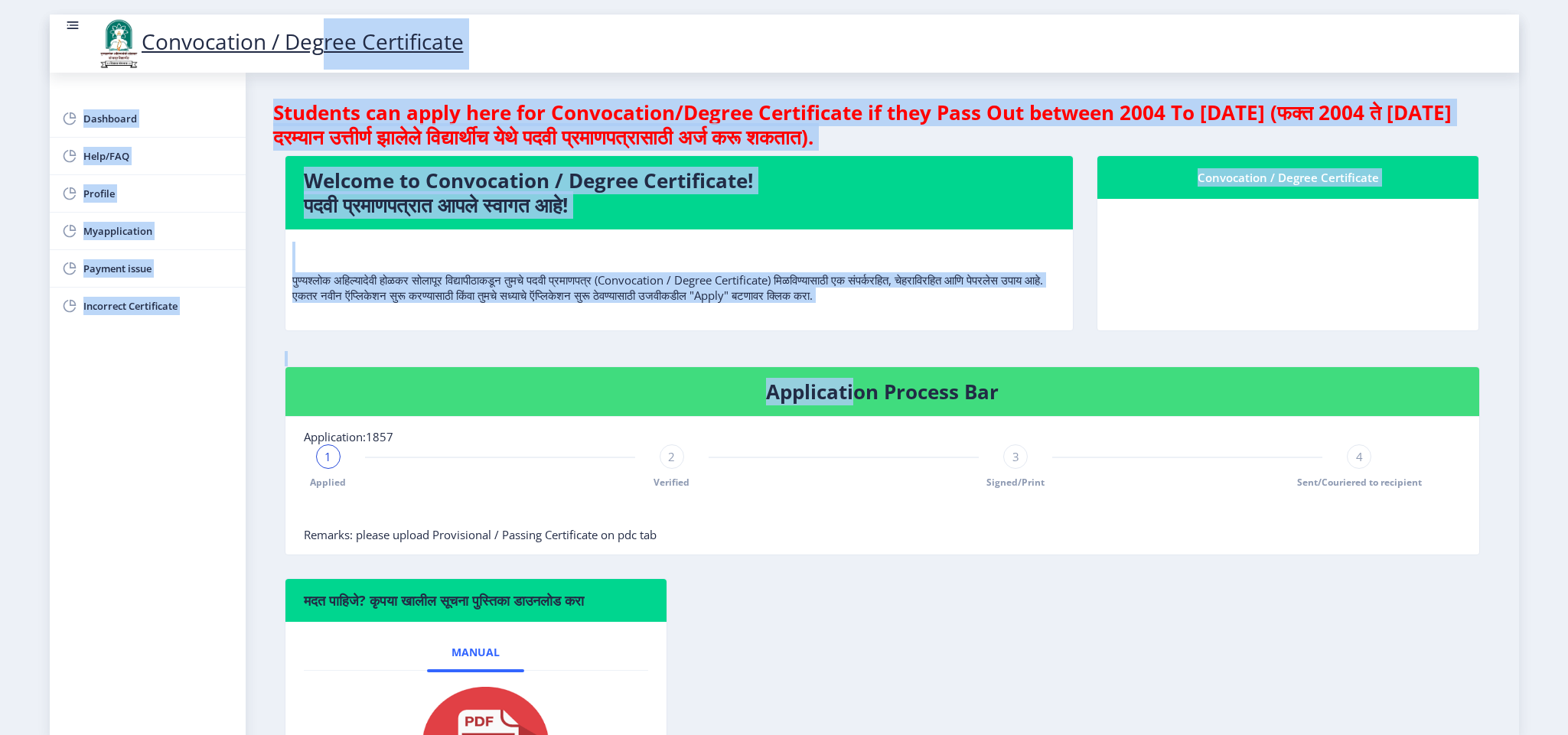
drag, startPoint x: 854, startPoint y: 414, endPoint x: 315, endPoint y: 15, distance: 670.6
click at [315, 15] on div "Convocation / Degree Certificate Dashboard Help/FAQ Profile Myapplication Payme…" at bounding box center [784, 462] width 1469 height 895
click at [194, 404] on div "Dashboard Help/FAQ Profile Myapplication Payment issue Incorrect Certificate" at bounding box center [148, 404] width 196 height 663
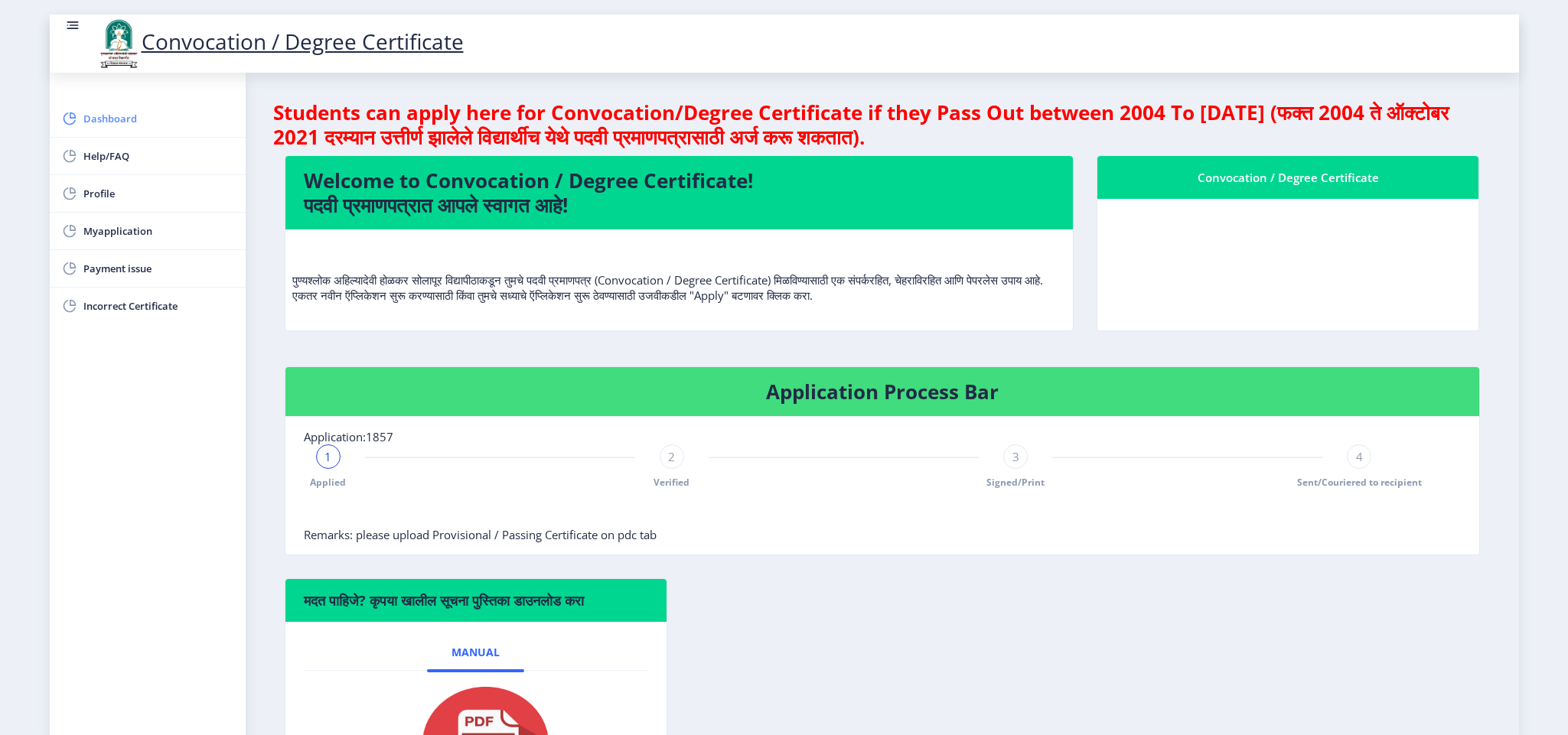
click at [115, 131] on link "Dashboard" at bounding box center [148, 118] width 196 height 36
click at [115, 122] on span "Dashboard" at bounding box center [158, 118] width 150 height 19
click at [106, 189] on span "Profile" at bounding box center [158, 193] width 150 height 19
select select
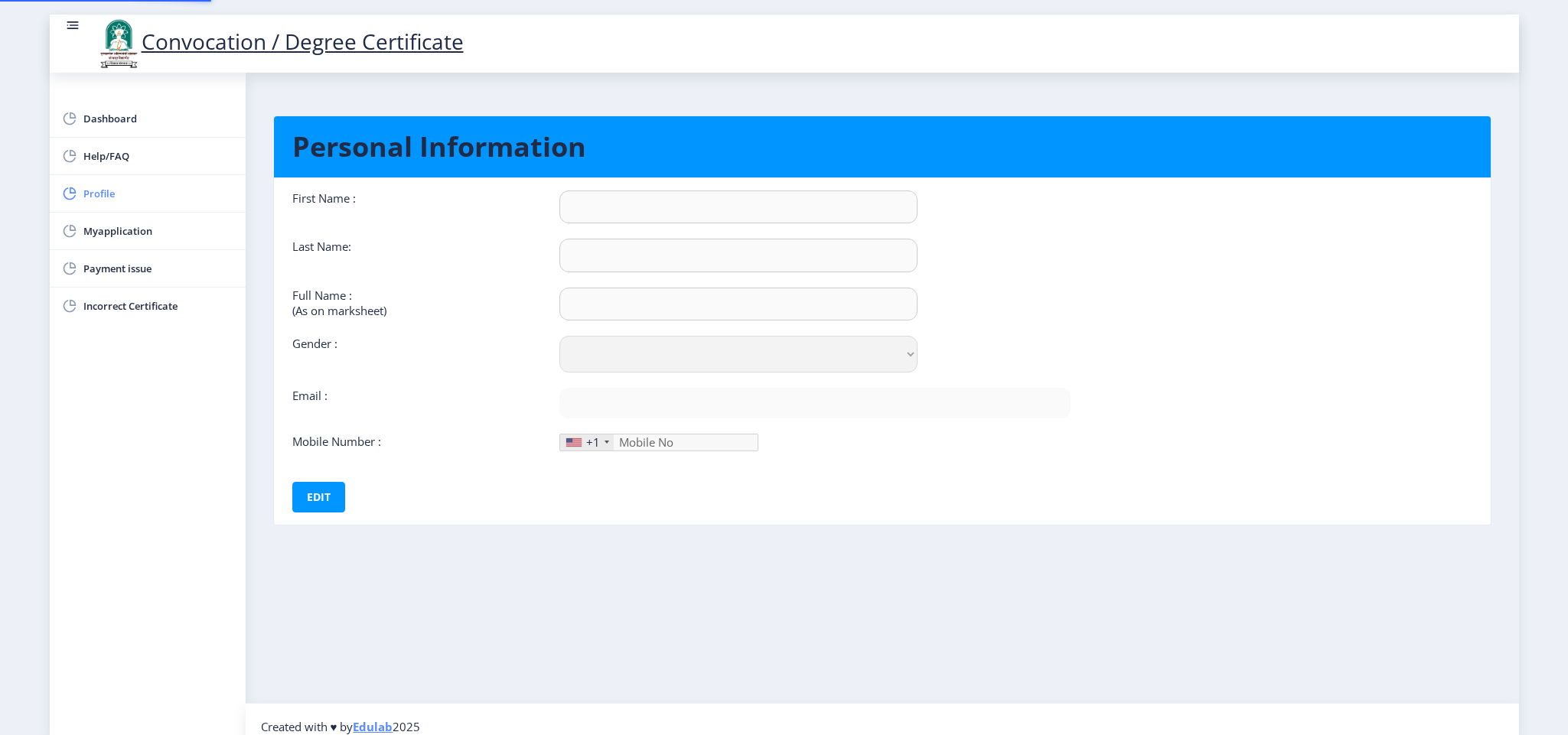
type input "Pratibha"
type input "Howal"
type input "[PERSON_NAME]"
select select "Female"
type input "[EMAIL_ADDRESS][DOMAIN_NAME]"
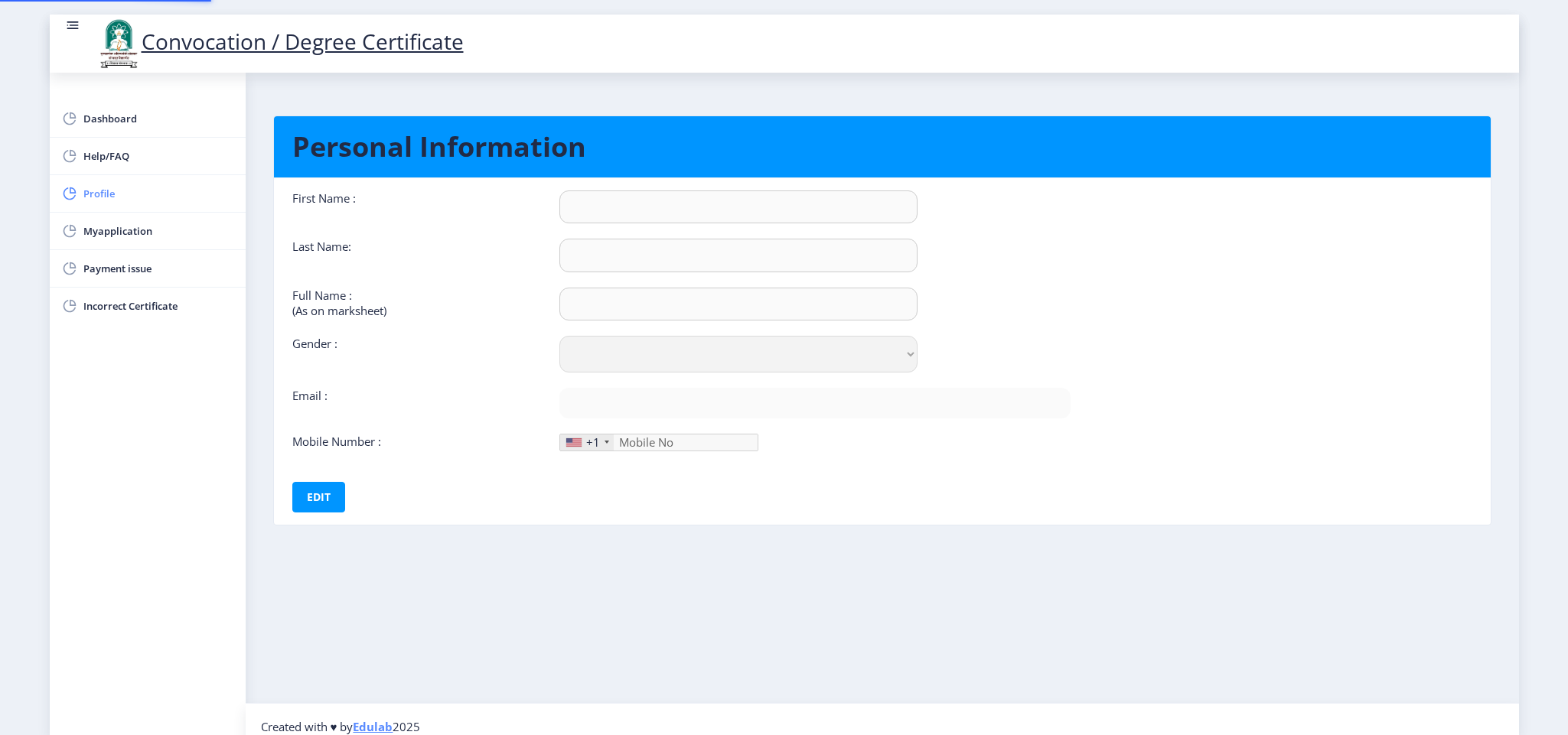
type input "9987359670"
click at [106, 234] on span "Myapplication" at bounding box center [158, 231] width 150 height 19
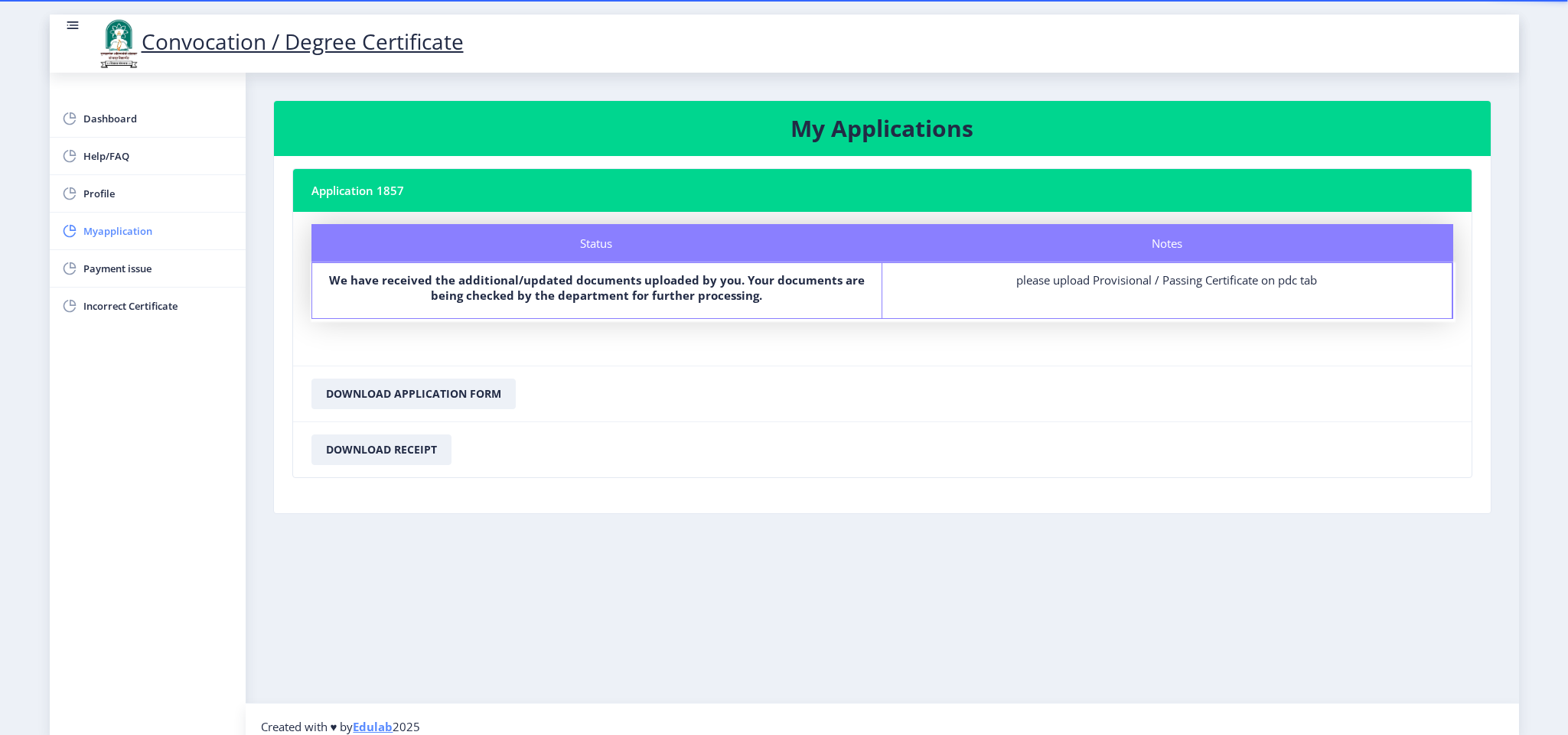
click at [132, 230] on span "Myapplication" at bounding box center [158, 231] width 150 height 19
click at [122, 124] on span "Dashboard" at bounding box center [158, 118] width 150 height 19
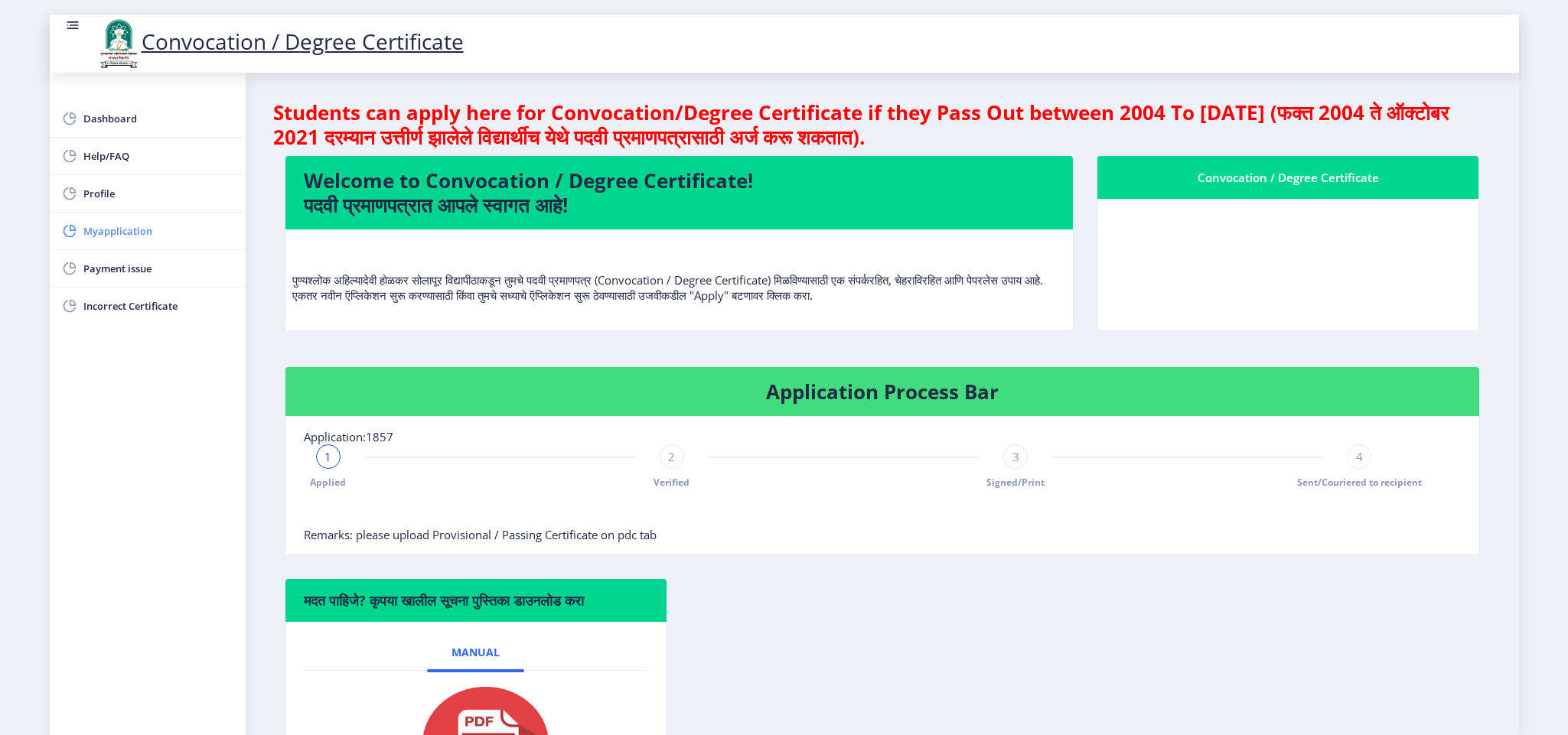
click at [122, 242] on link "Myapplication" at bounding box center [148, 230] width 196 height 36
